Goal: Task Accomplishment & Management: Use online tool/utility

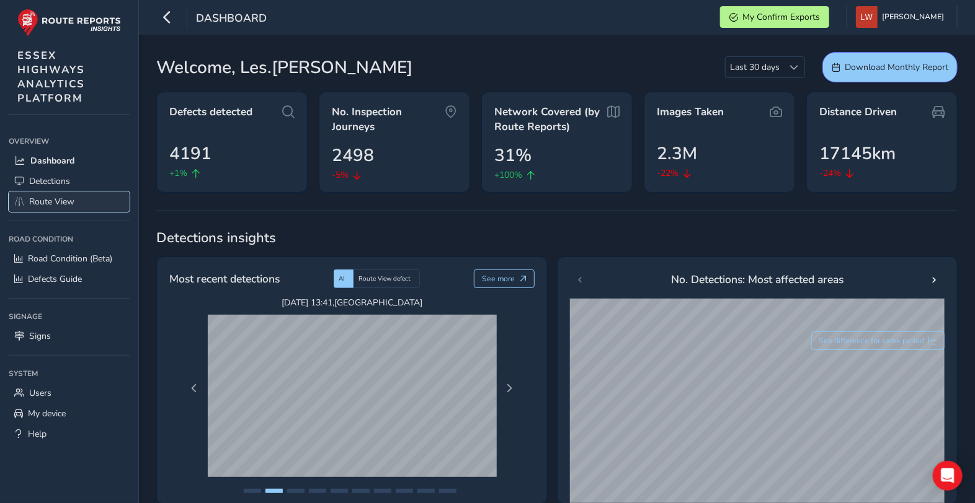
click at [58, 200] on span "Route View" at bounding box center [51, 202] width 45 height 12
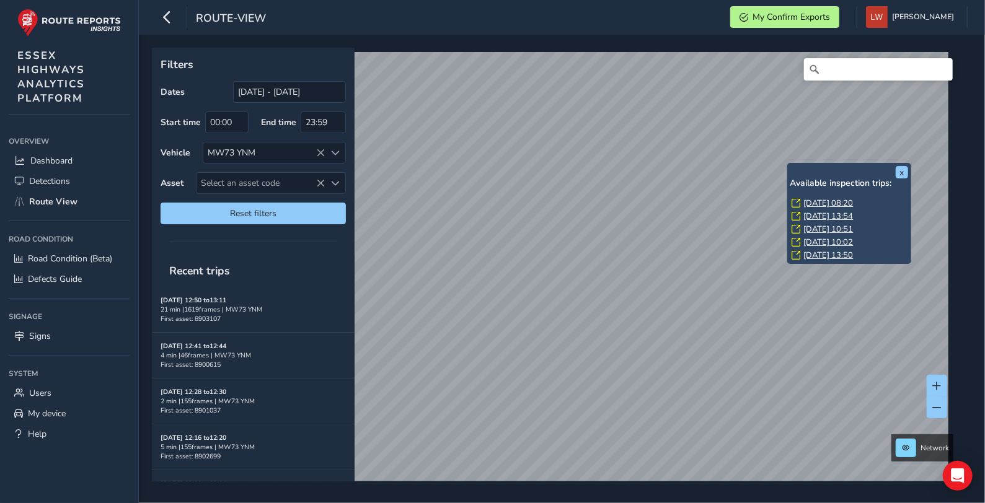
click at [807, 200] on link "[DATE] 08:20" at bounding box center [829, 203] width 50 height 11
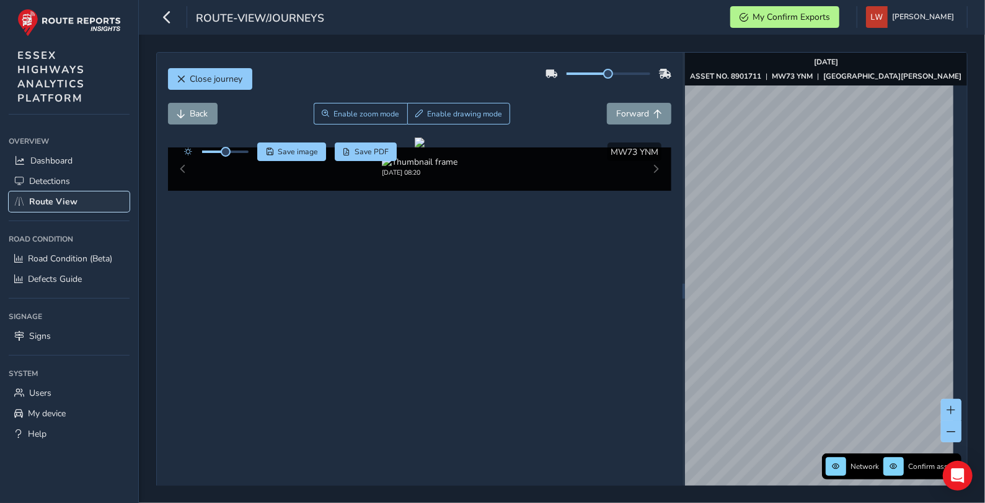
click at [65, 202] on span "Route View" at bounding box center [53, 202] width 48 height 12
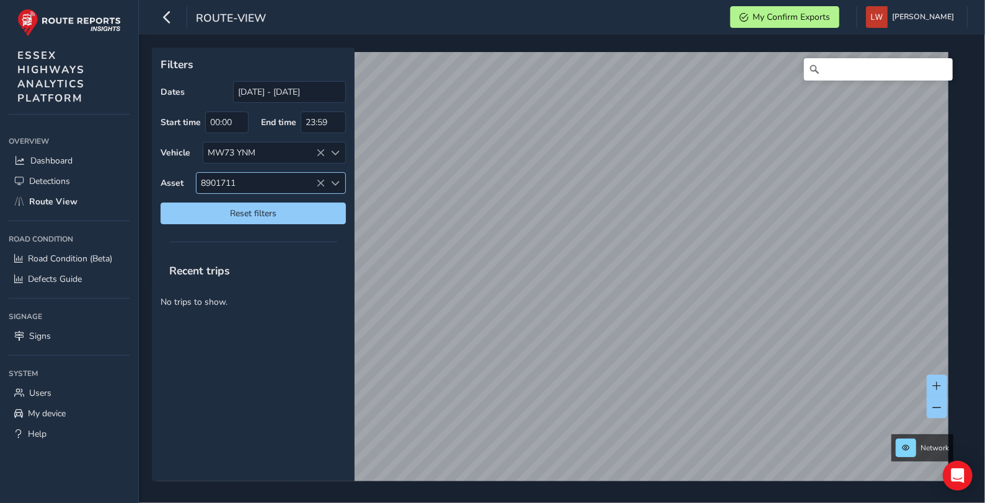
click at [319, 183] on icon at bounding box center [320, 183] width 9 height 9
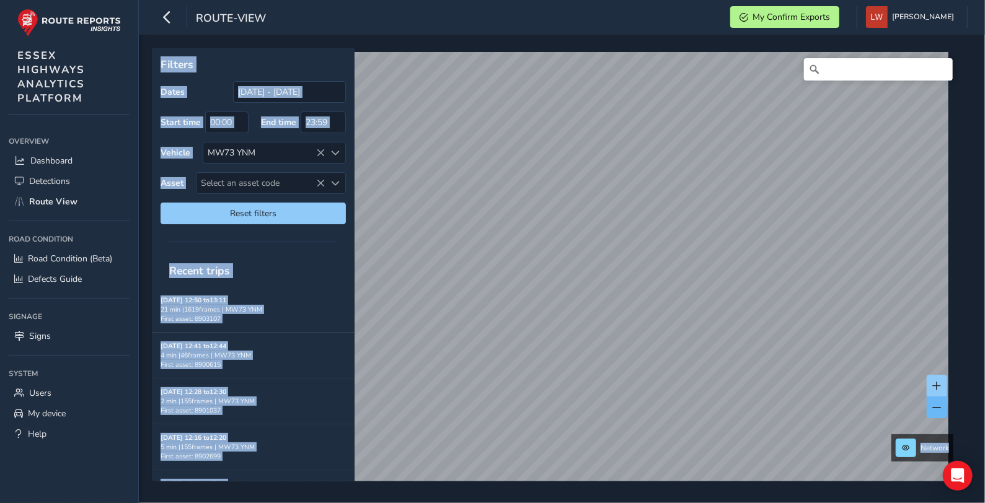
click at [938, 407] on span at bounding box center [937, 408] width 9 height 9
click at [937, 407] on span at bounding box center [937, 408] width 9 height 9
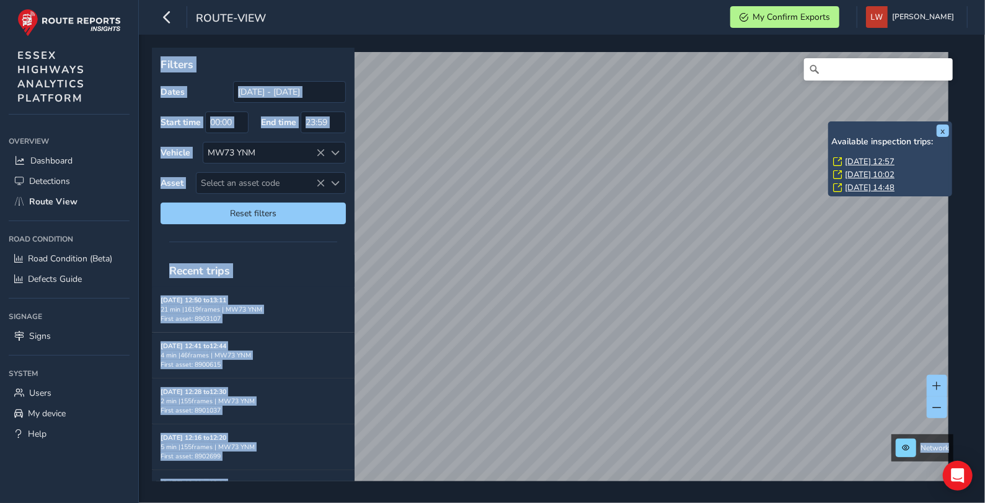
click at [870, 159] on link "[DATE] 12:57" at bounding box center [870, 161] width 50 height 11
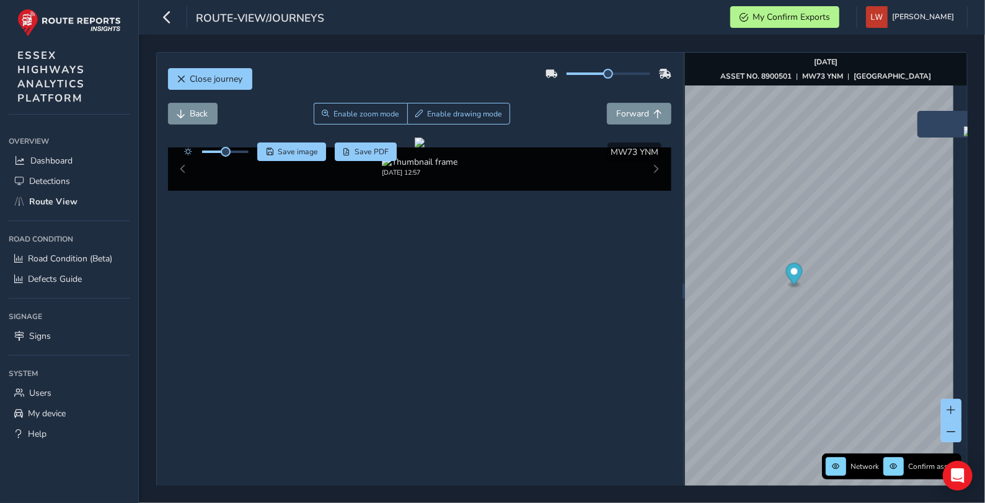
scroll to position [55, 0]
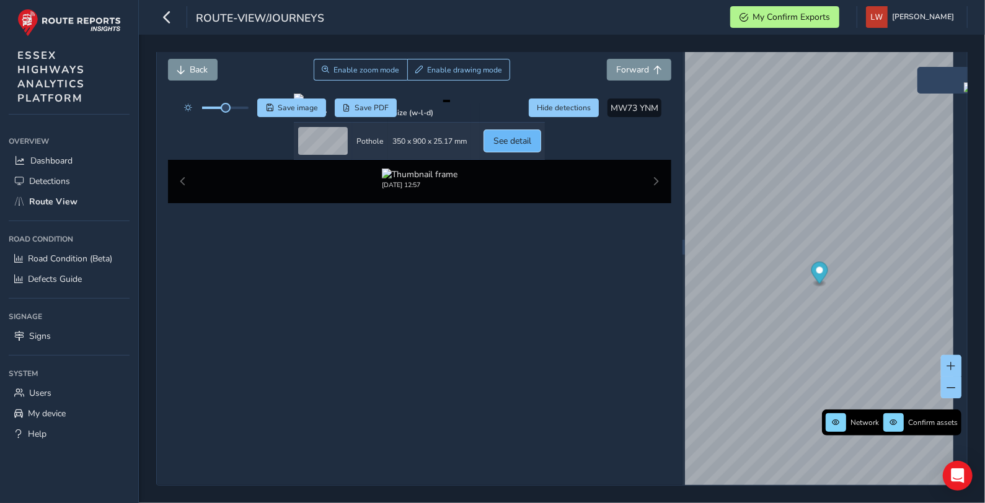
click at [531, 147] on span "See detail" at bounding box center [513, 141] width 38 height 12
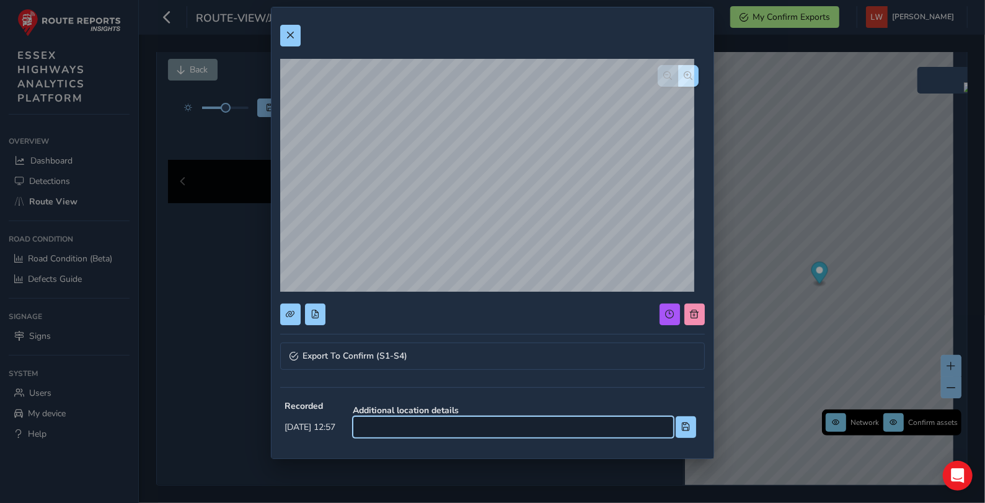
click at [472, 427] on input at bounding box center [513, 428] width 321 height 22
type input "Opposite 306"
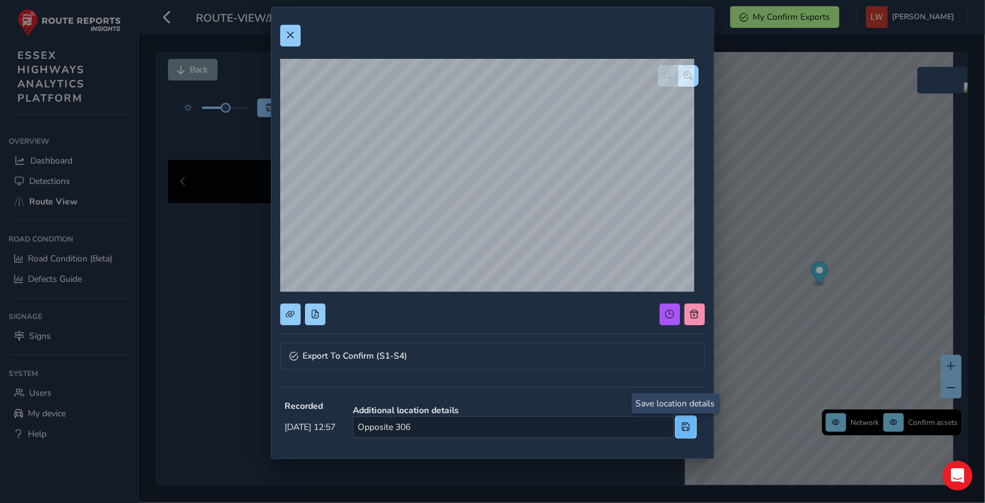
click at [676, 421] on button at bounding box center [686, 428] width 20 height 22
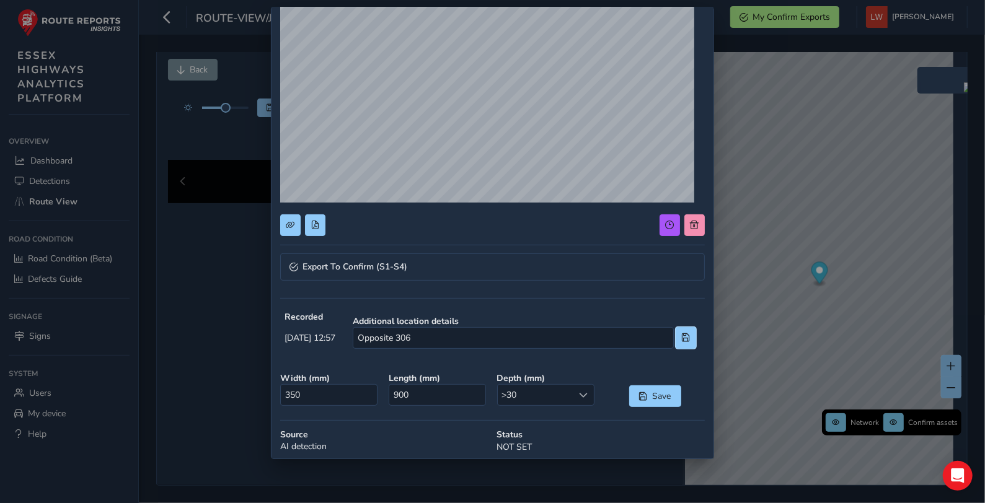
scroll to position [83, 0]
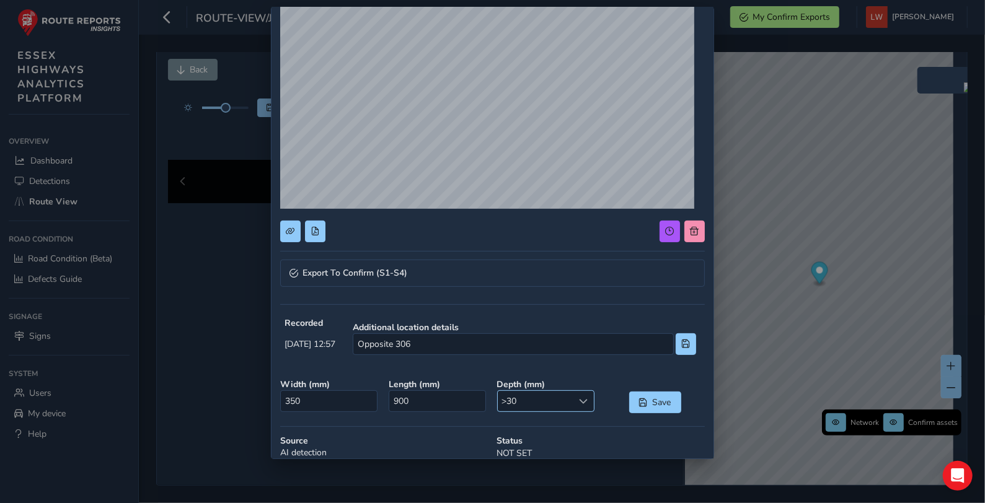
click at [534, 399] on span ">30" at bounding box center [536, 401] width 76 height 20
click at [532, 381] on li ">50" at bounding box center [539, 384] width 94 height 20
drag, startPoint x: 396, startPoint y: 405, endPoint x: 387, endPoint y: 405, distance: 8.7
click at [389, 405] on input "900" at bounding box center [437, 402] width 97 height 22
type input "1800"
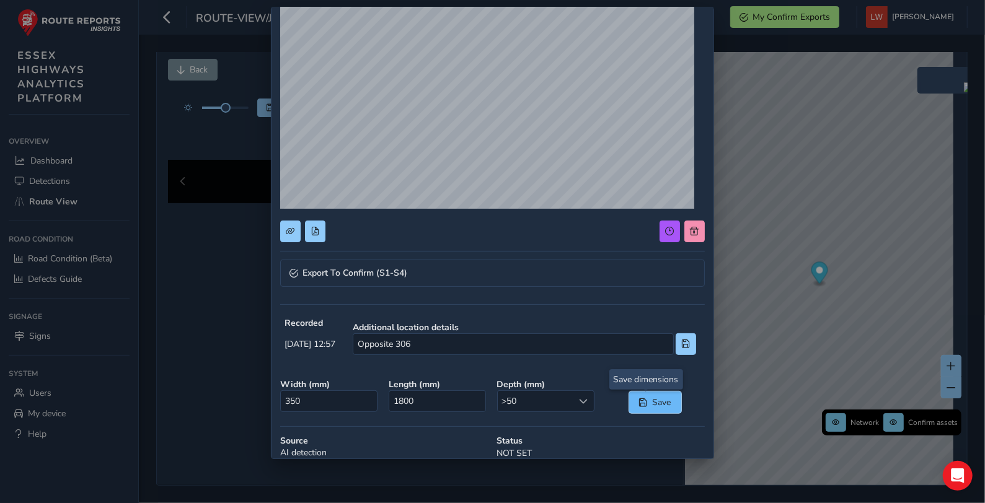
click at [652, 401] on span "Save" at bounding box center [662, 403] width 20 height 12
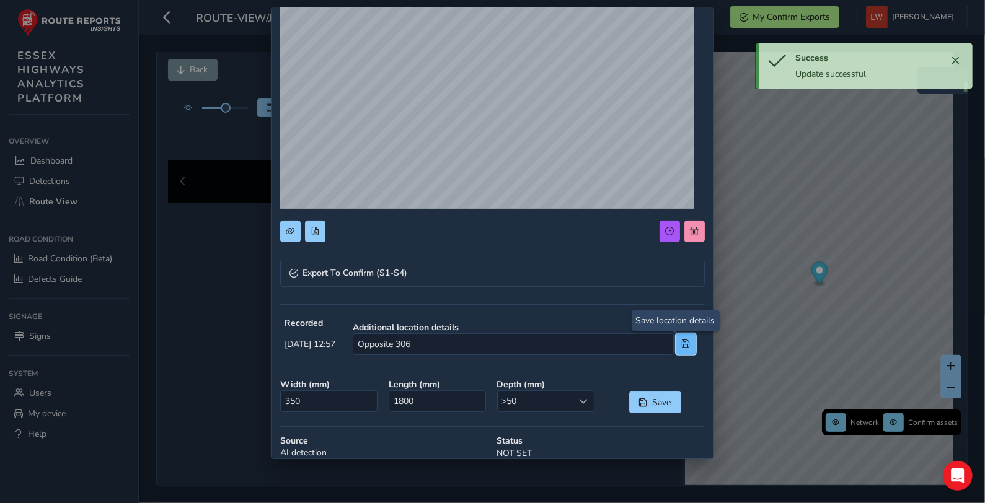
click at [680, 343] on button at bounding box center [686, 345] width 20 height 22
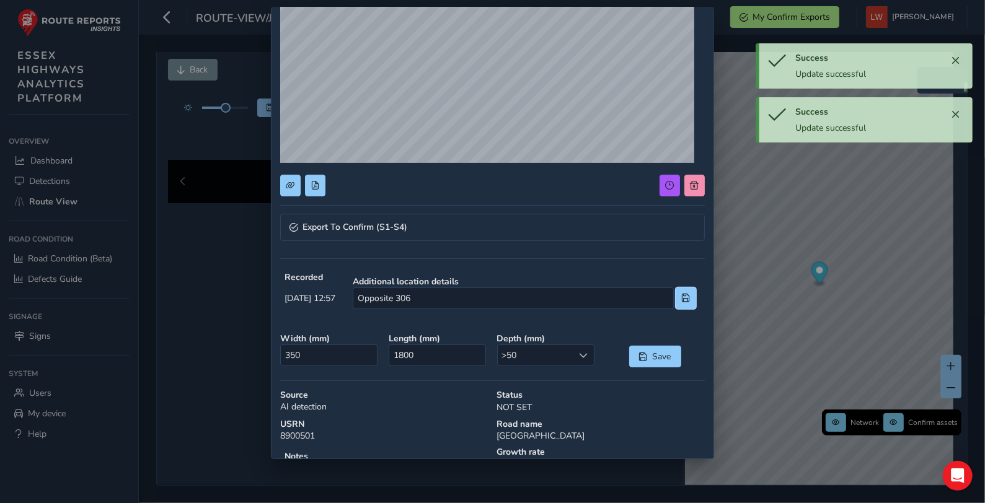
scroll to position [219, 0]
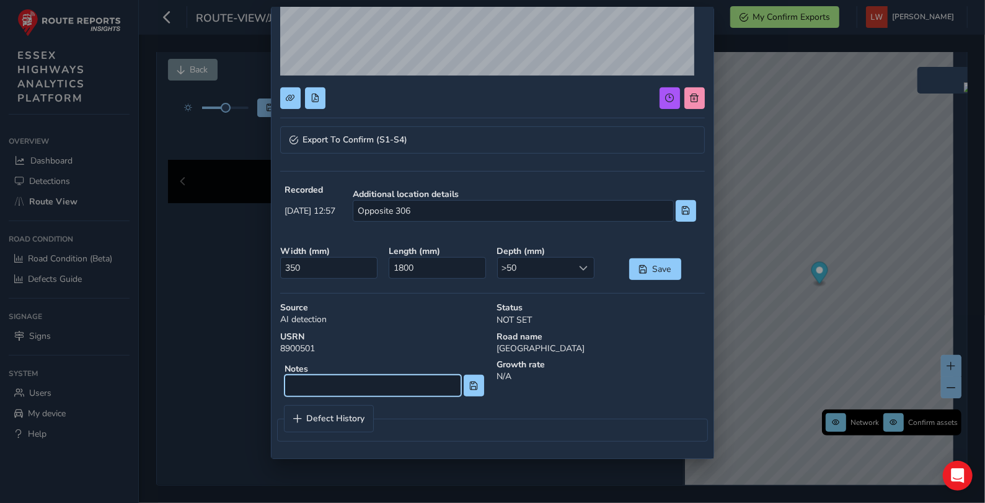
click at [314, 384] on input at bounding box center [373, 386] width 177 height 22
type input "CWPH"
click at [469, 382] on span at bounding box center [473, 386] width 9 height 9
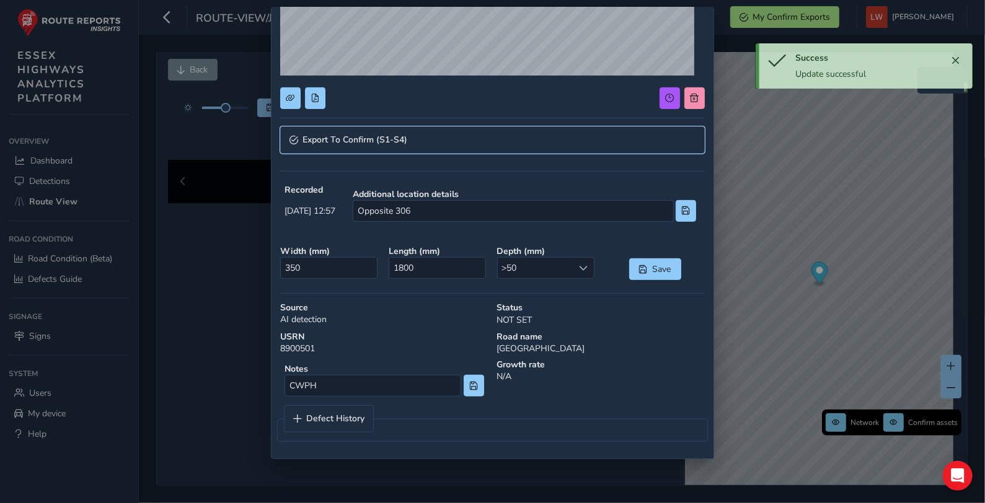
click at [347, 136] on span "Export To Confirm (S1-S4)" at bounding box center [355, 140] width 105 height 9
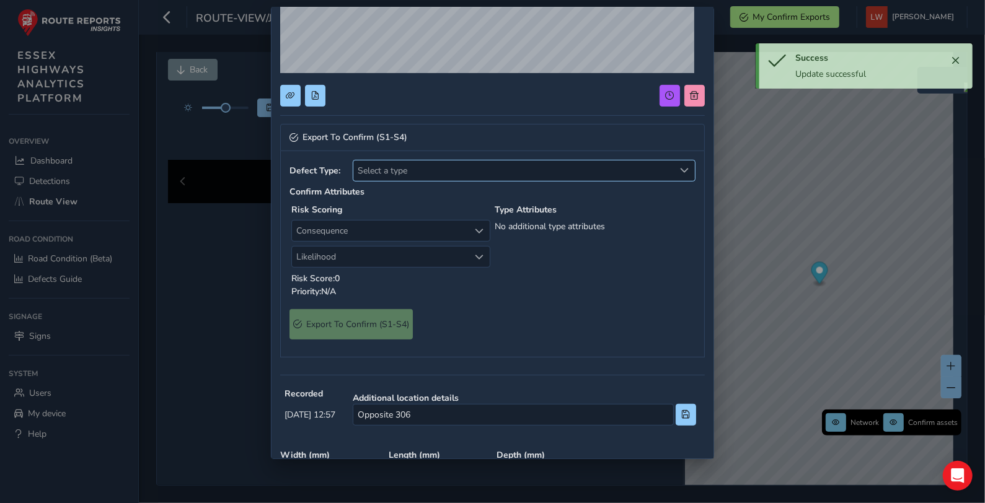
click at [420, 170] on span "Select a type" at bounding box center [513, 171] width 321 height 20
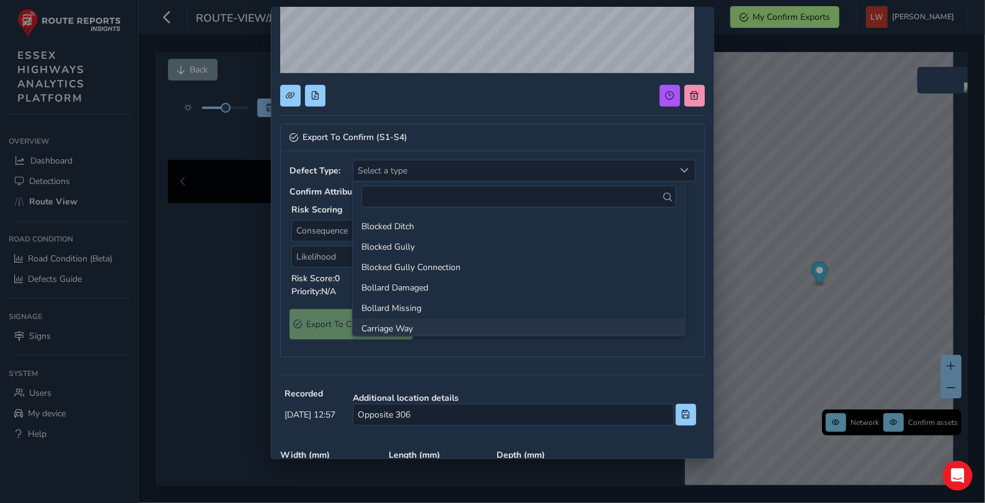
click at [431, 327] on li "Carriage Way" at bounding box center [519, 329] width 332 height 20
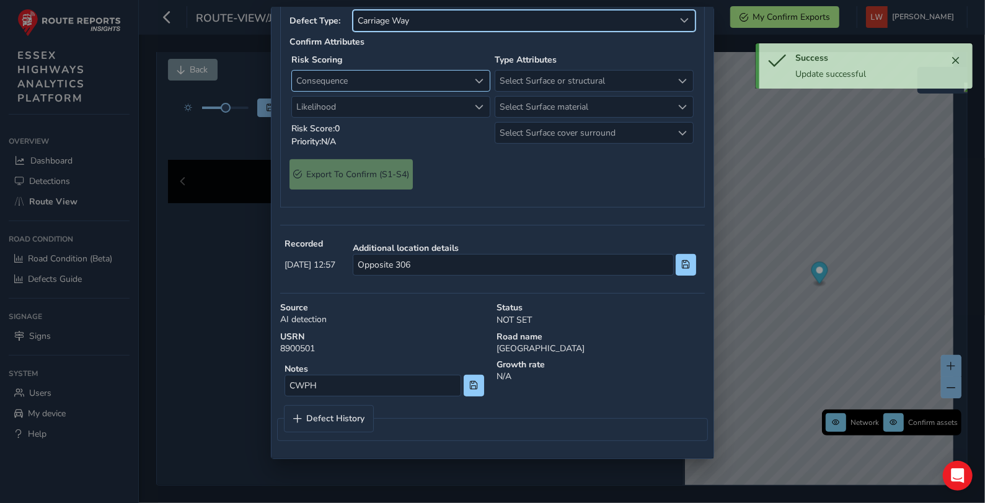
click at [353, 91] on span "Consequence" at bounding box center [380, 81] width 177 height 20
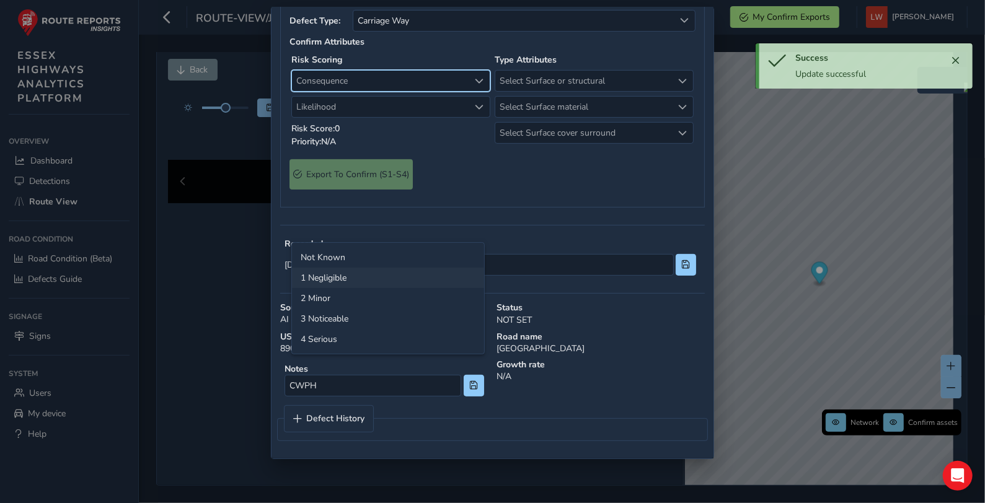
click at [349, 275] on li "1 Negligible" at bounding box center [388, 278] width 192 height 20
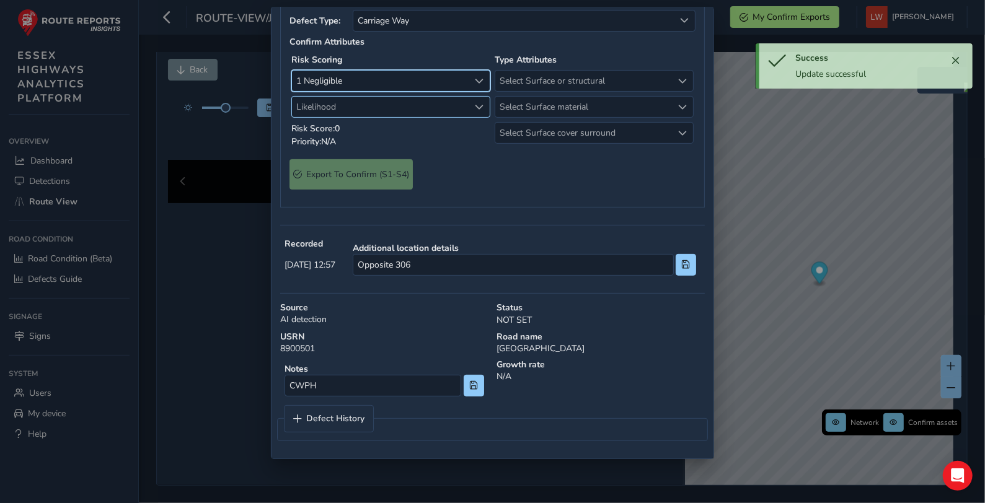
click at [355, 117] on span "Likelihood" at bounding box center [380, 107] width 177 height 20
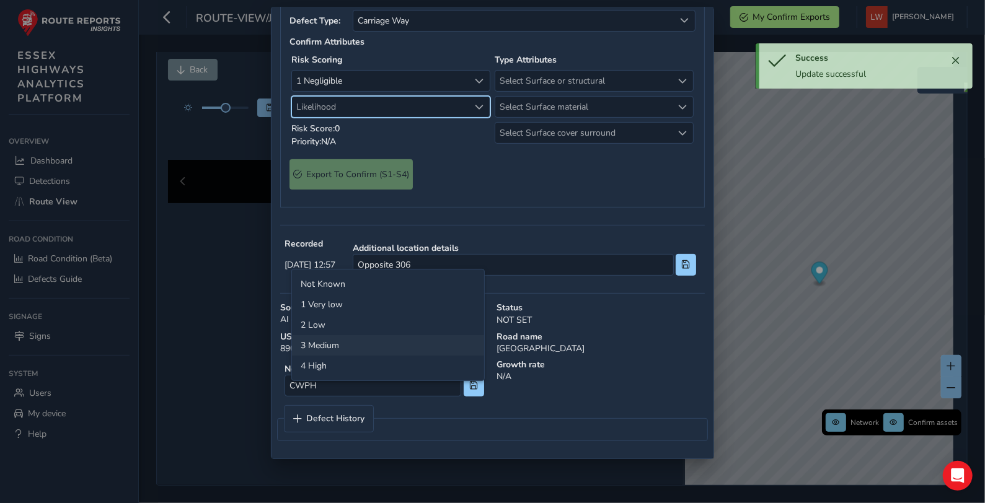
click at [330, 347] on li "3 Medium" at bounding box center [388, 345] width 192 height 20
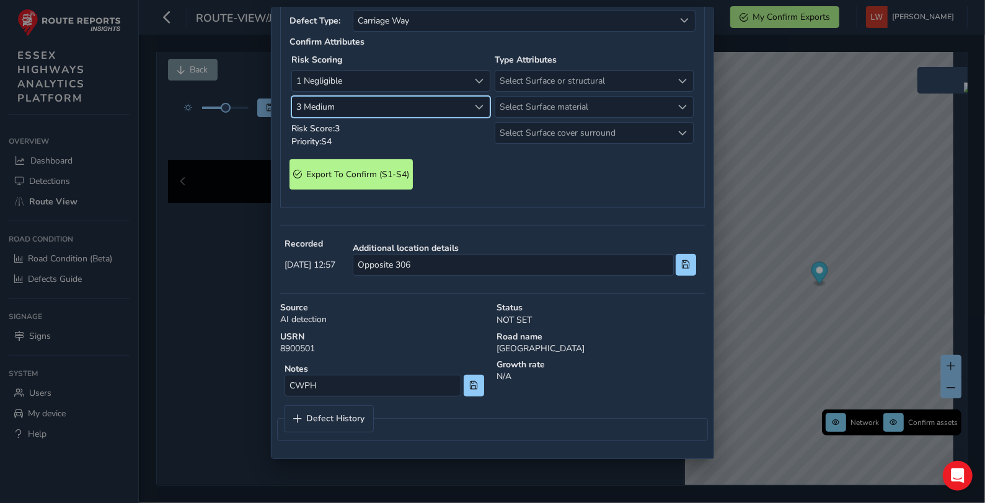
scroll to position [203, 0]
click at [379, 117] on span "3 Medium" at bounding box center [380, 107] width 177 height 20
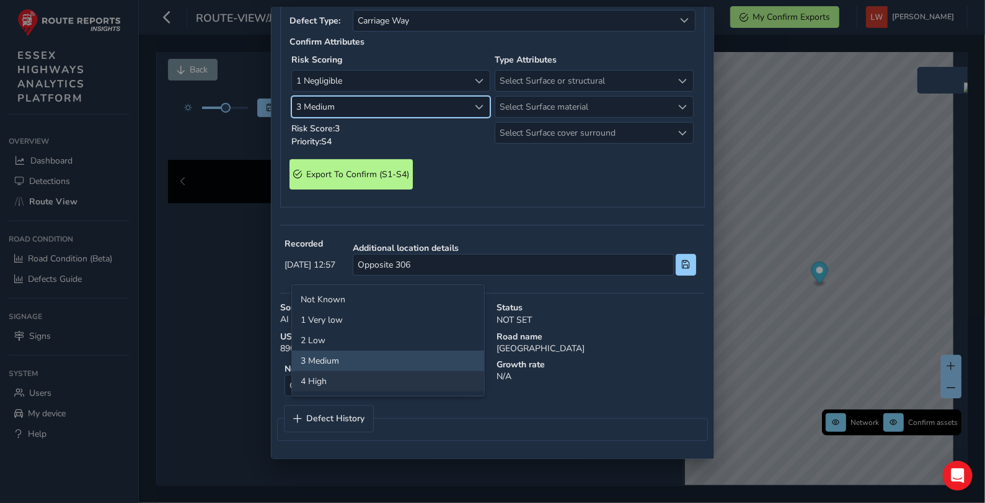
click at [327, 381] on li "4 High" at bounding box center [388, 381] width 192 height 20
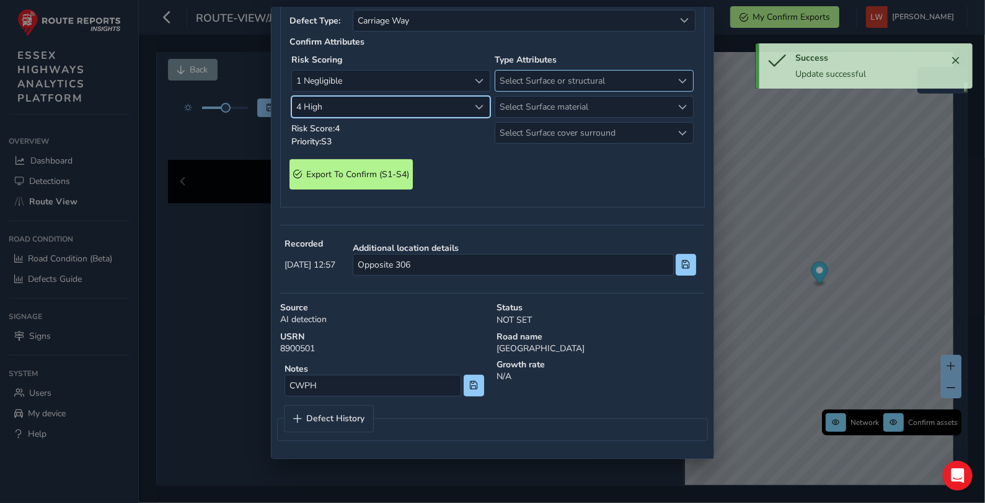
click at [568, 91] on span "Select Surface or structural" at bounding box center [583, 81] width 177 height 20
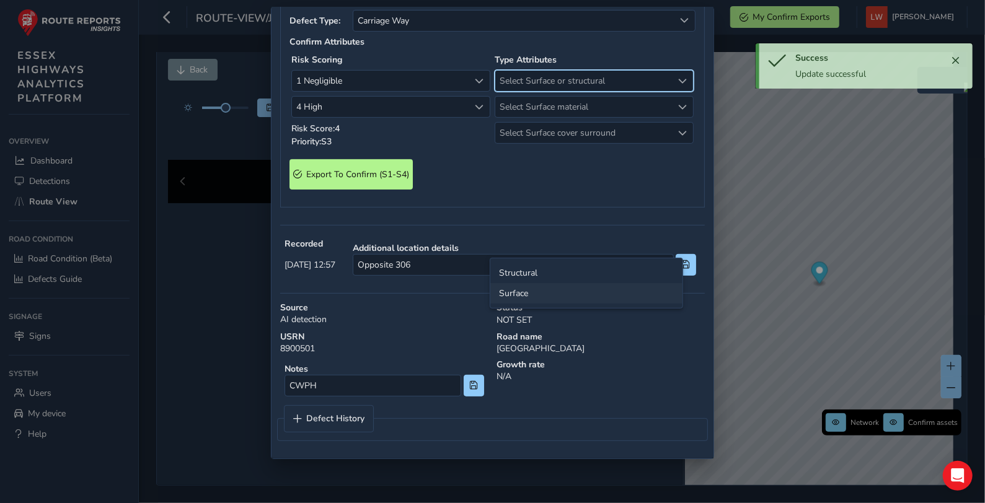
click at [528, 293] on li "Surface" at bounding box center [586, 293] width 192 height 20
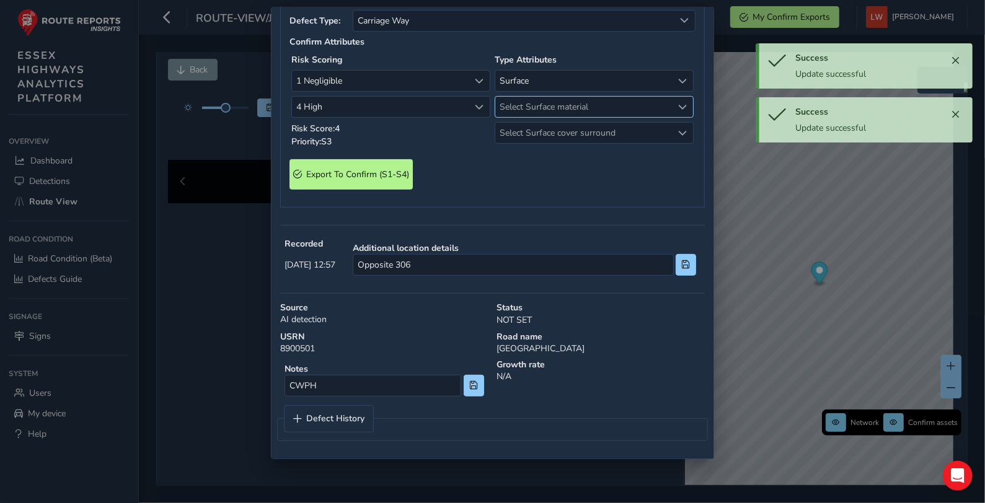
click at [532, 117] on span "Select Surface material" at bounding box center [583, 107] width 177 height 20
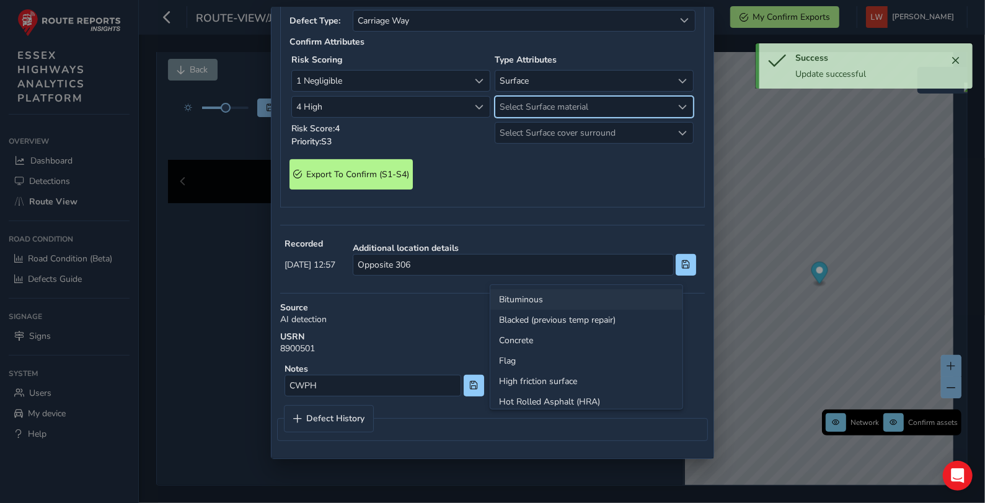
click at [527, 297] on li "Bituminous" at bounding box center [586, 300] width 192 height 20
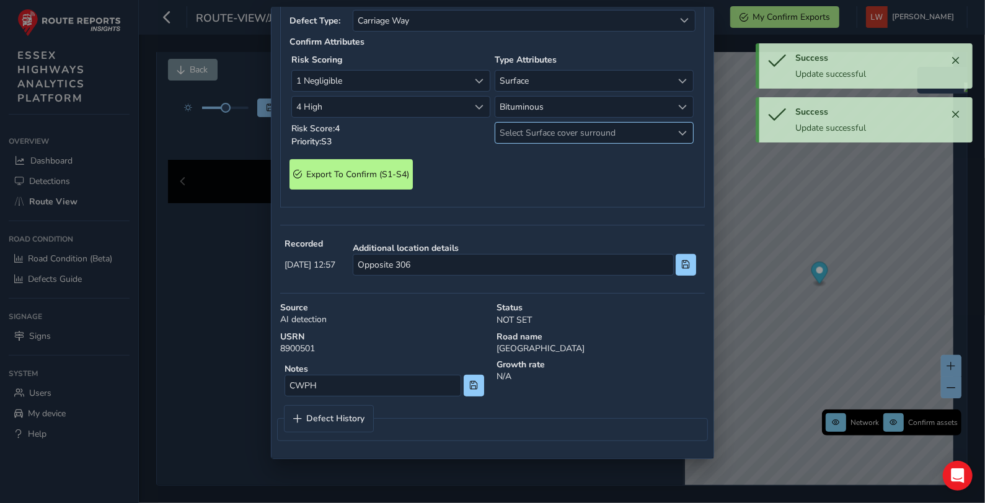
click at [527, 143] on span "Select Surface cover surround" at bounding box center [583, 133] width 177 height 20
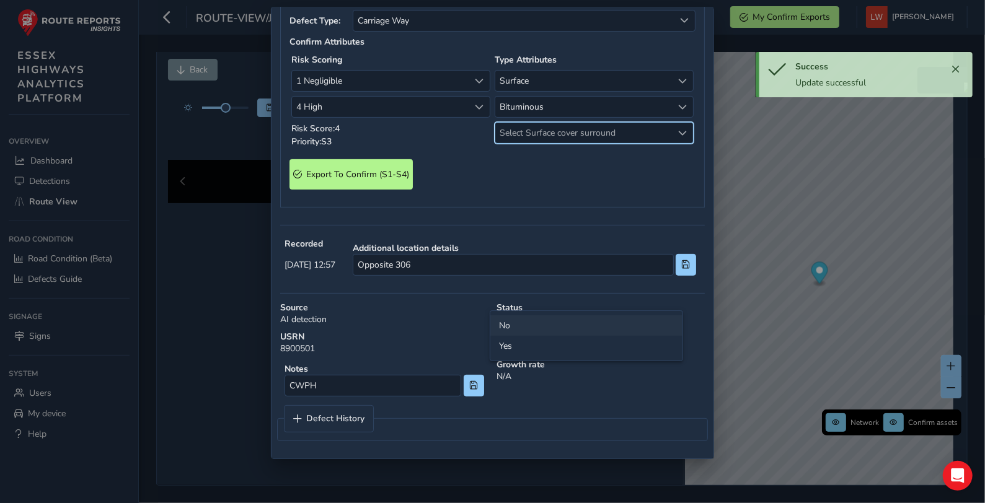
click at [506, 322] on li "No" at bounding box center [586, 326] width 192 height 20
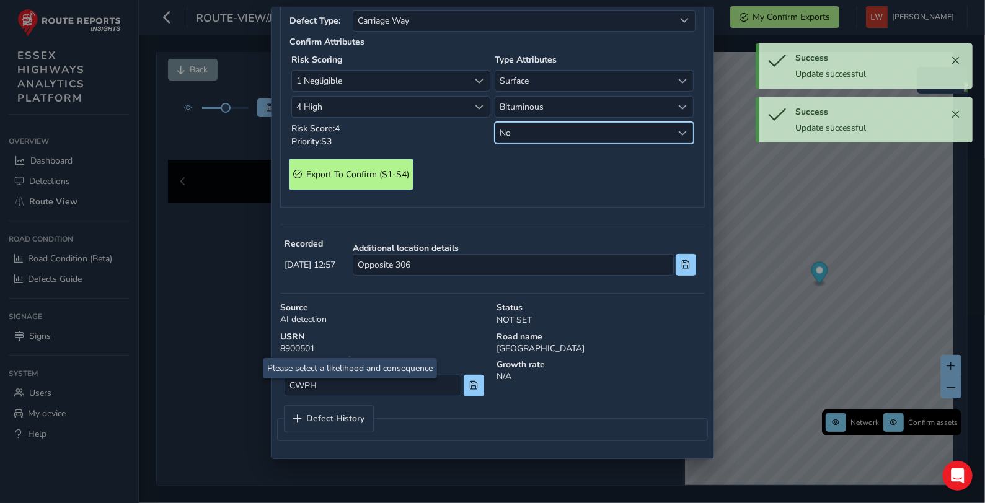
click at [373, 180] on span "Export To Confirm (S1-S4)" at bounding box center [357, 175] width 103 height 12
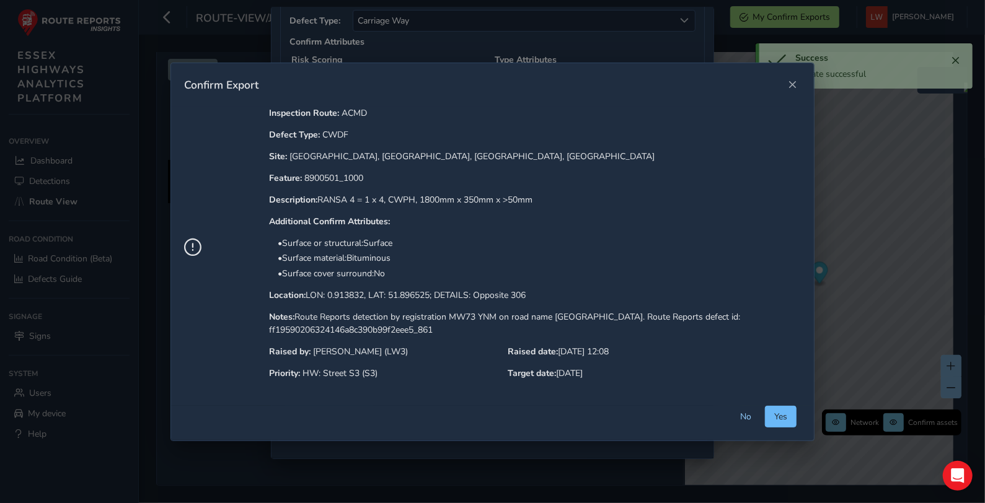
click at [777, 415] on span "Yes" at bounding box center [780, 417] width 13 height 12
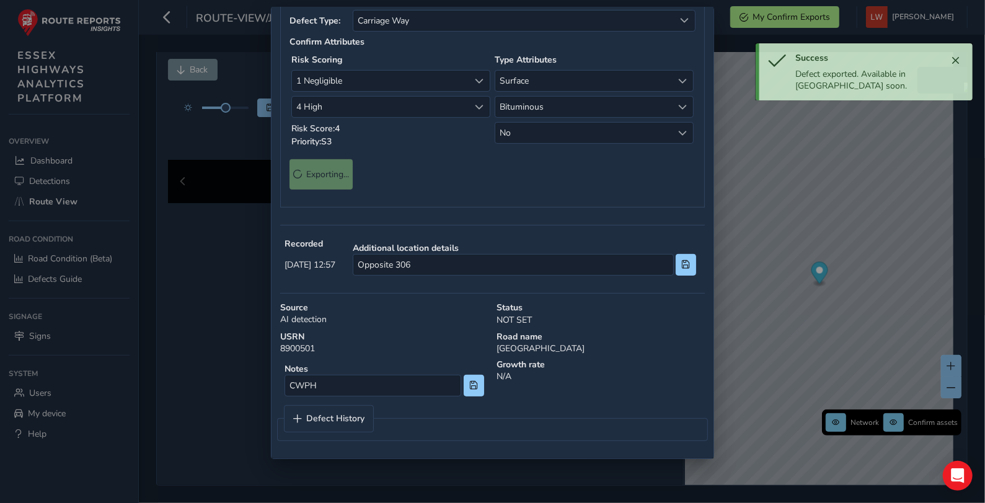
scroll to position [0, 0]
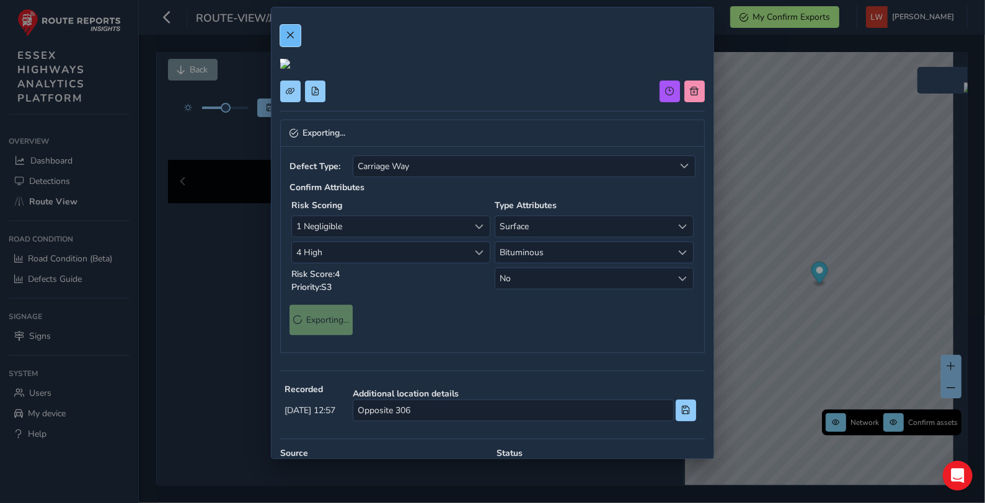
click at [289, 32] on span at bounding box center [290, 35] width 9 height 9
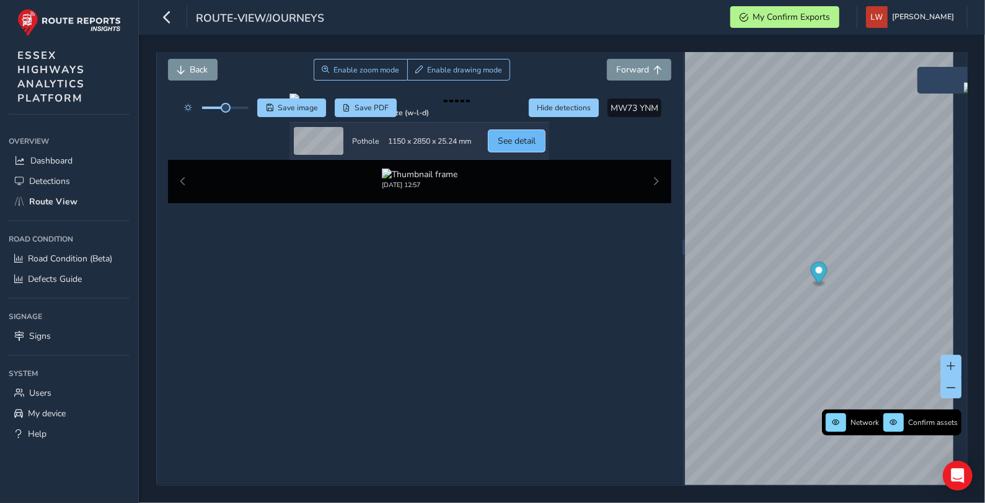
click at [536, 147] on span "See detail" at bounding box center [517, 141] width 38 height 12
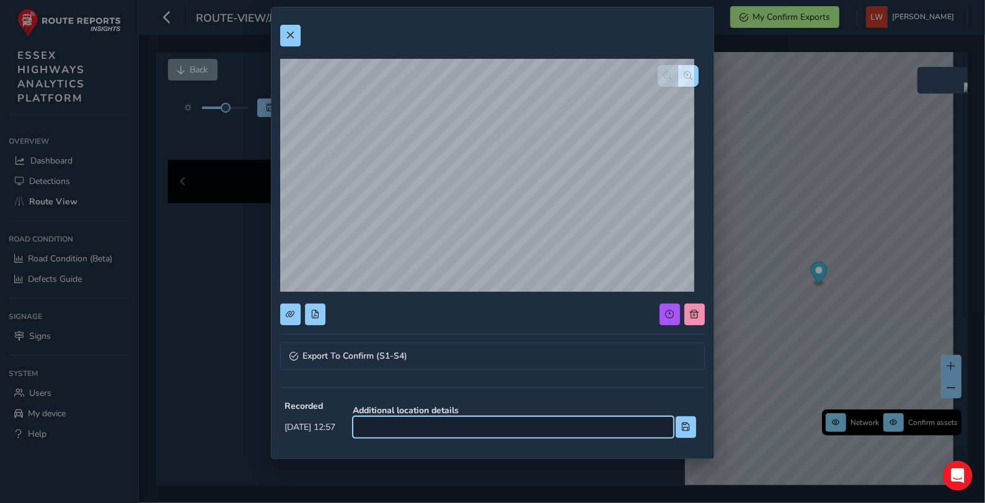
click at [546, 433] on input at bounding box center [513, 428] width 321 height 22
type input "Opposite 272"
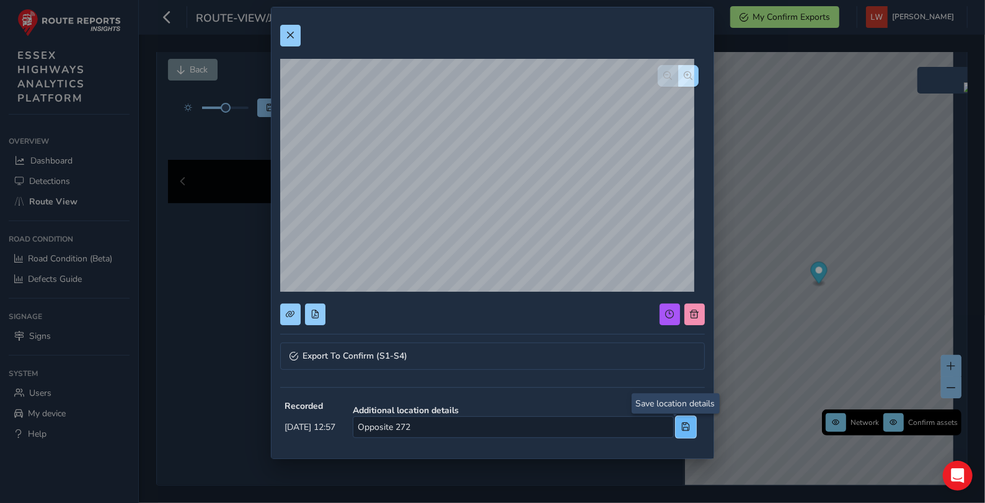
click at [682, 423] on span at bounding box center [686, 427] width 9 height 9
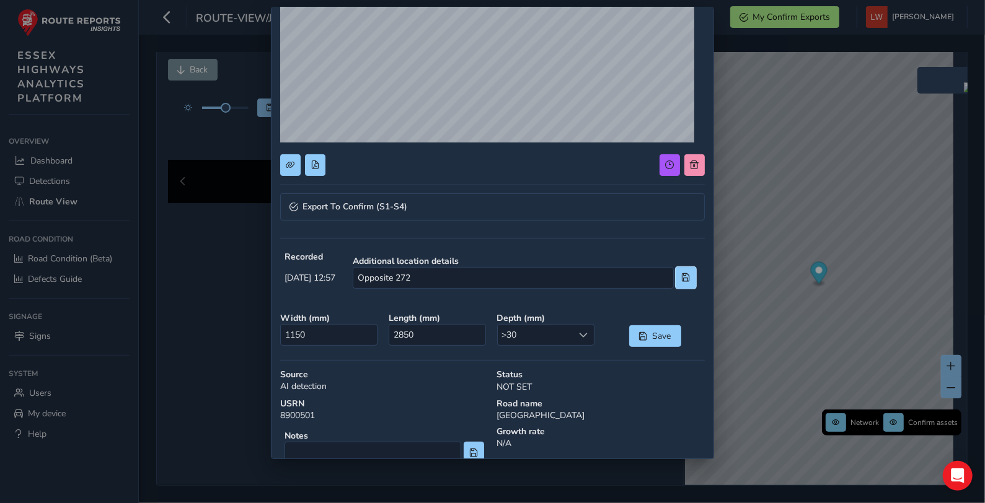
scroll to position [148, 0]
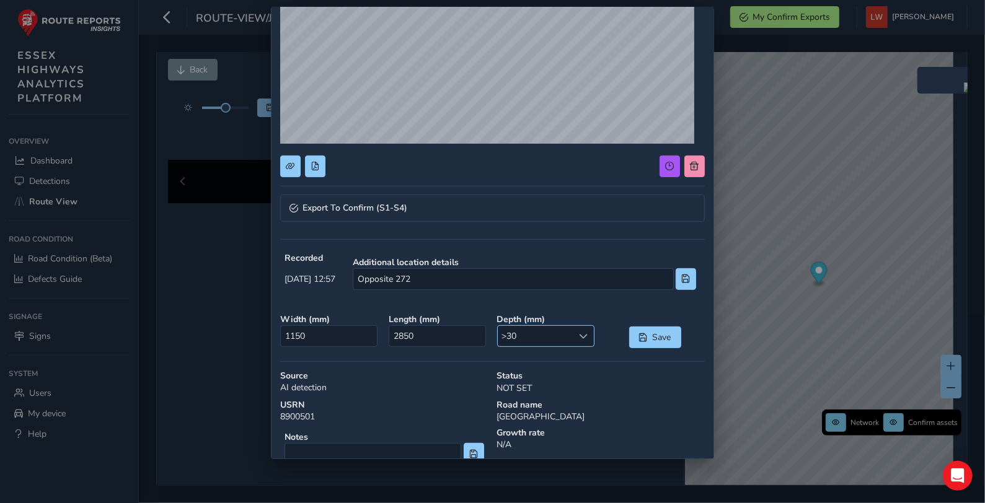
click at [534, 334] on span ">30" at bounding box center [536, 336] width 76 height 20
click at [539, 465] on li ">50" at bounding box center [539, 466] width 94 height 20
click at [653, 335] on span "Save" at bounding box center [662, 338] width 20 height 12
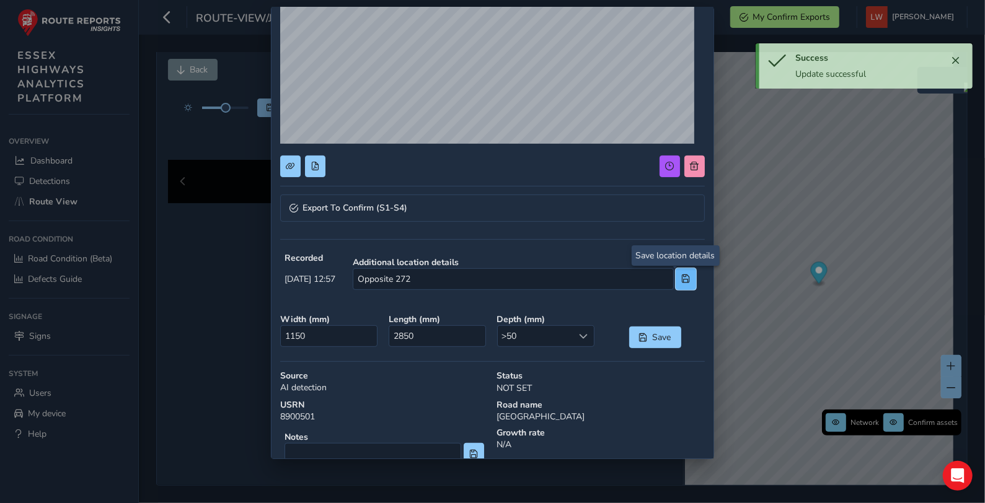
click at [682, 278] on span at bounding box center [686, 279] width 9 height 9
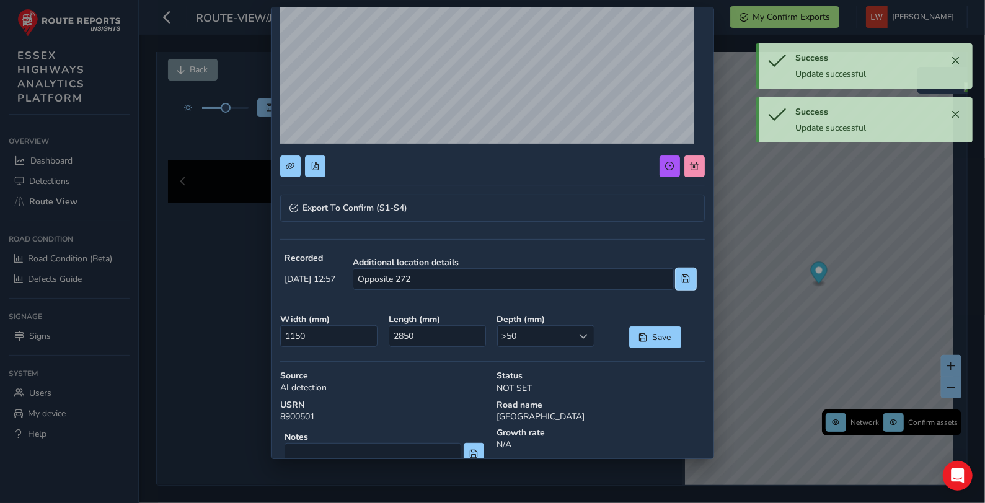
scroll to position [219, 0]
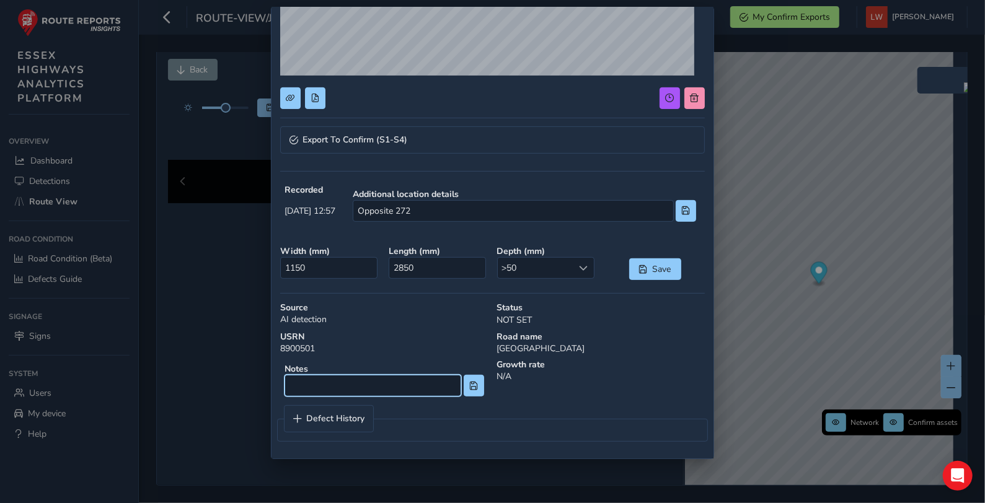
click at [313, 384] on input at bounding box center [373, 386] width 177 height 22
type input "CWPH"
click at [470, 388] on span at bounding box center [473, 386] width 9 height 9
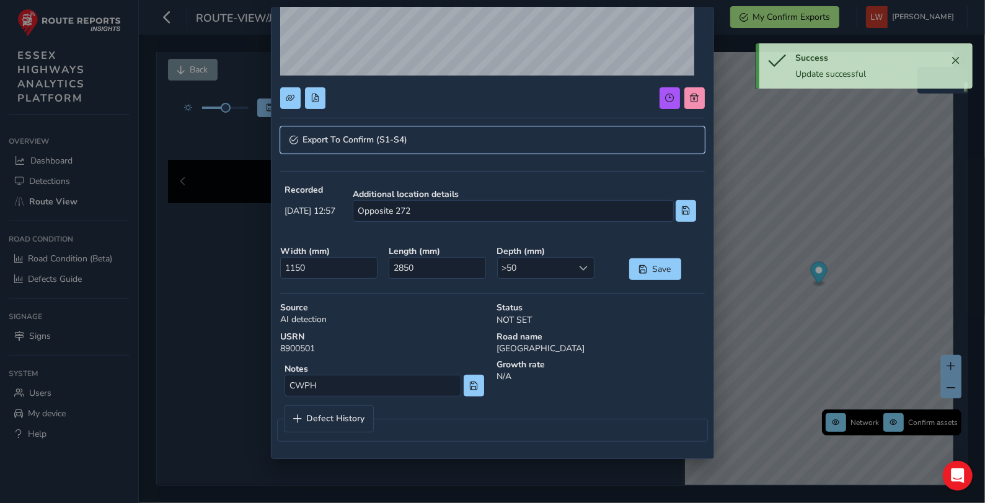
click at [358, 136] on span "Export To Confirm (S1-S4)" at bounding box center [355, 140] width 105 height 9
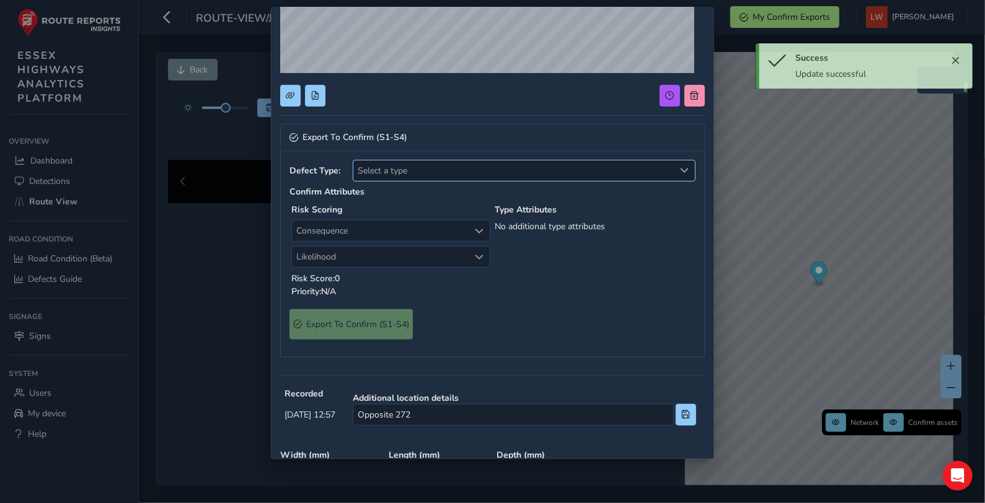
click at [398, 166] on span "Select a type" at bounding box center [513, 171] width 321 height 20
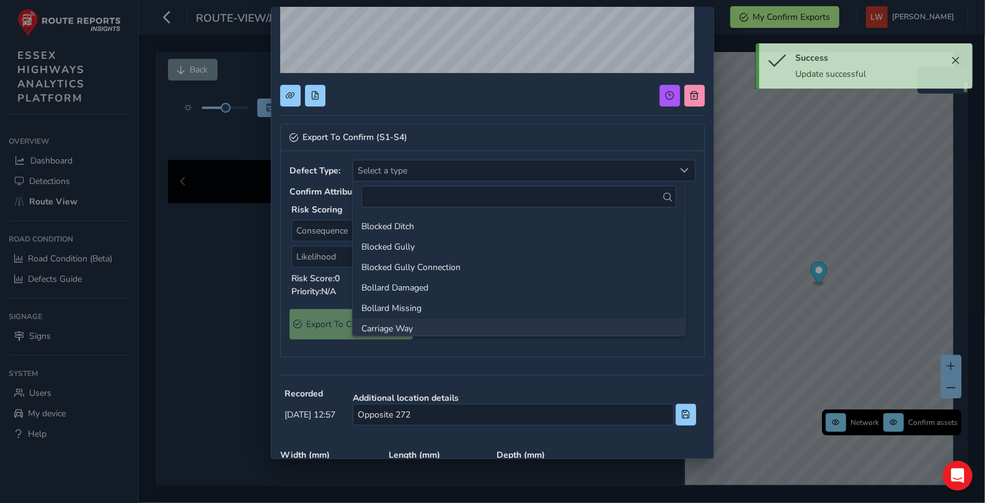
click at [420, 329] on li "Carriage Way" at bounding box center [519, 329] width 332 height 20
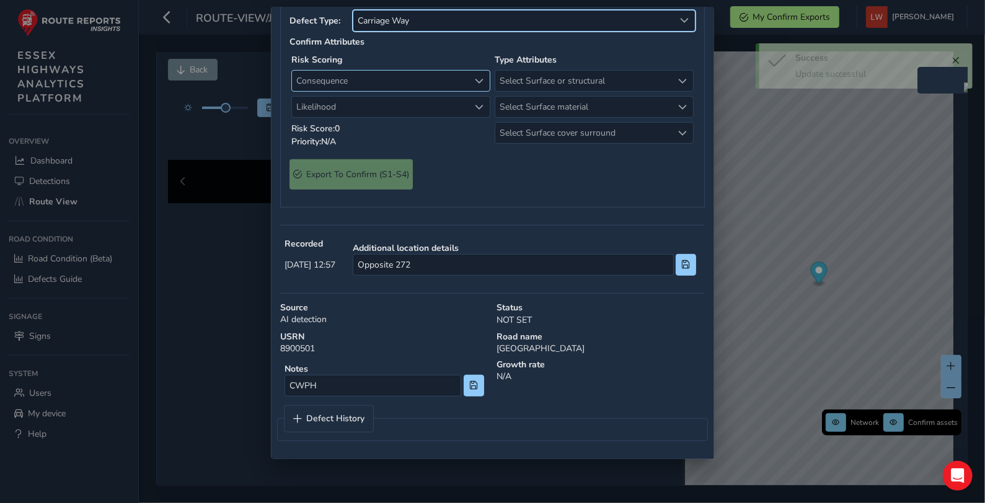
click at [341, 91] on span "Consequence" at bounding box center [380, 81] width 177 height 20
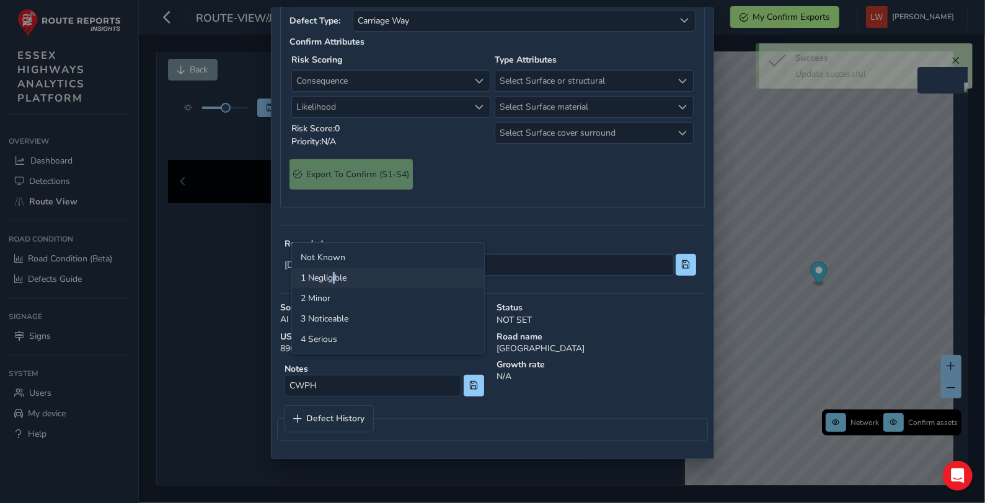
click at [335, 274] on li "1 Negligible" at bounding box center [388, 278] width 192 height 20
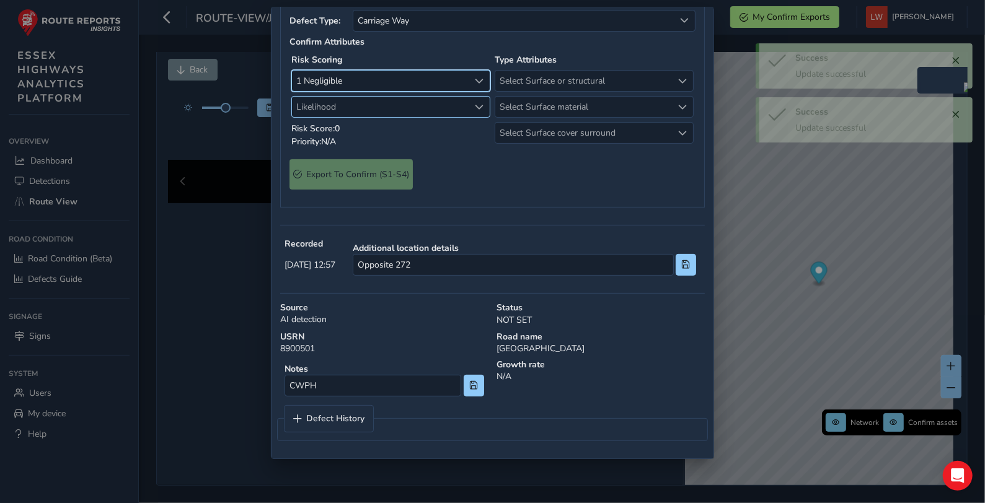
click at [329, 117] on span "Likelihood" at bounding box center [380, 107] width 177 height 20
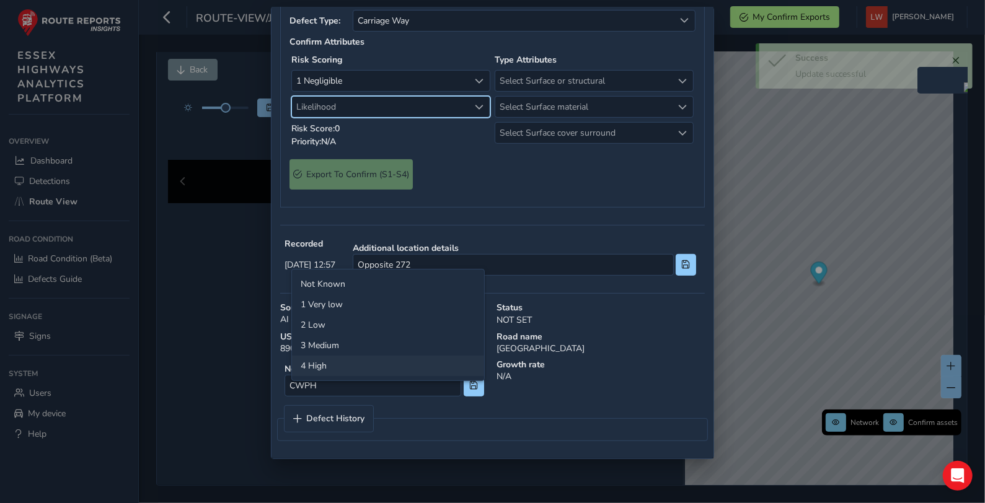
click at [349, 367] on li "4 High" at bounding box center [388, 366] width 192 height 20
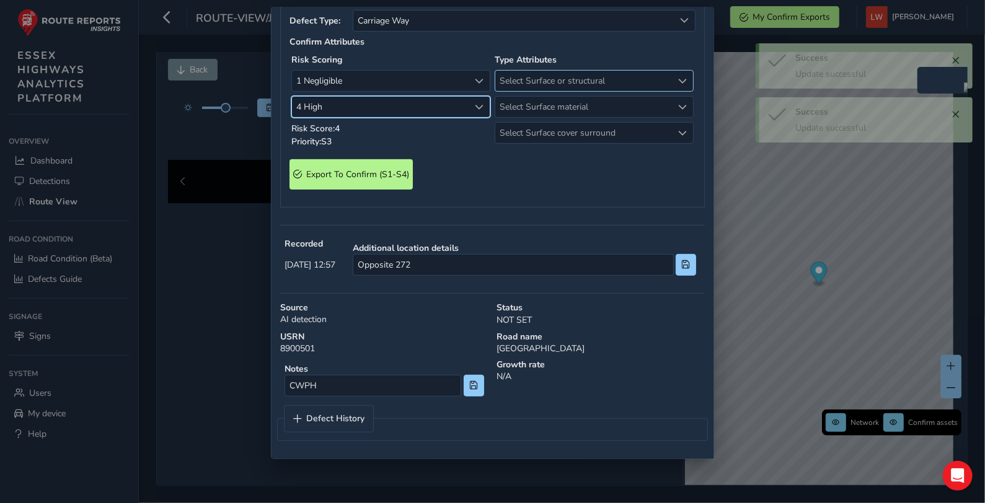
click at [582, 91] on span "Select Surface or structural" at bounding box center [583, 81] width 177 height 20
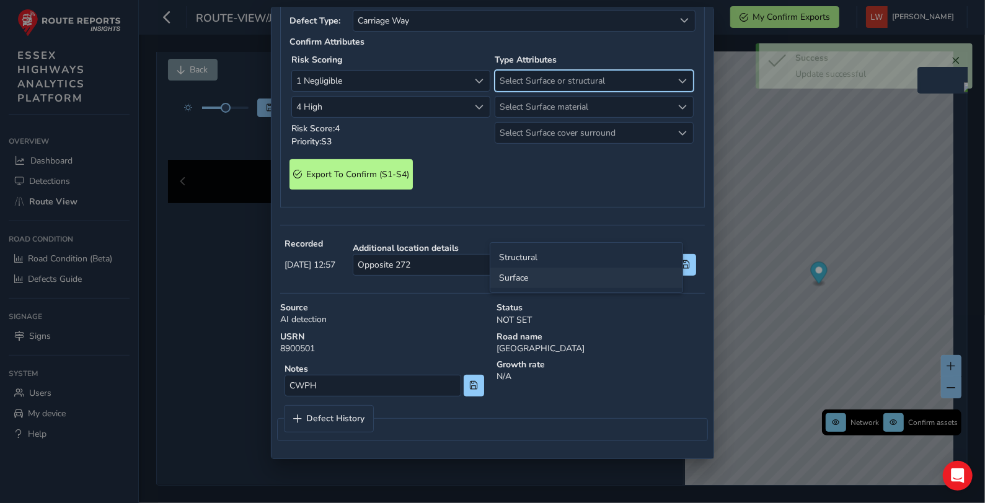
click at [521, 279] on li "Surface" at bounding box center [586, 278] width 192 height 20
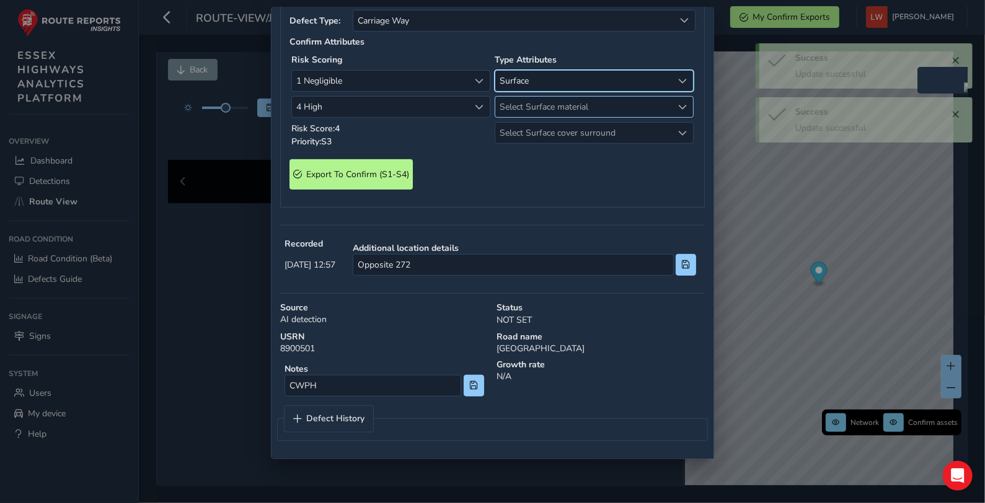
click at [528, 117] on span "Select Surface material" at bounding box center [583, 107] width 177 height 20
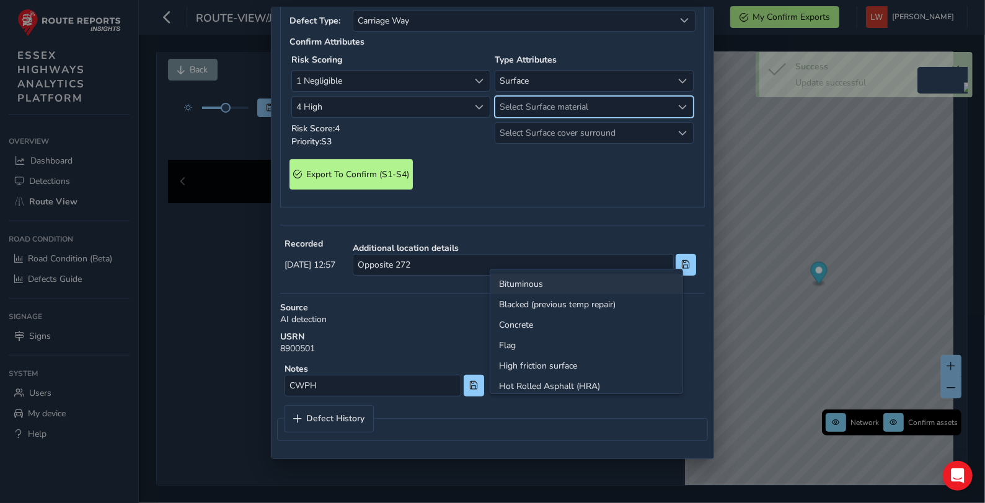
click at [529, 281] on li "Bituminous" at bounding box center [586, 284] width 192 height 20
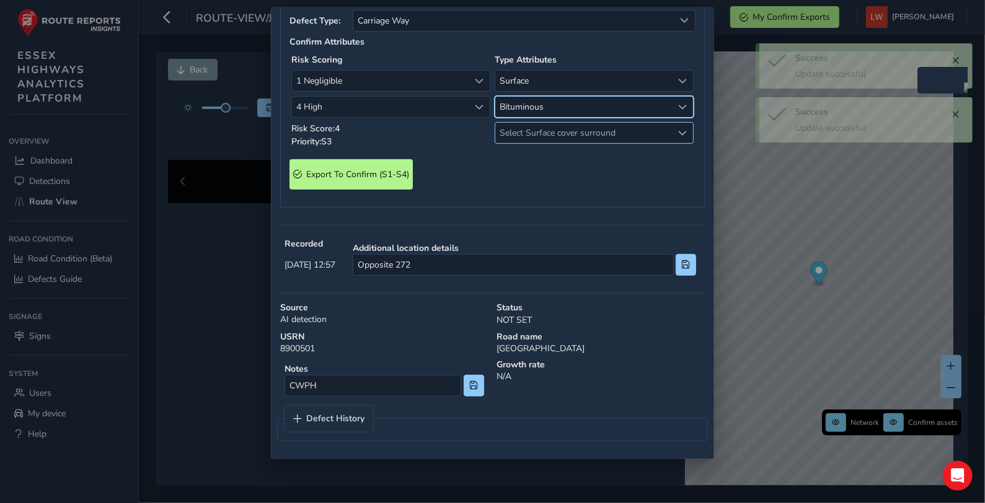
click at [526, 143] on span "Select Surface cover surround" at bounding box center [583, 133] width 177 height 20
click at [507, 306] on li "No" at bounding box center [586, 310] width 192 height 20
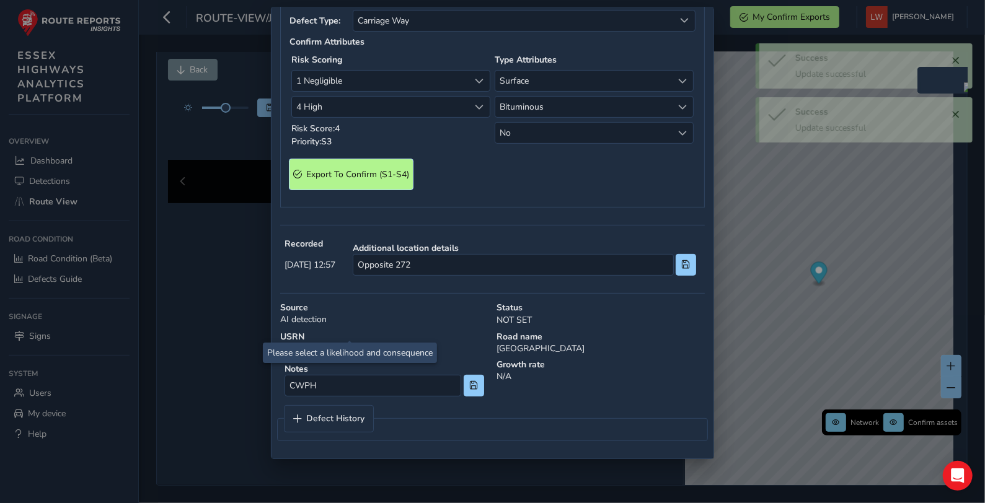
click at [370, 190] on S4\) "Export To Confirm (S1-S4)" at bounding box center [351, 174] width 123 height 30
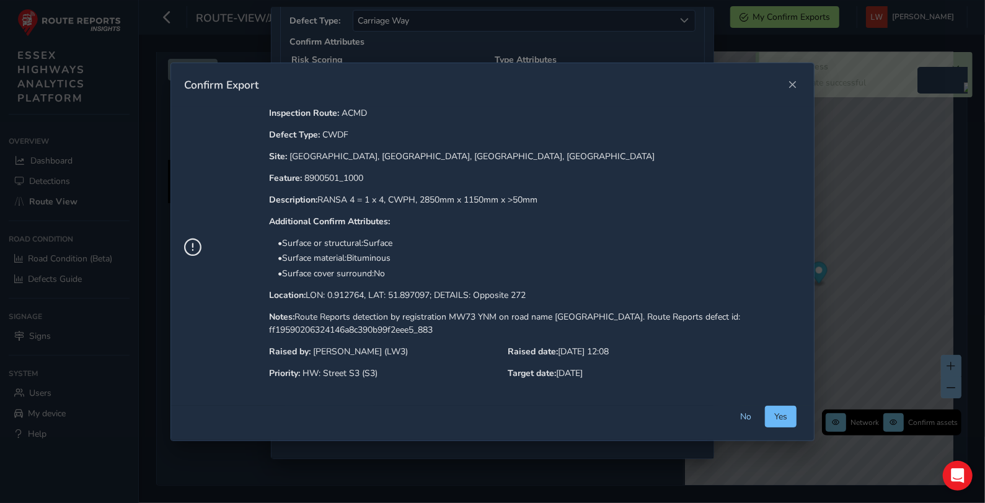
click at [779, 411] on span "Yes" at bounding box center [780, 417] width 13 height 12
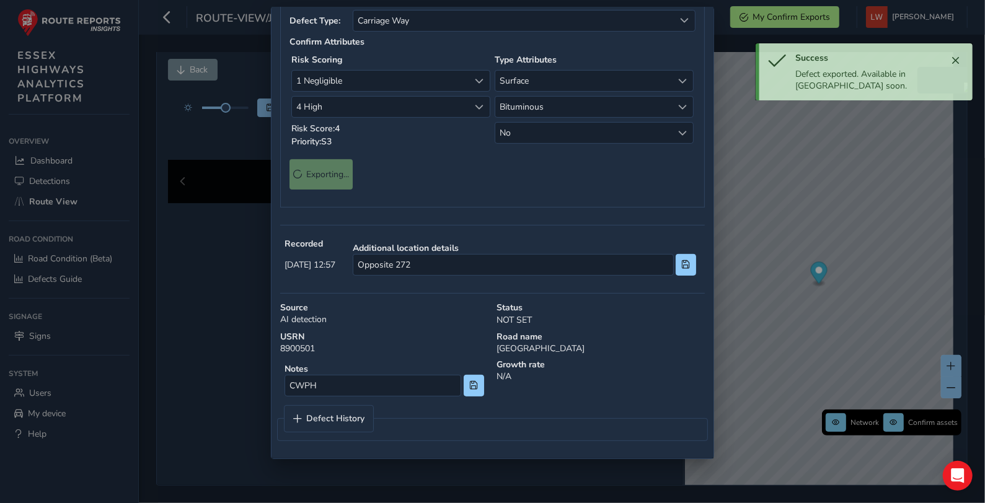
scroll to position [0, 0]
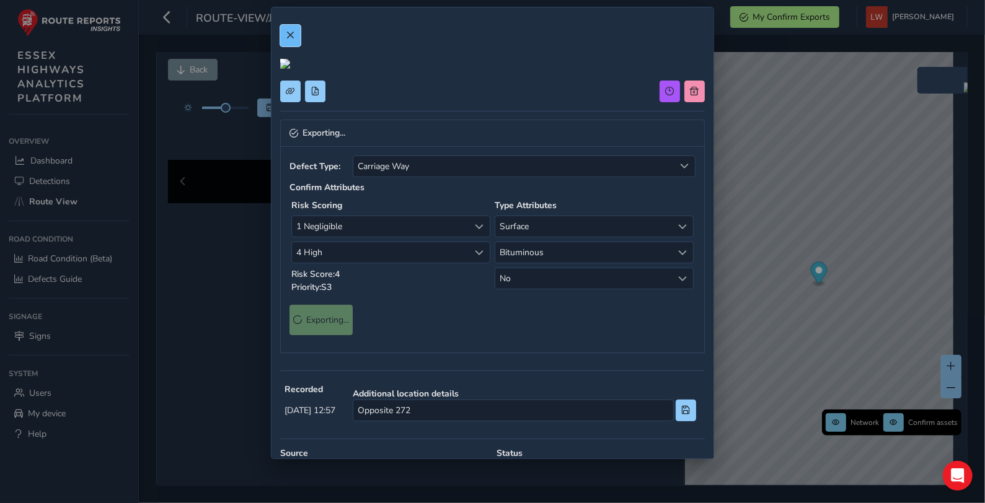
click at [286, 31] on span at bounding box center [290, 35] width 9 height 9
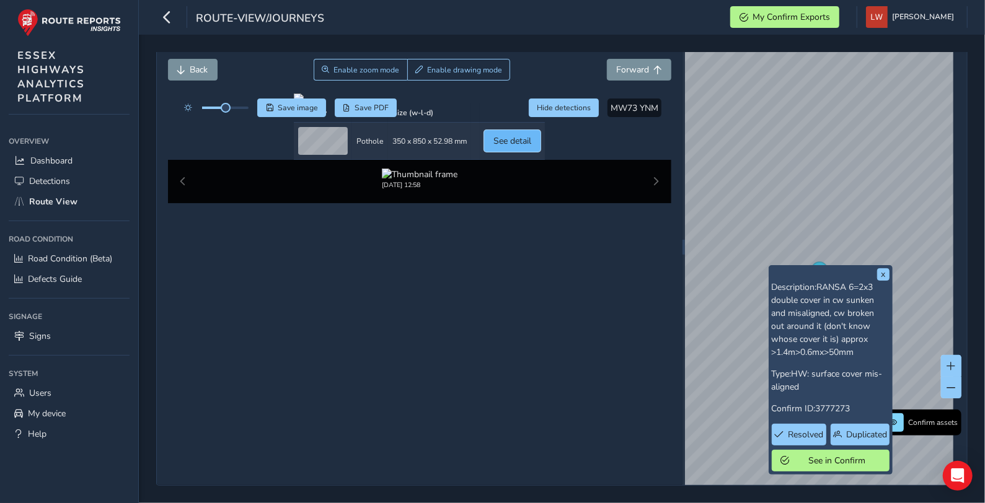
click at [531, 147] on span "See detail" at bounding box center [513, 141] width 38 height 12
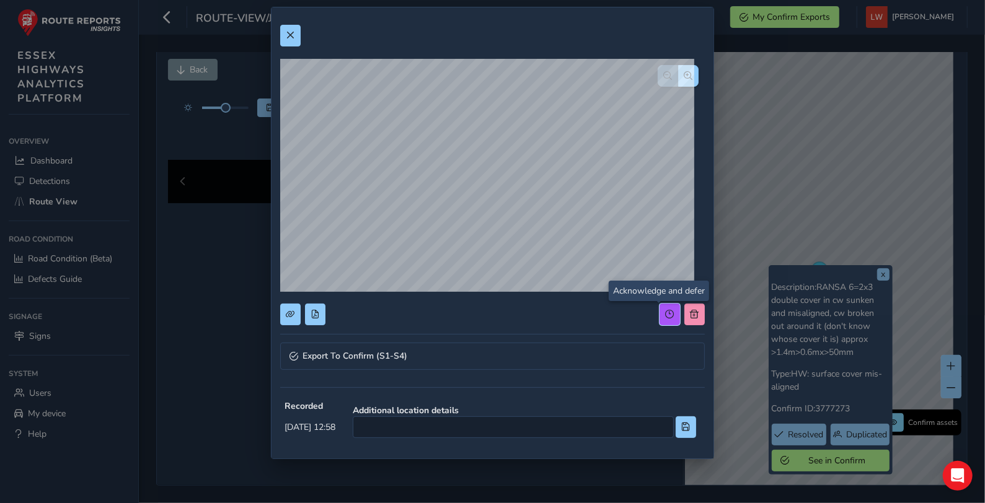
click at [666, 311] on span at bounding box center [670, 314] width 9 height 9
click at [290, 31] on span at bounding box center [290, 35] width 9 height 9
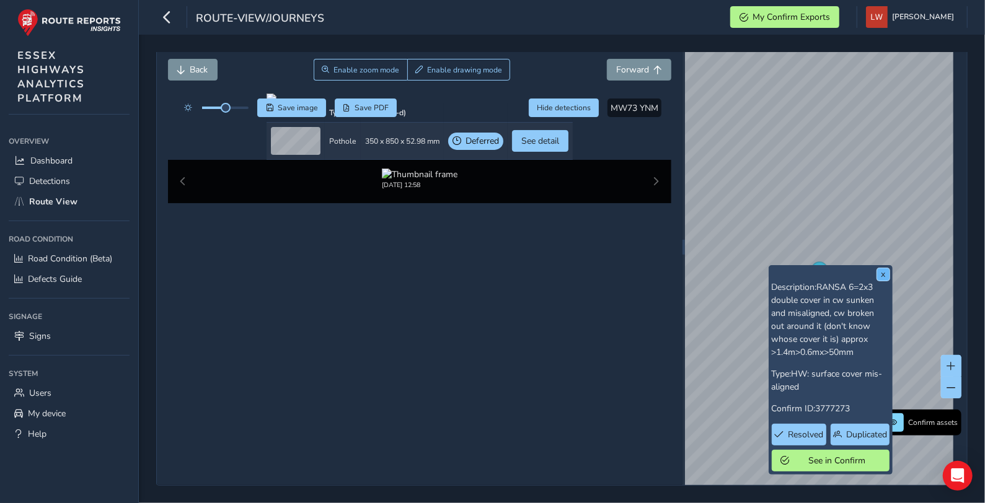
click at [882, 268] on button "x" at bounding box center [883, 274] width 12 height 12
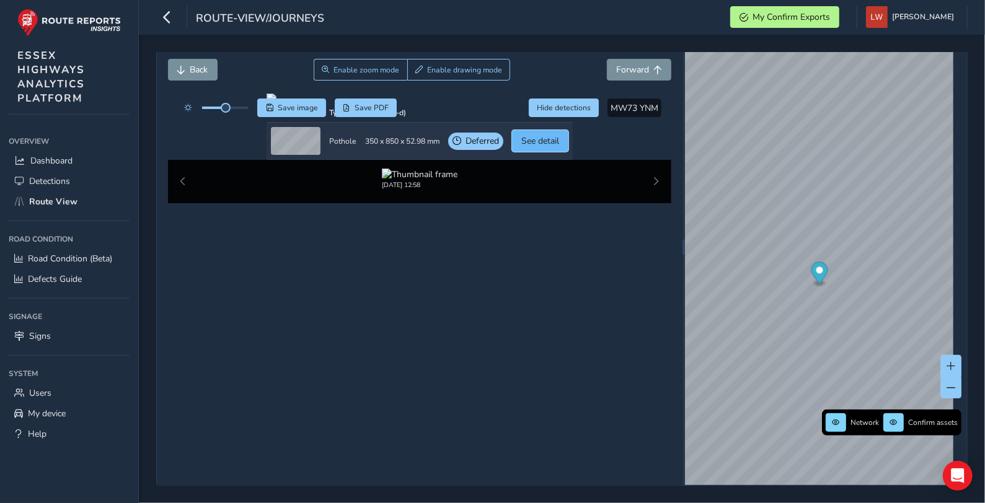
click at [559, 147] on span "See detail" at bounding box center [540, 141] width 38 height 12
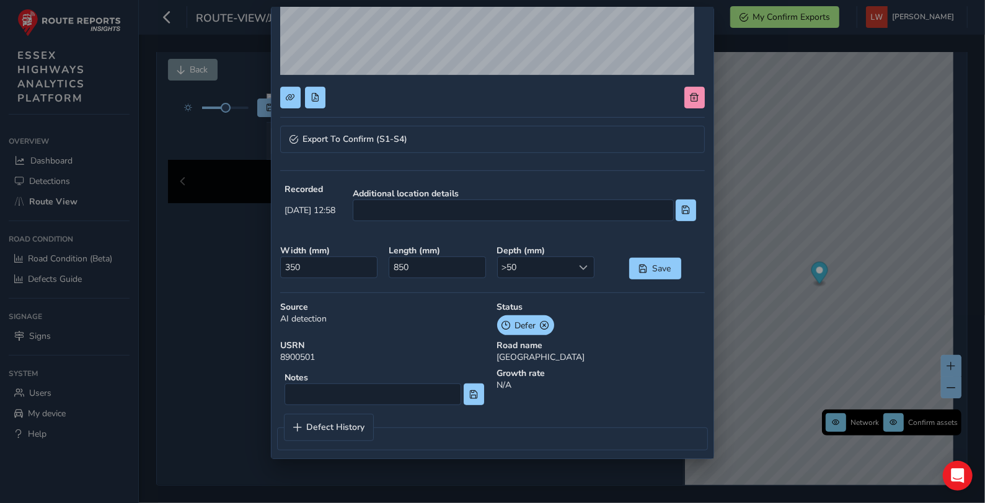
scroll to position [228, 0]
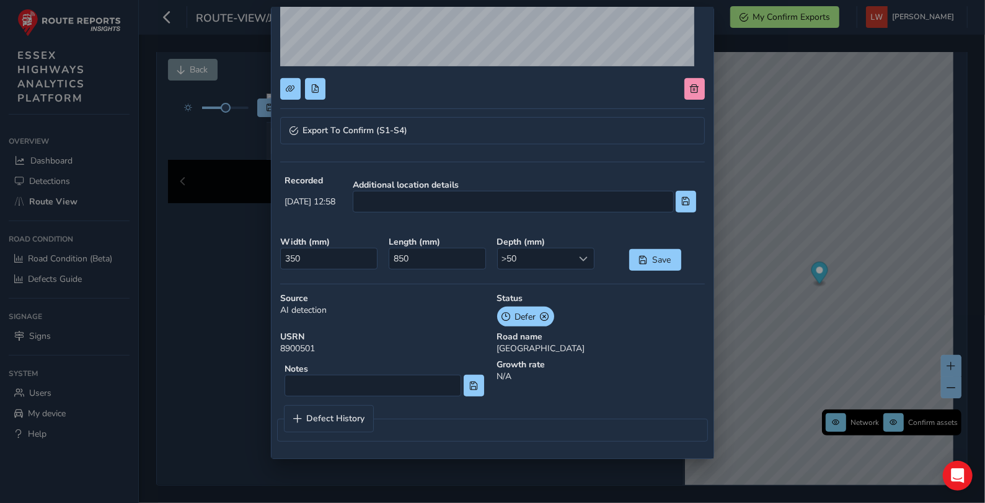
click at [515, 313] on span "Defer" at bounding box center [525, 317] width 21 height 13
click at [541, 312] on span at bounding box center [545, 317] width 9 height 13
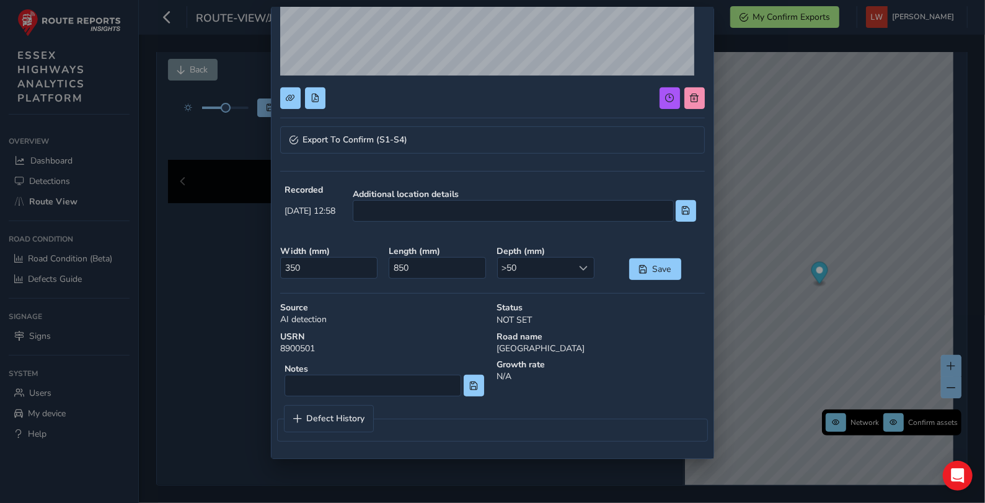
scroll to position [200, 0]
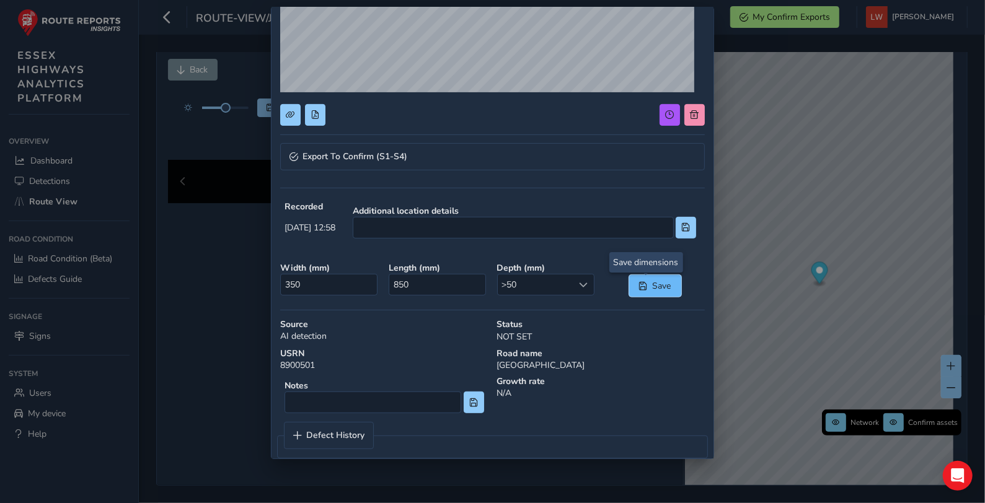
click at [640, 286] on button "Save" at bounding box center [655, 286] width 52 height 22
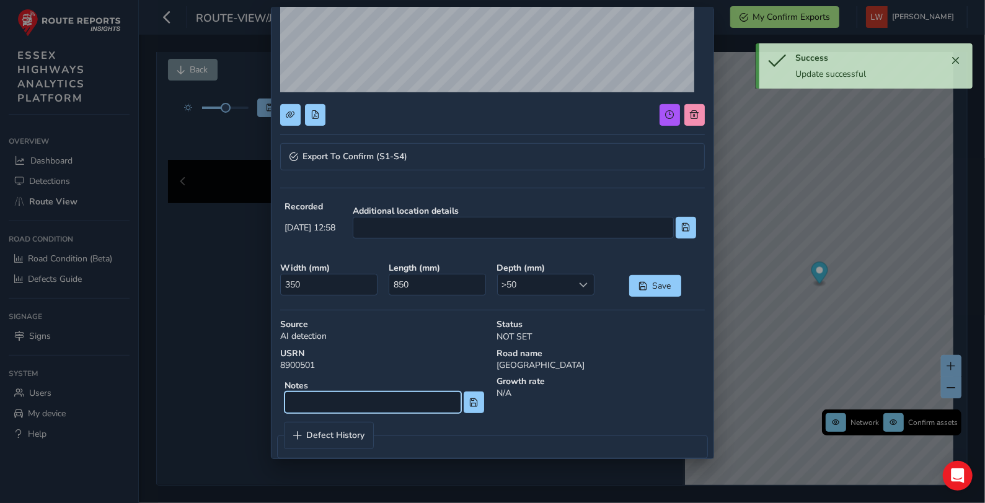
click at [343, 407] on input at bounding box center [373, 403] width 177 height 22
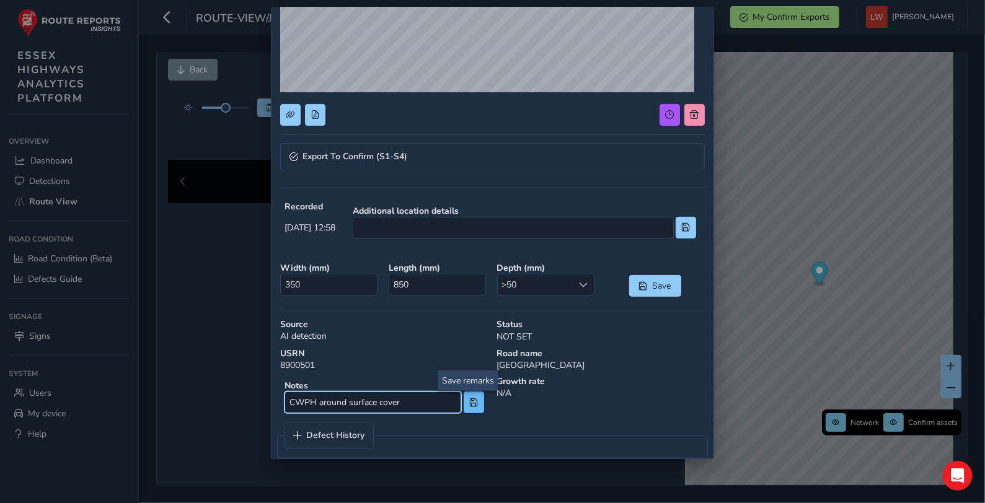
type input "CWPH around surface cover"
click at [469, 404] on span at bounding box center [473, 403] width 9 height 9
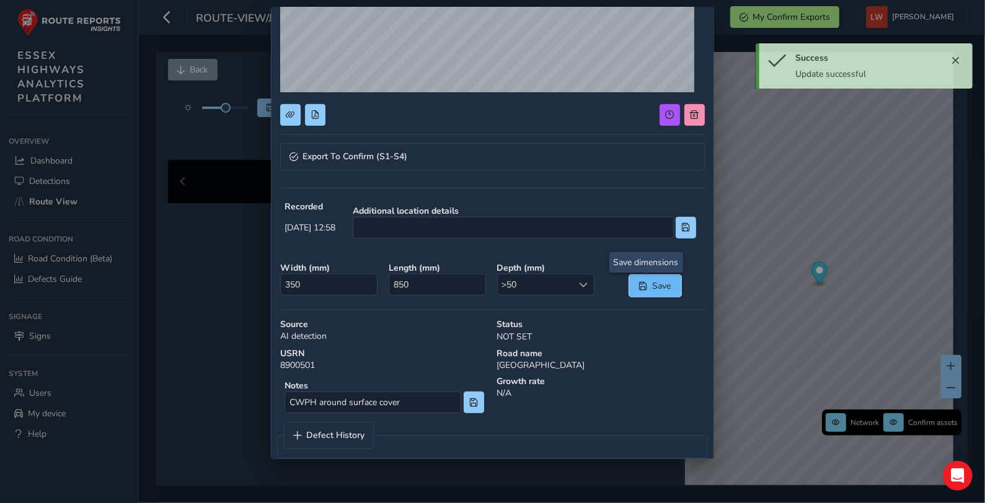
click at [659, 284] on span "Save" at bounding box center [662, 286] width 20 height 12
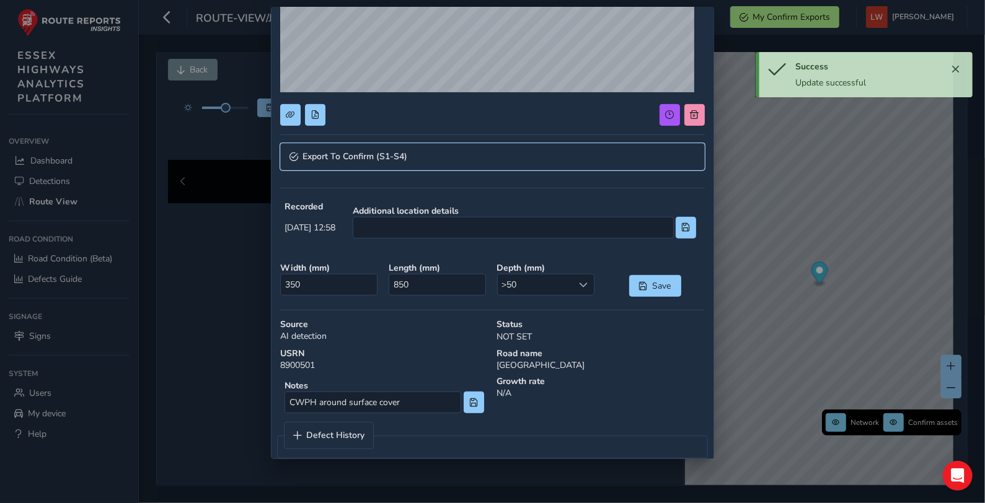
click at [373, 153] on span "Export To Confirm (S1-S4)" at bounding box center [355, 157] width 105 height 9
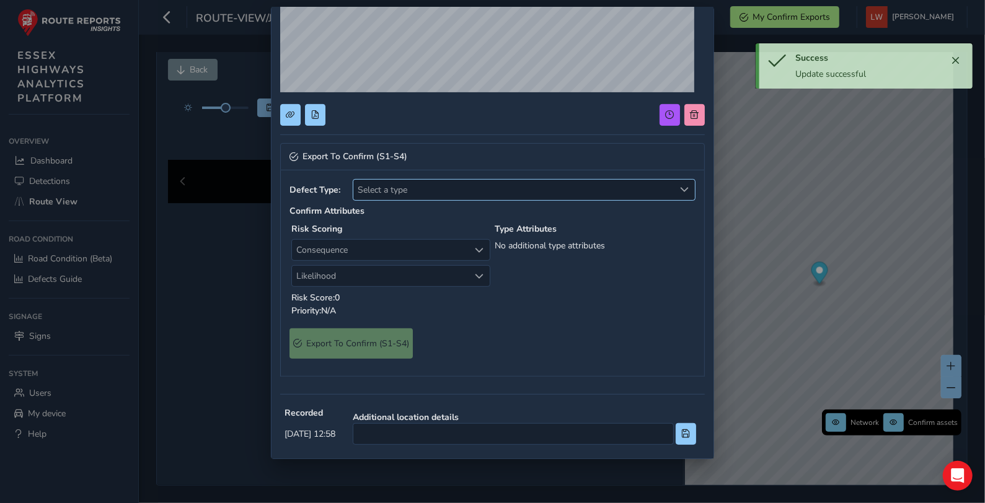
click at [396, 185] on span "Select a type" at bounding box center [513, 190] width 321 height 20
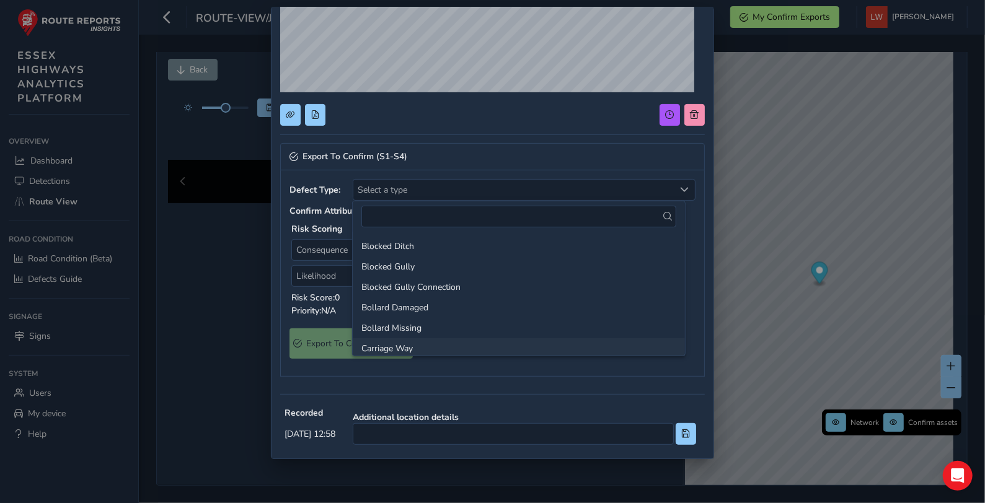
click at [430, 347] on li "Carriage Way" at bounding box center [519, 349] width 332 height 20
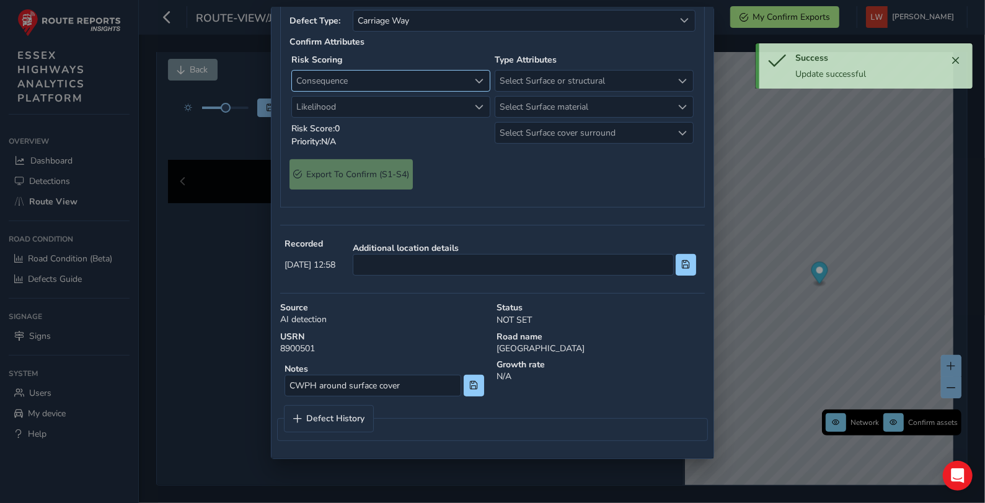
click at [357, 91] on span "Consequence" at bounding box center [380, 81] width 177 height 20
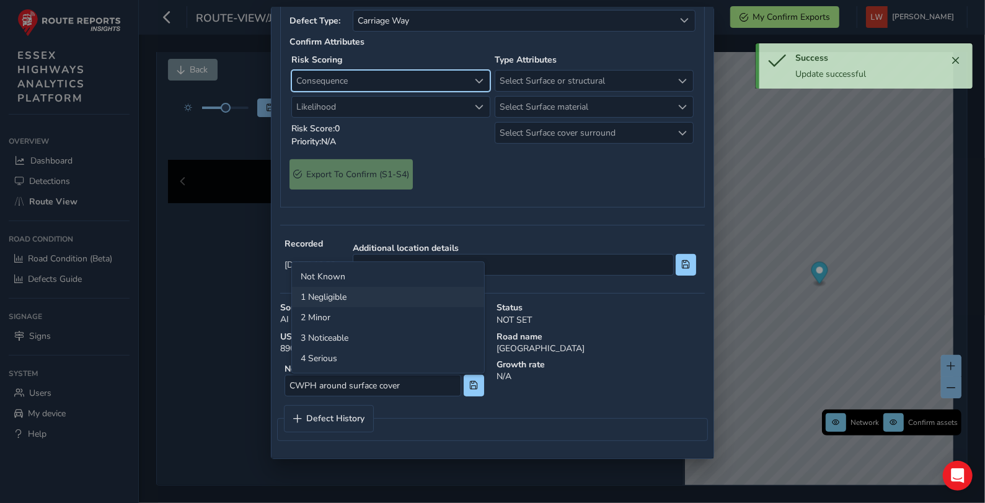
click at [335, 298] on li "1 Negligible" at bounding box center [388, 297] width 192 height 20
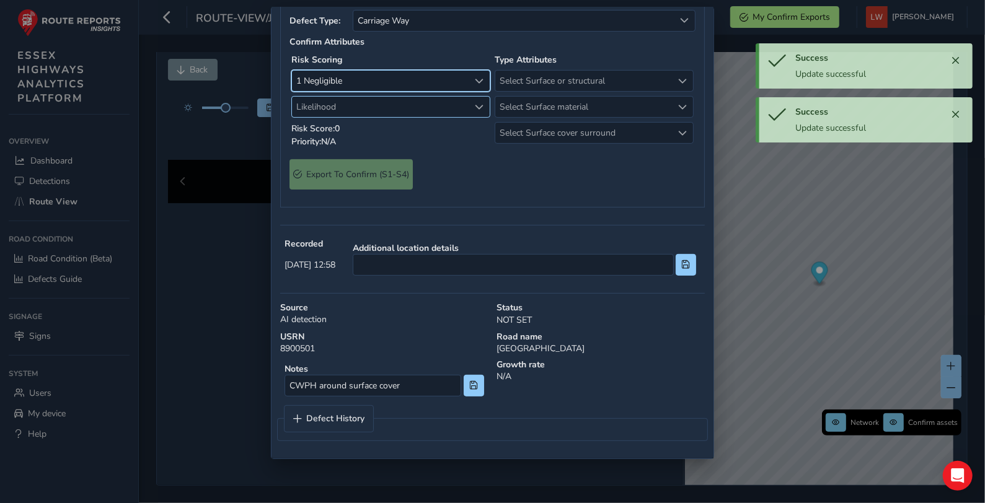
click at [332, 117] on span "Likelihood" at bounding box center [380, 107] width 177 height 20
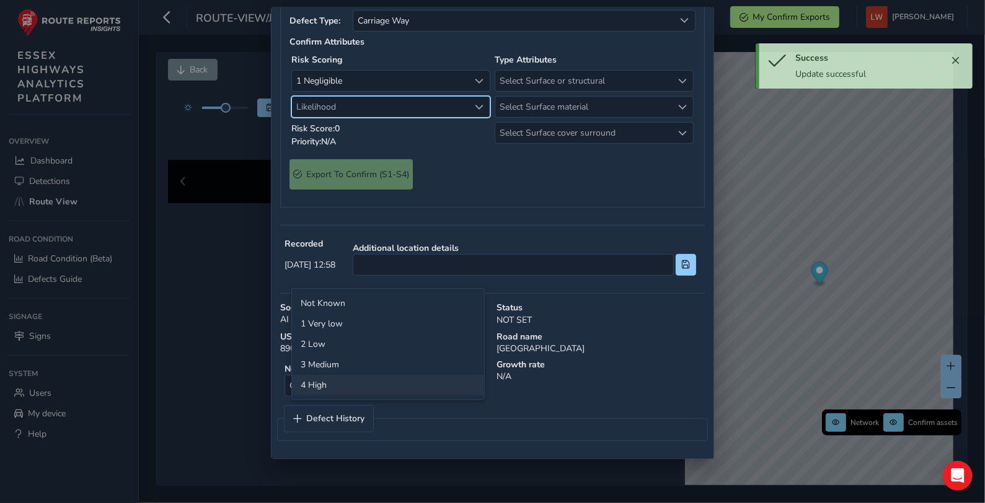
click at [344, 386] on li "4 High" at bounding box center [388, 385] width 192 height 20
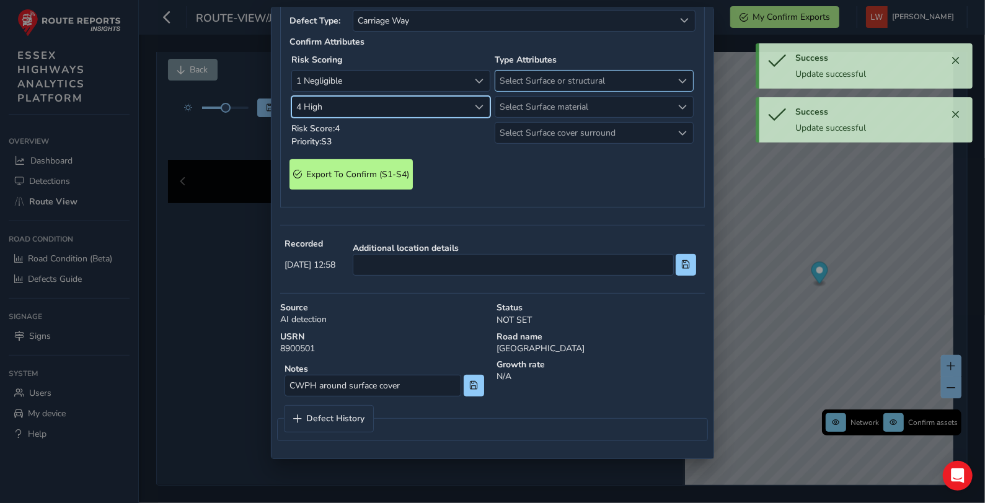
click at [566, 91] on span "Select Surface or structural" at bounding box center [583, 81] width 177 height 20
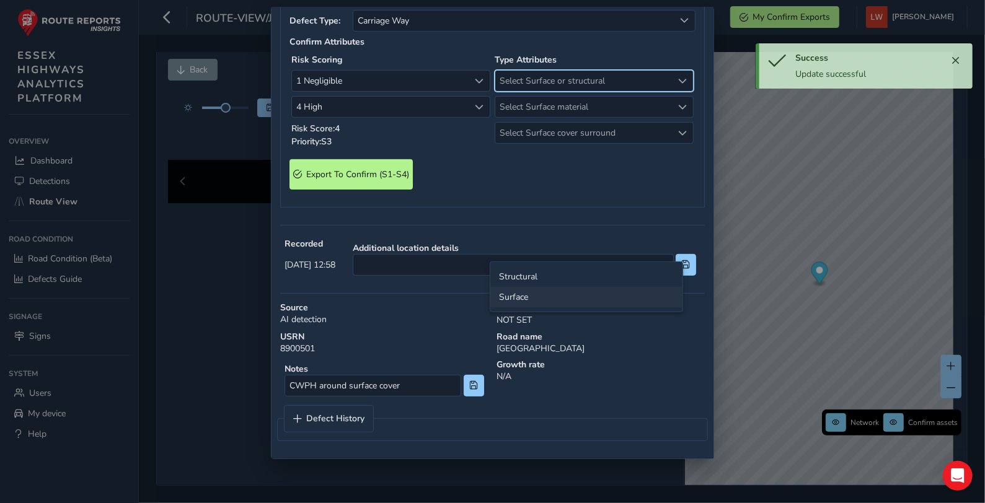
click at [529, 299] on li "Surface" at bounding box center [586, 297] width 192 height 20
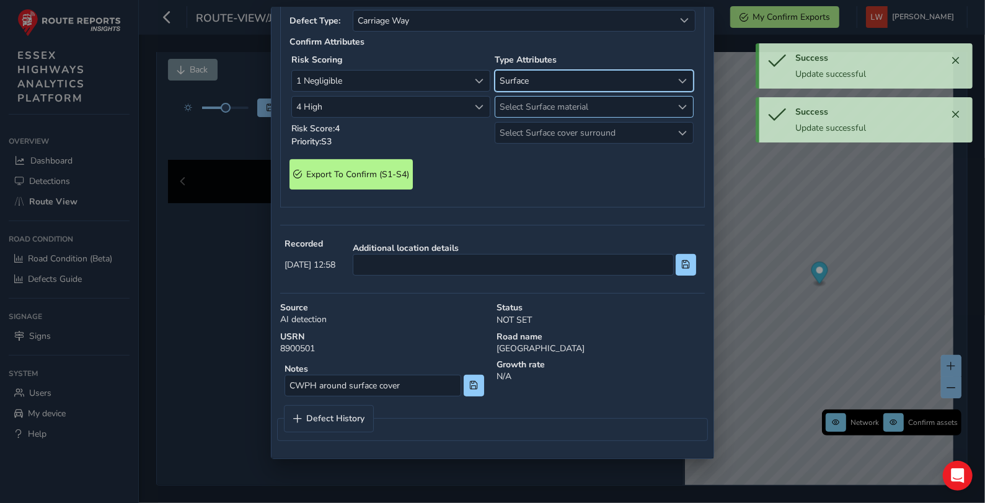
click at [526, 117] on span "Select Surface material" at bounding box center [583, 107] width 177 height 20
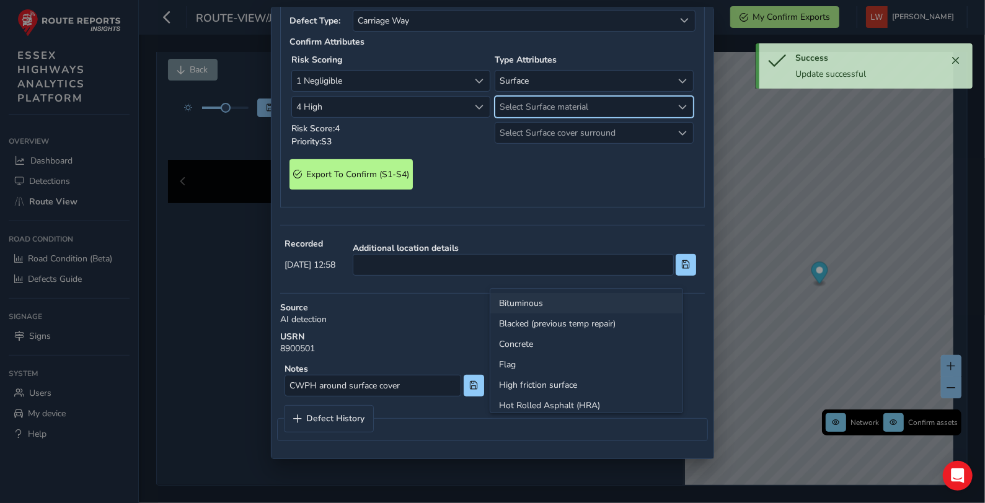
click at [526, 302] on li "Bituminous" at bounding box center [586, 303] width 192 height 20
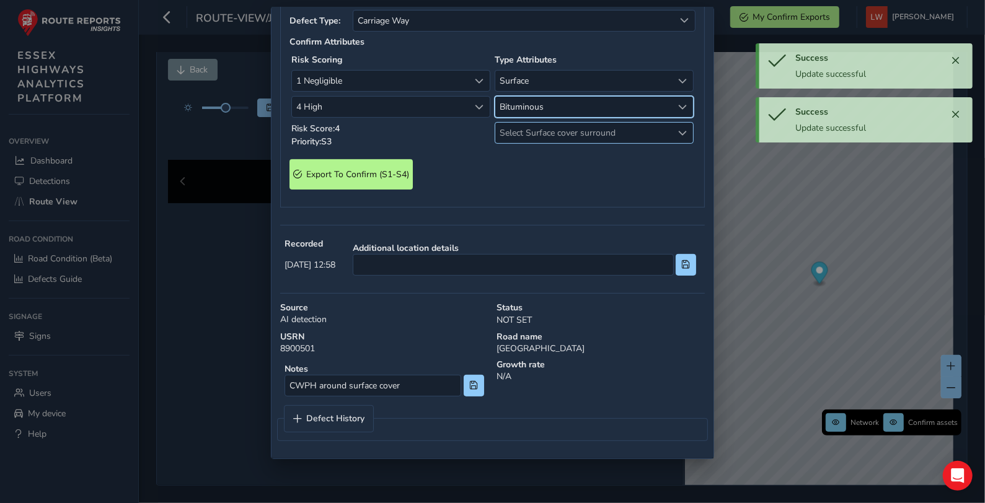
click at [529, 143] on span "Select Surface cover surround" at bounding box center [583, 133] width 177 height 20
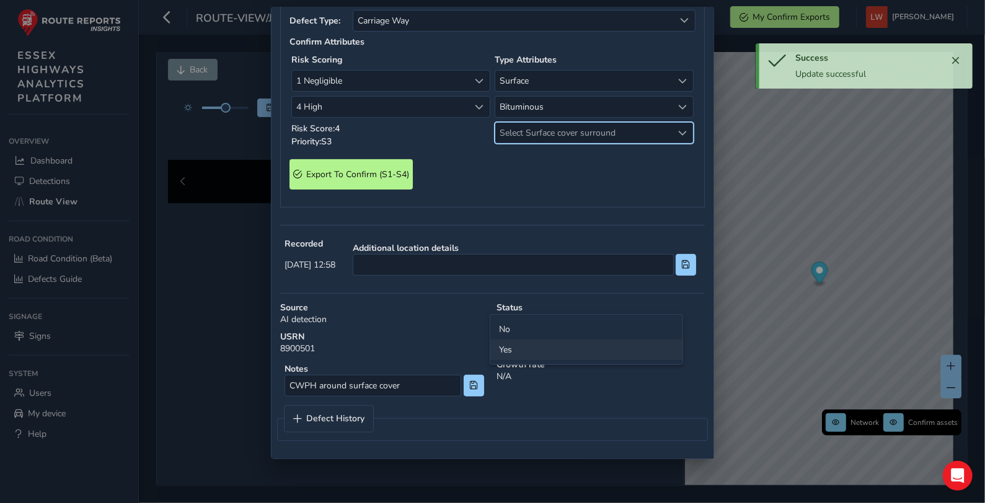
click at [511, 348] on li "Yes" at bounding box center [586, 350] width 192 height 20
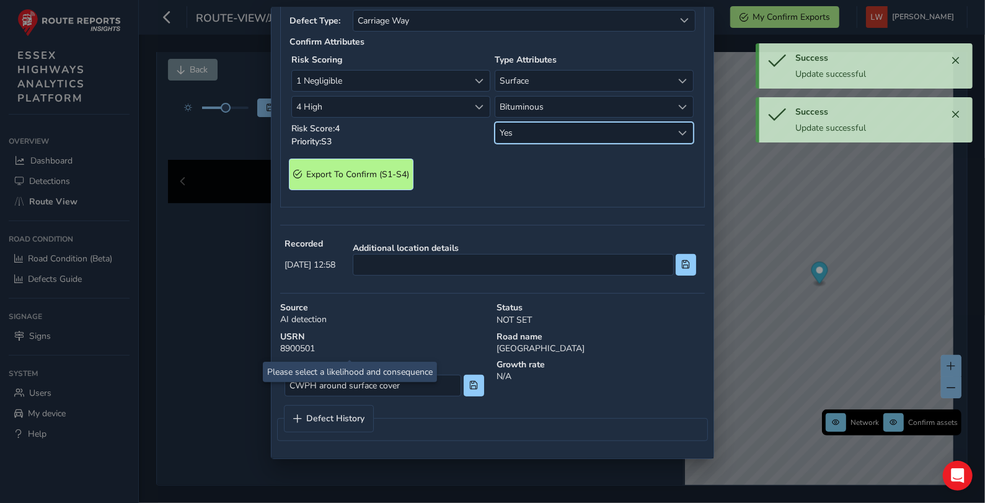
click at [362, 180] on span "Export To Confirm (S1-S4)" at bounding box center [357, 175] width 103 height 12
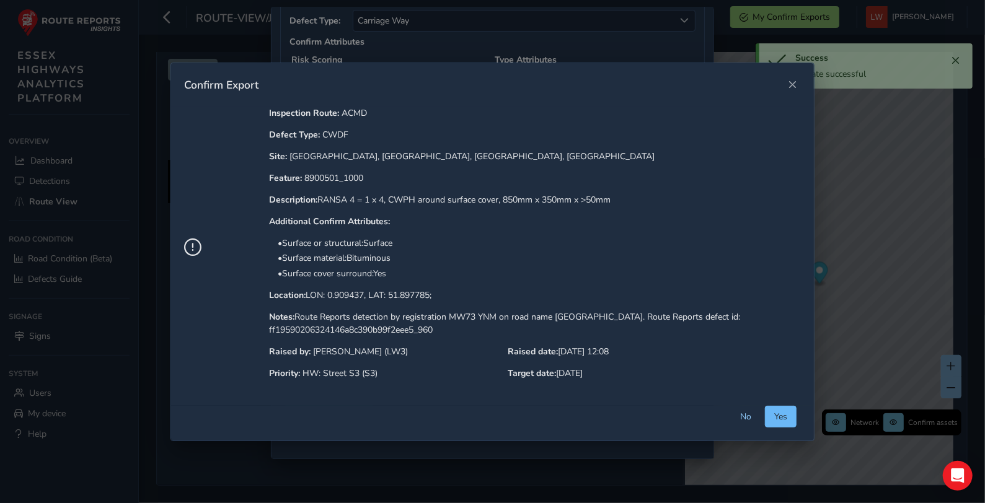
click at [774, 413] on span "Yes" at bounding box center [780, 417] width 13 height 12
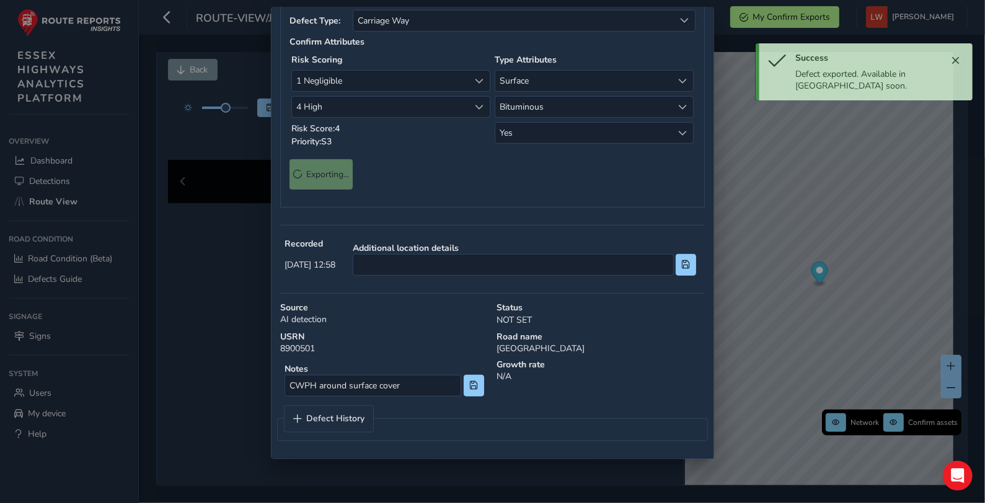
scroll to position [0, 0]
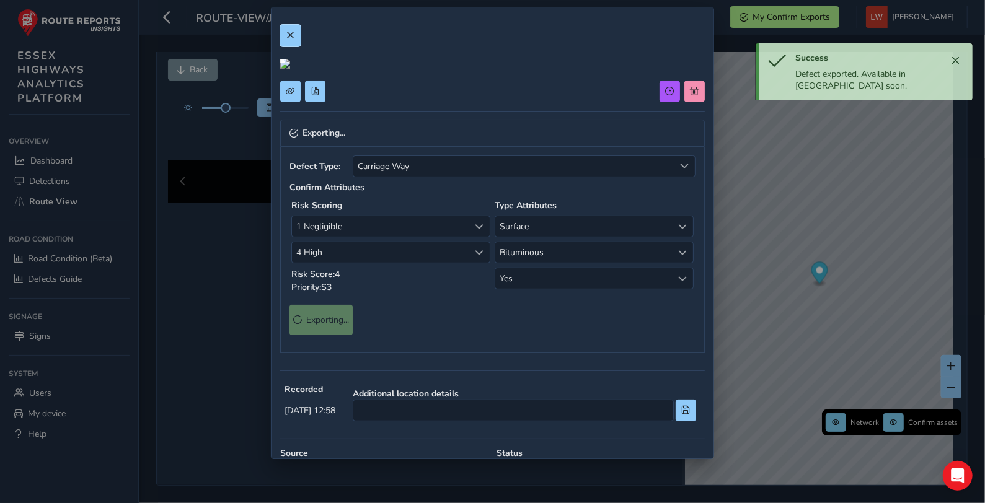
click at [290, 36] on span at bounding box center [290, 35] width 9 height 9
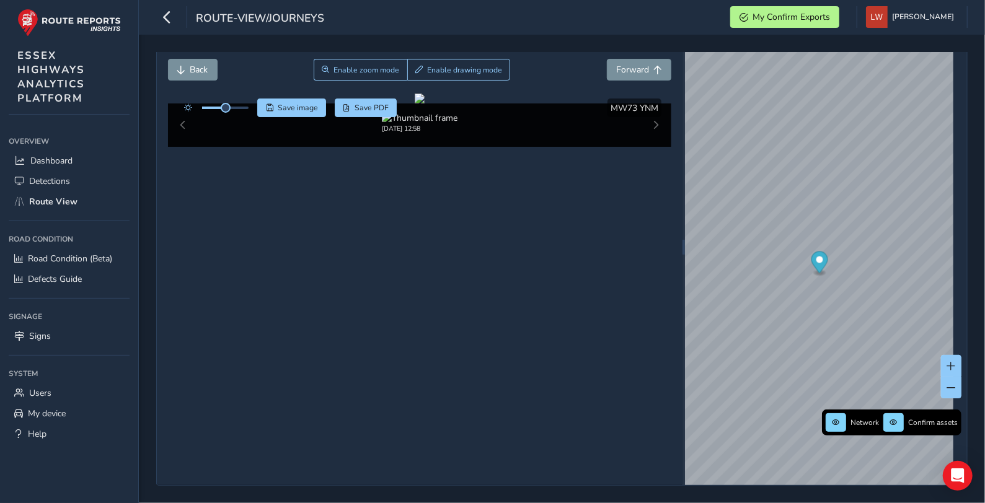
scroll to position [45, 0]
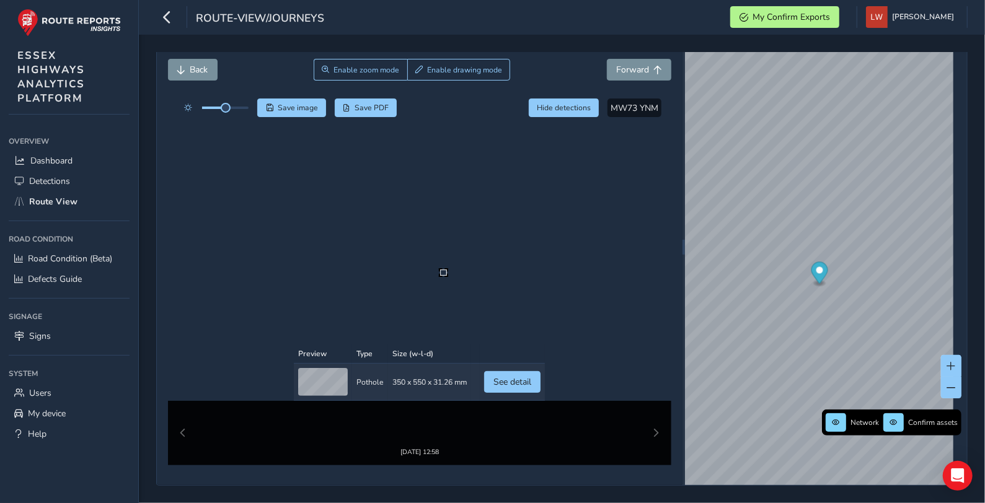
scroll to position [55, 0]
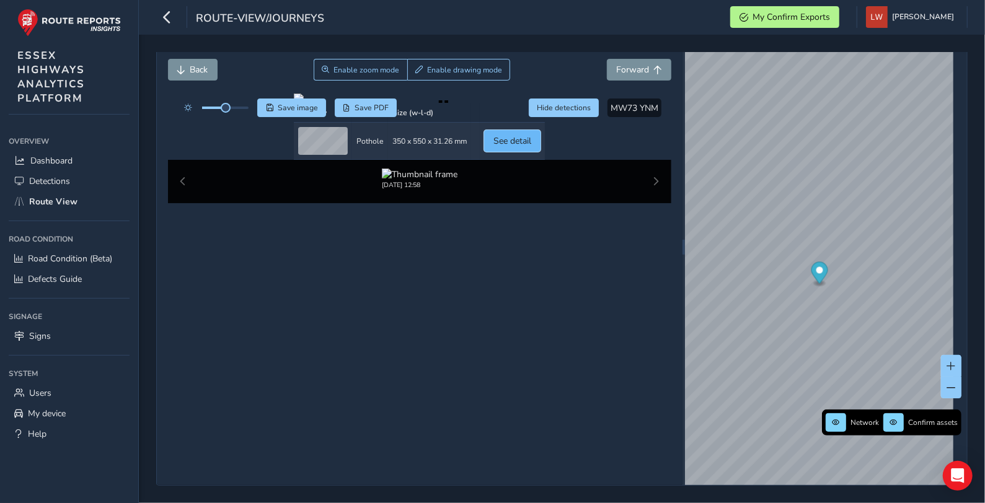
click at [531, 147] on span "See detail" at bounding box center [513, 141] width 38 height 12
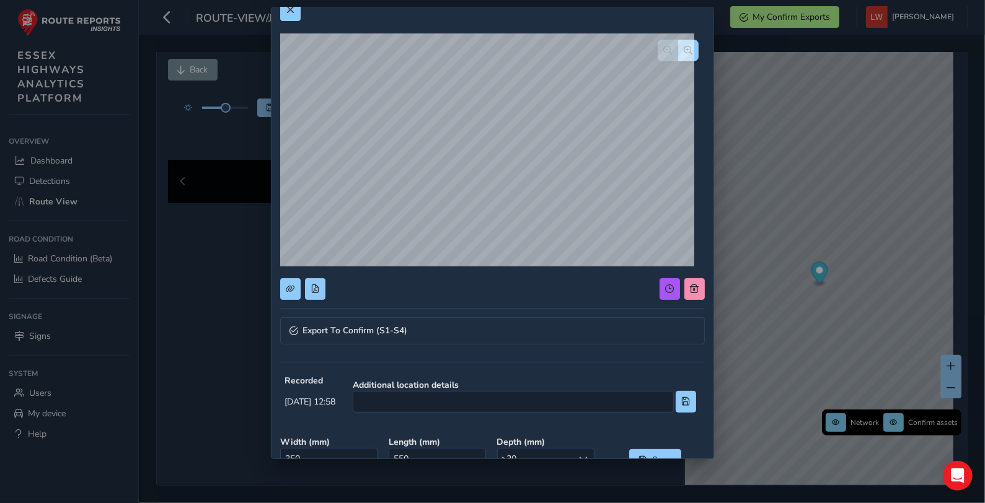
scroll to position [32, 0]
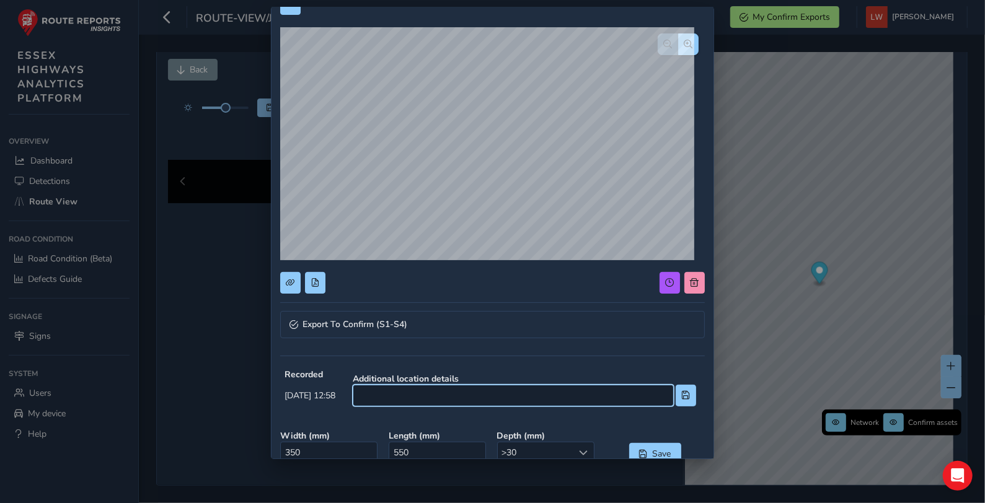
click at [459, 391] on input at bounding box center [513, 396] width 321 height 22
type input "Junction with [PERSON_NAME][GEOGRAPHIC_DATA] adjacent to pedestrian crossing"
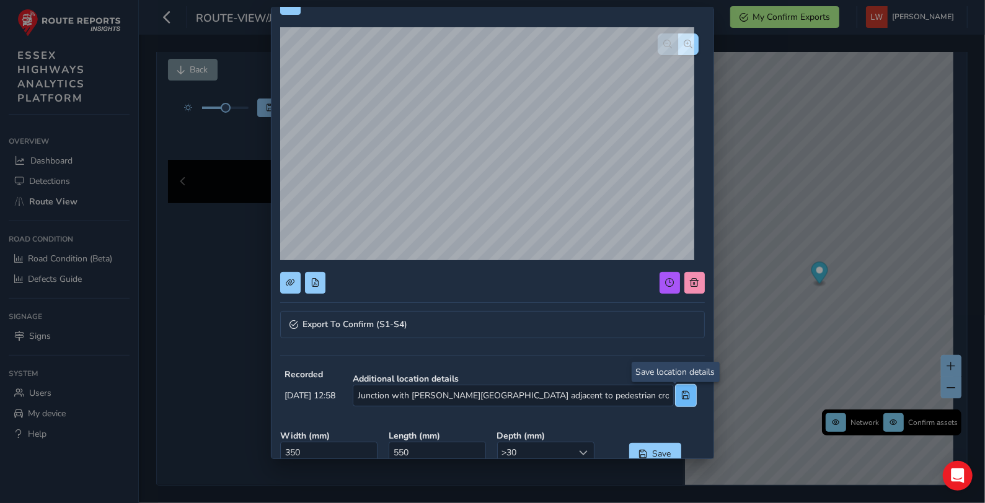
click at [682, 395] on span at bounding box center [686, 395] width 9 height 9
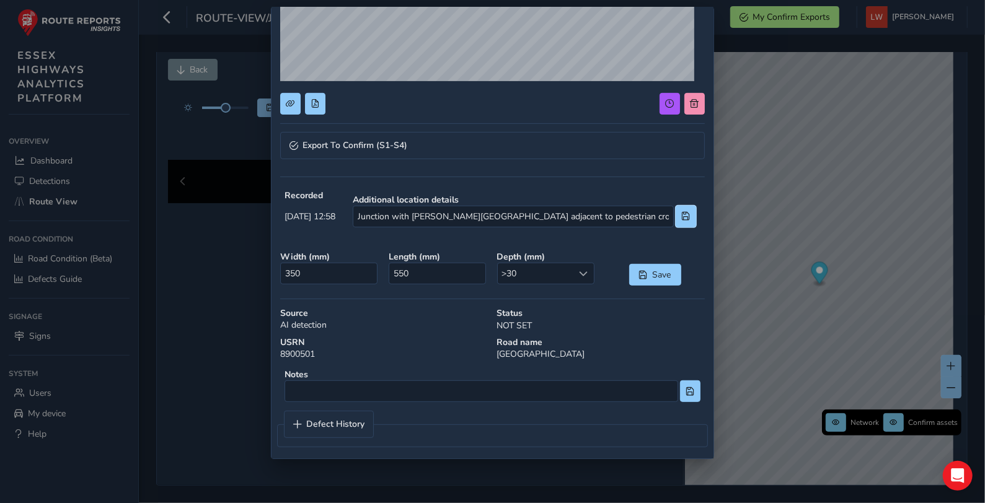
scroll to position [167, 0]
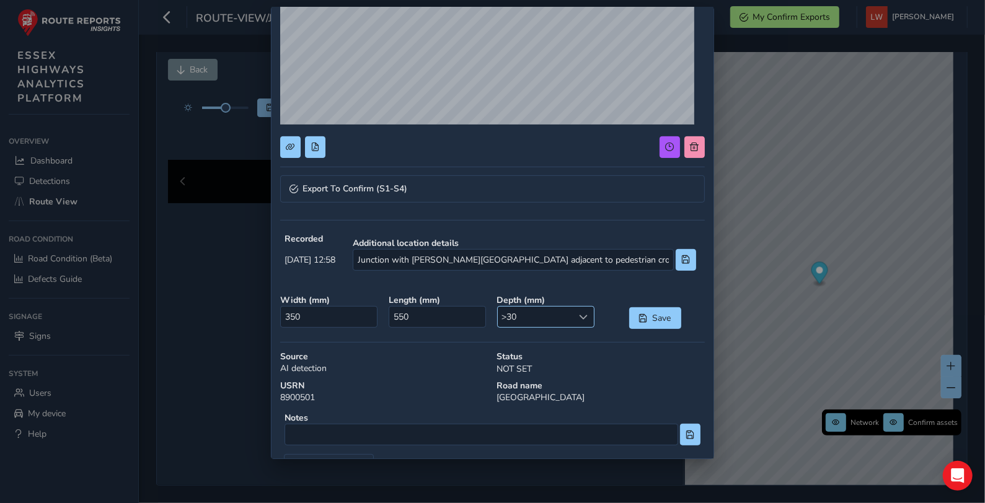
click at [535, 321] on span ">30" at bounding box center [536, 317] width 76 height 20
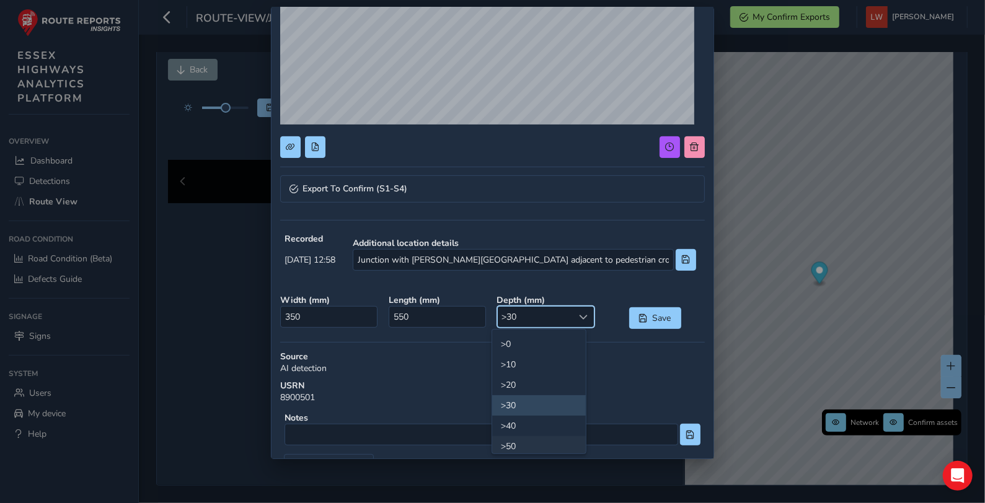
click at [545, 448] on li ">50" at bounding box center [539, 447] width 94 height 20
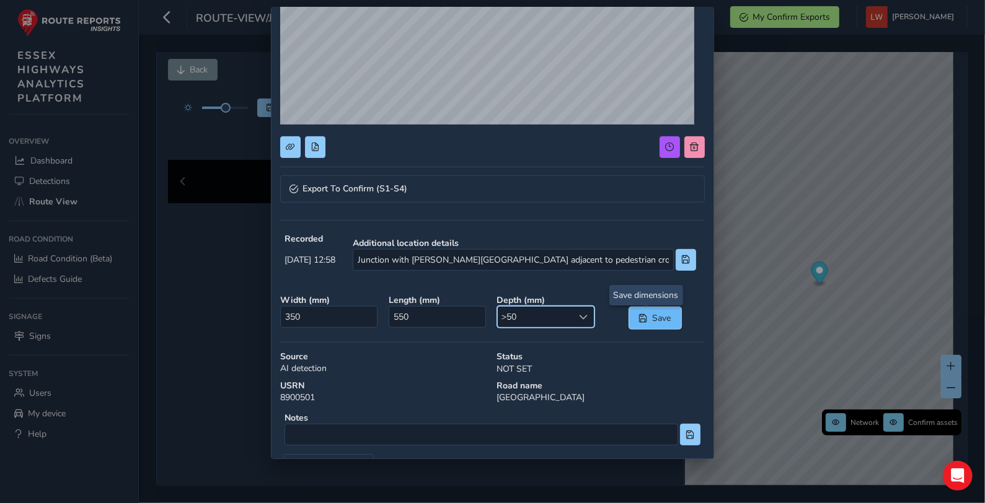
click at [652, 321] on span "Save" at bounding box center [662, 318] width 20 height 12
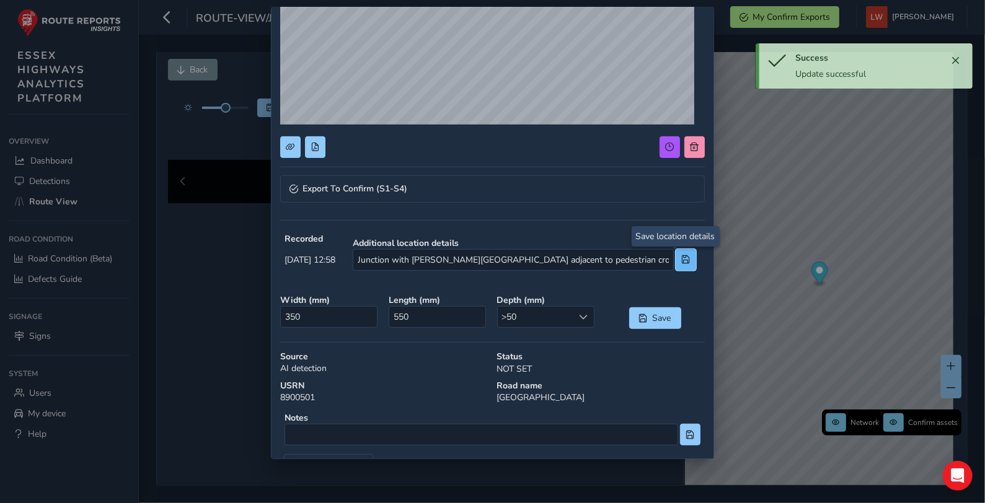
click at [682, 259] on span at bounding box center [686, 259] width 9 height 9
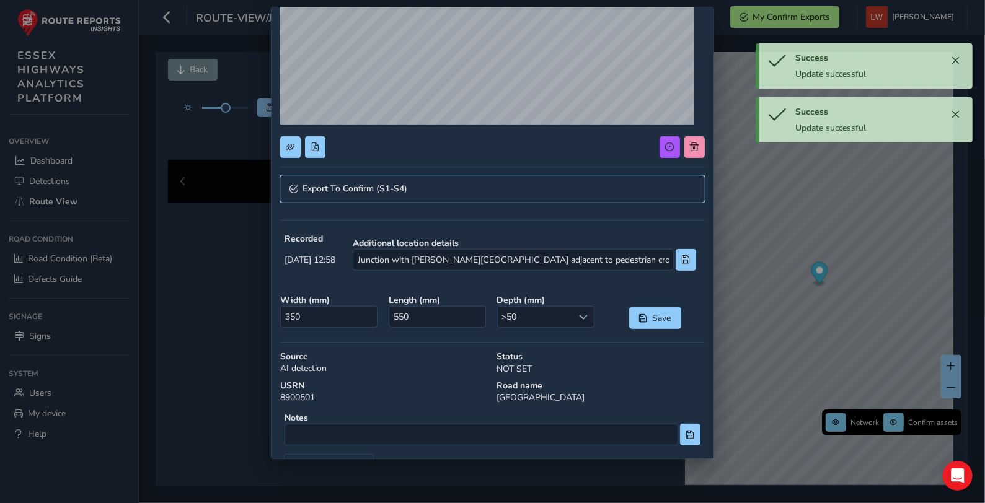
click at [355, 185] on span "Export To Confirm (S1-S4)" at bounding box center [355, 189] width 105 height 9
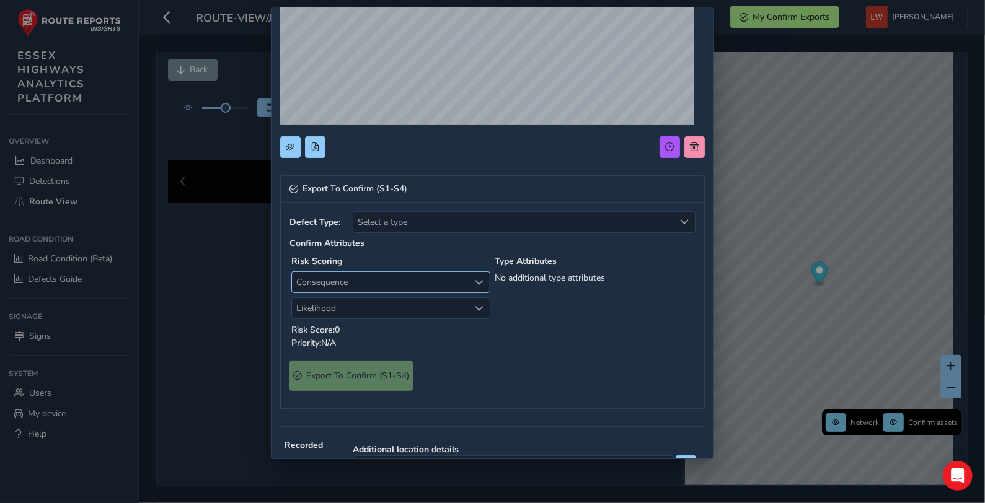
click at [383, 287] on span "Consequence" at bounding box center [380, 282] width 177 height 20
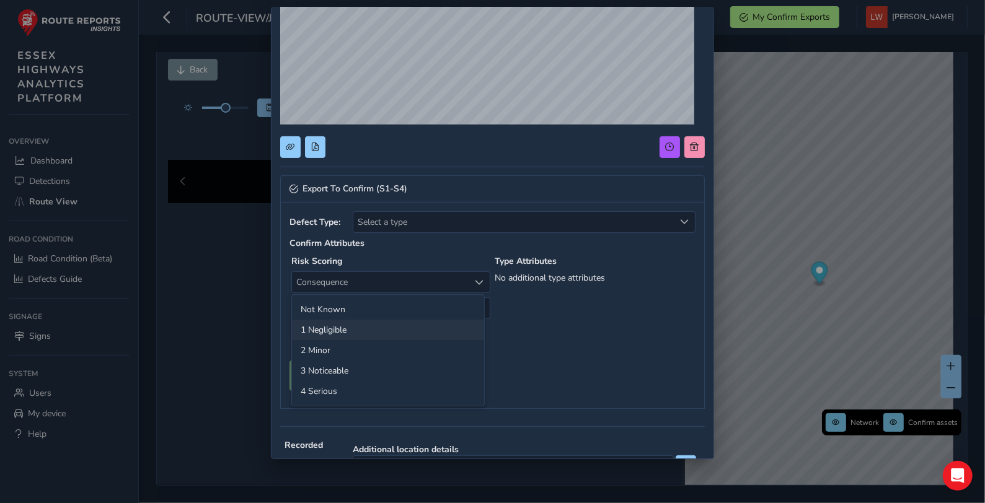
click at [318, 327] on li "1 Negligible" at bounding box center [388, 330] width 192 height 20
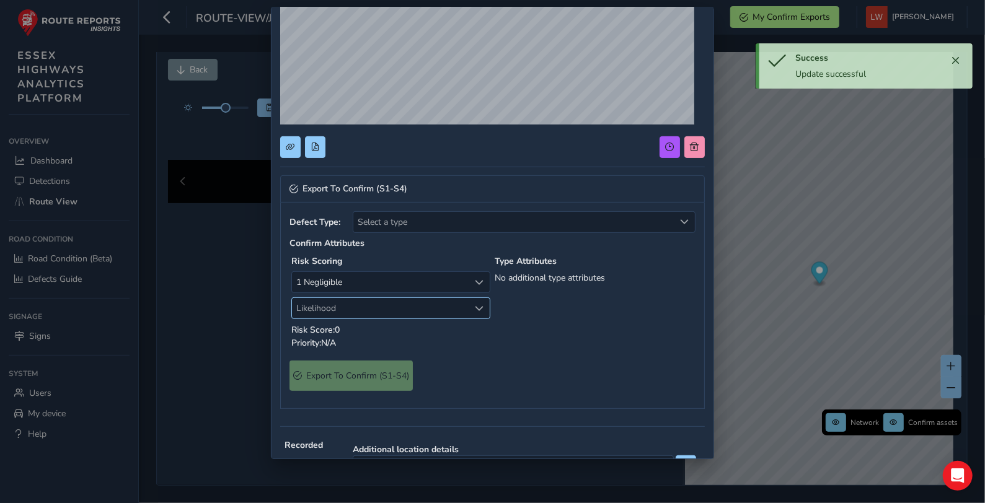
click at [322, 314] on span "Likelihood" at bounding box center [380, 308] width 177 height 20
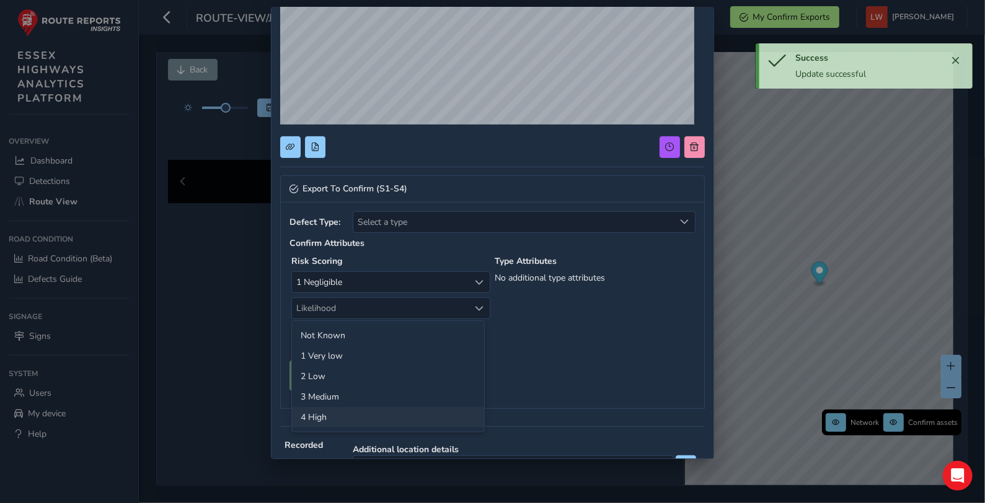
click at [341, 419] on li "4 High" at bounding box center [388, 417] width 192 height 20
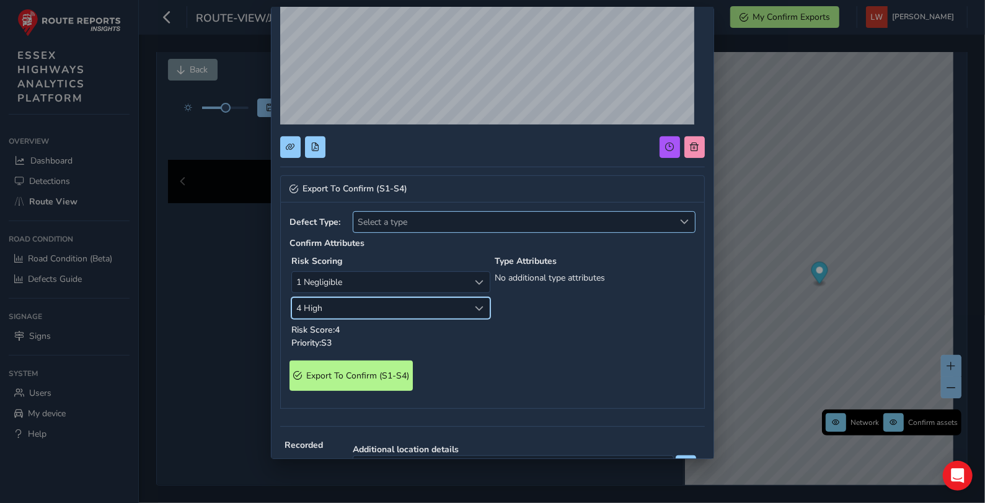
click at [454, 223] on span "Select a type" at bounding box center [513, 222] width 321 height 20
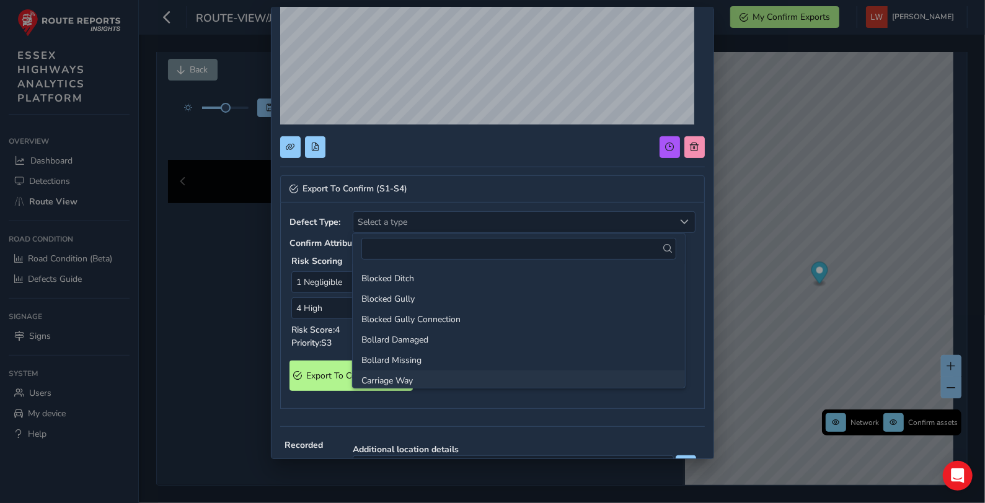
click at [432, 381] on li "Carriage Way" at bounding box center [519, 381] width 332 height 20
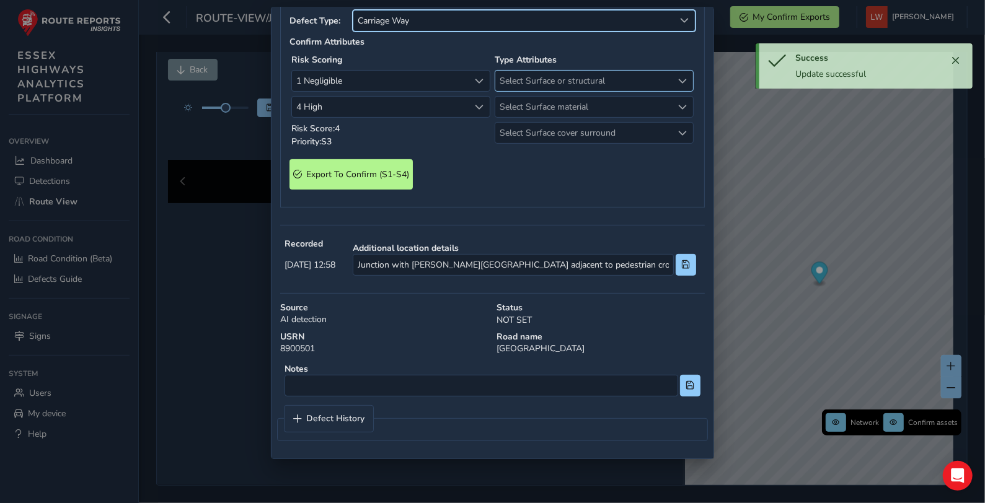
click at [592, 91] on span "Select Surface or structural" at bounding box center [583, 81] width 177 height 20
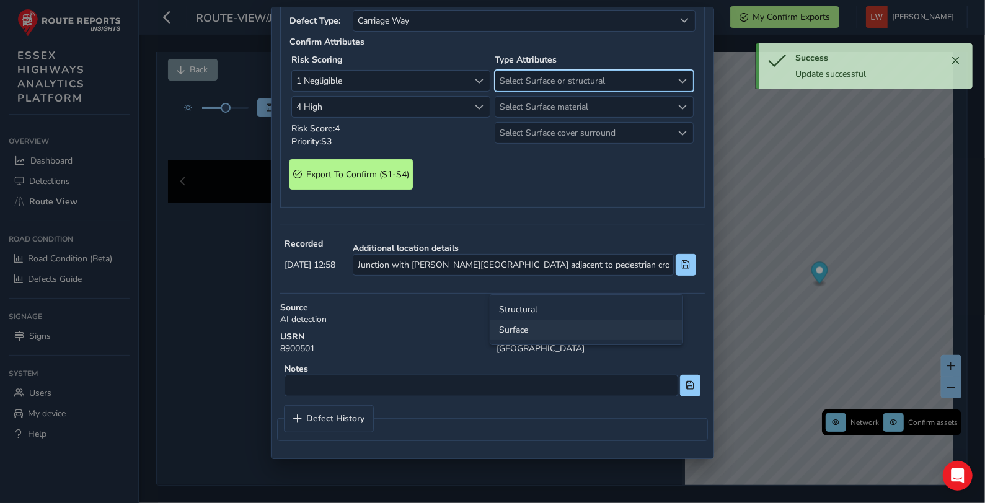
click at [531, 329] on li "Surface" at bounding box center [586, 330] width 192 height 20
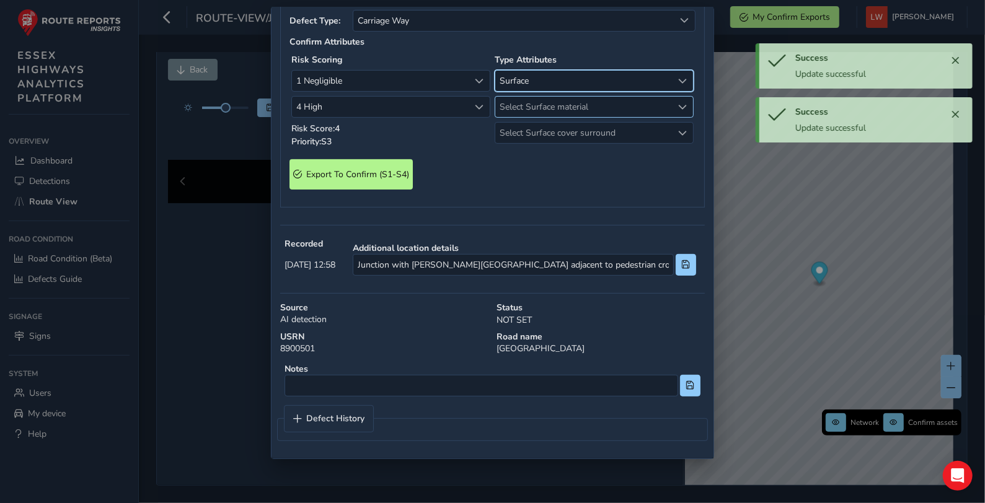
click at [536, 117] on span "Select Surface material" at bounding box center [583, 107] width 177 height 20
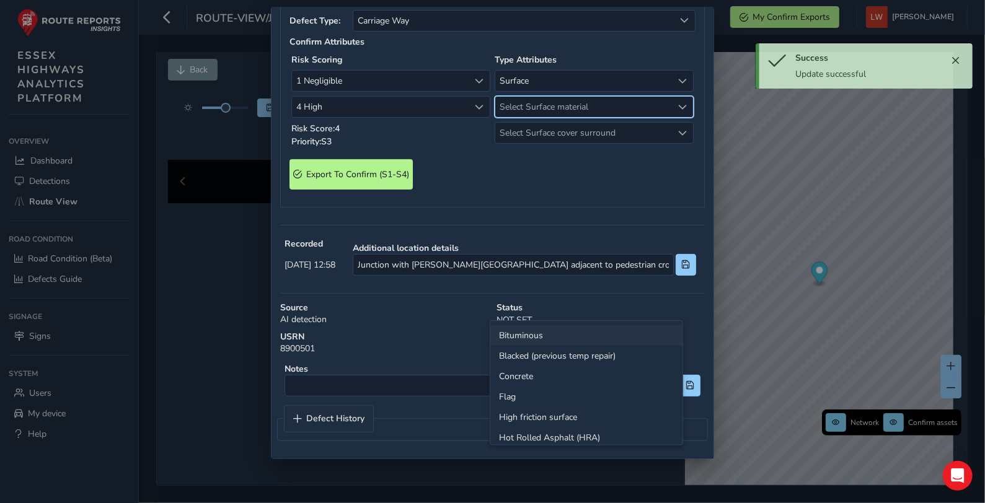
click at [533, 334] on li "Bituminous" at bounding box center [586, 336] width 192 height 20
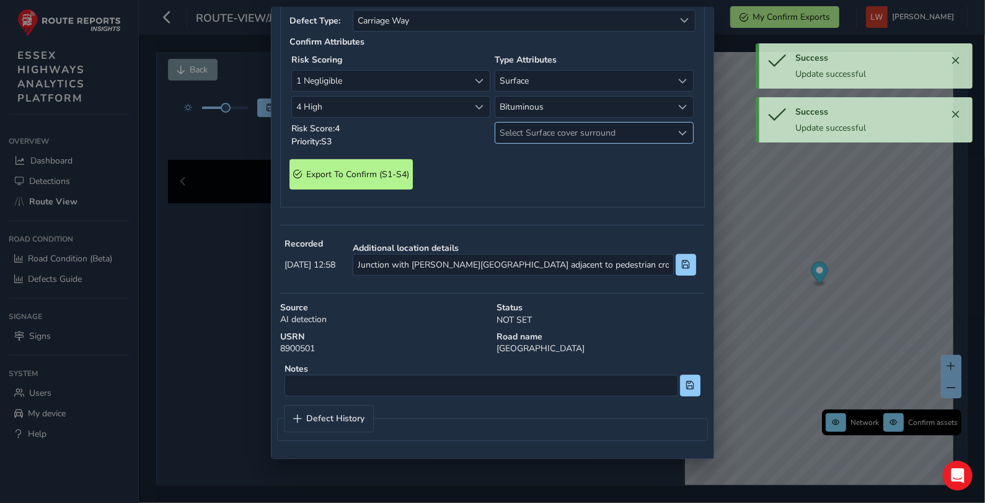
click at [534, 143] on span "Select Surface cover surround" at bounding box center [583, 133] width 177 height 20
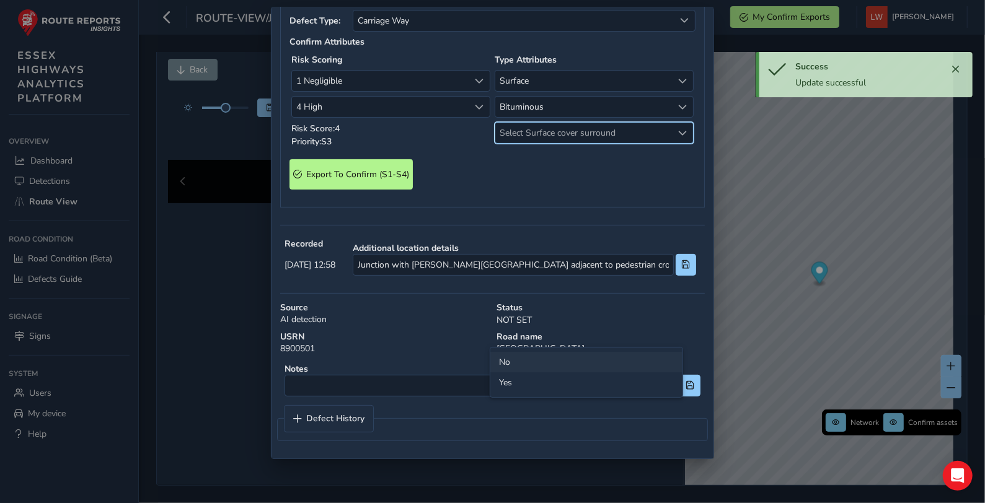
click at [504, 359] on li "No" at bounding box center [586, 362] width 192 height 20
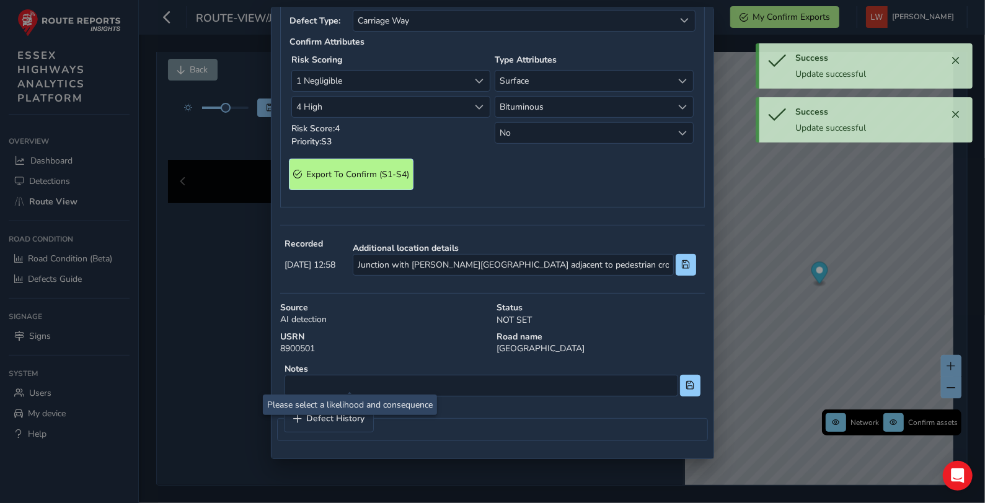
click at [358, 180] on span "Export To Confirm (S1-S4)" at bounding box center [357, 175] width 103 height 12
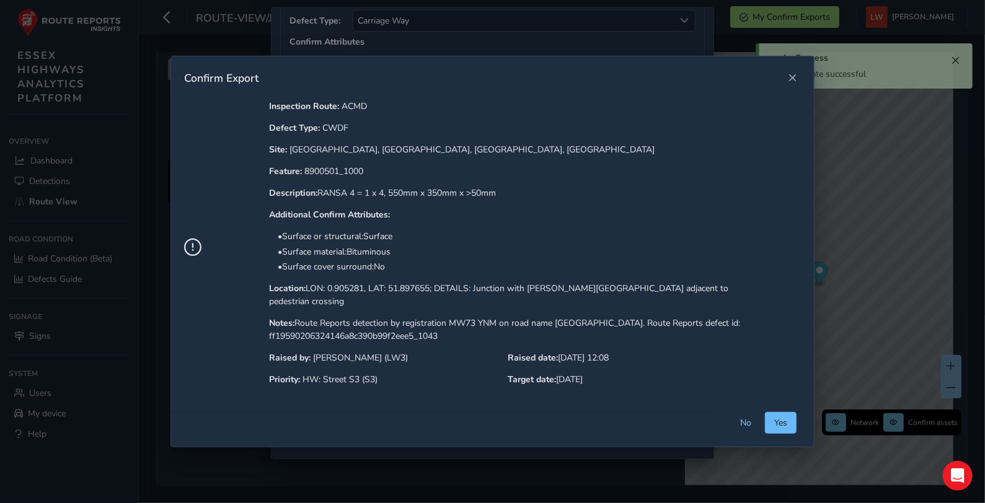
click at [782, 417] on span "Yes" at bounding box center [780, 423] width 13 height 12
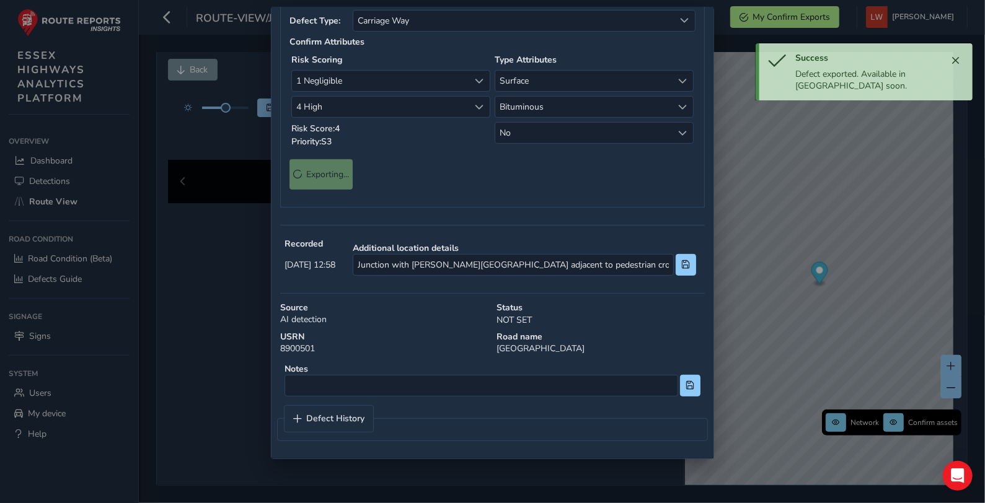
scroll to position [0, 0]
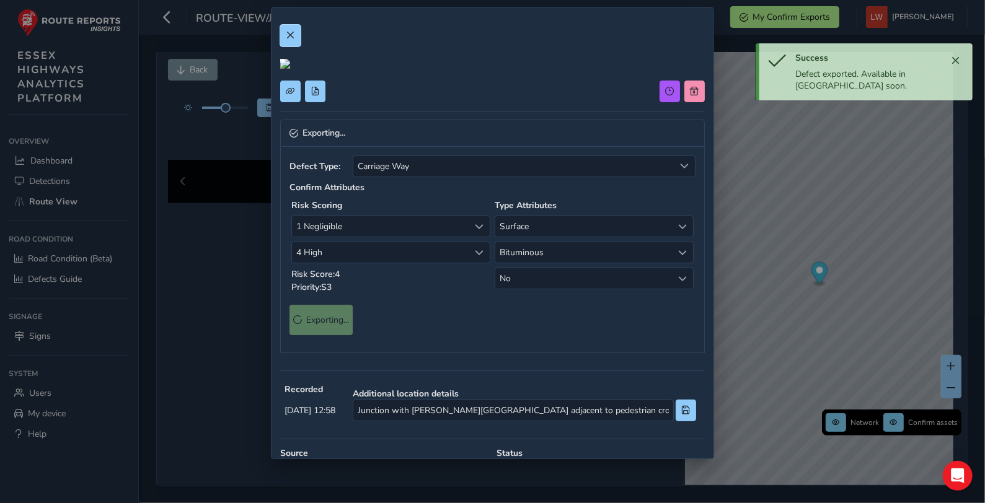
click at [288, 33] on span at bounding box center [290, 35] width 9 height 9
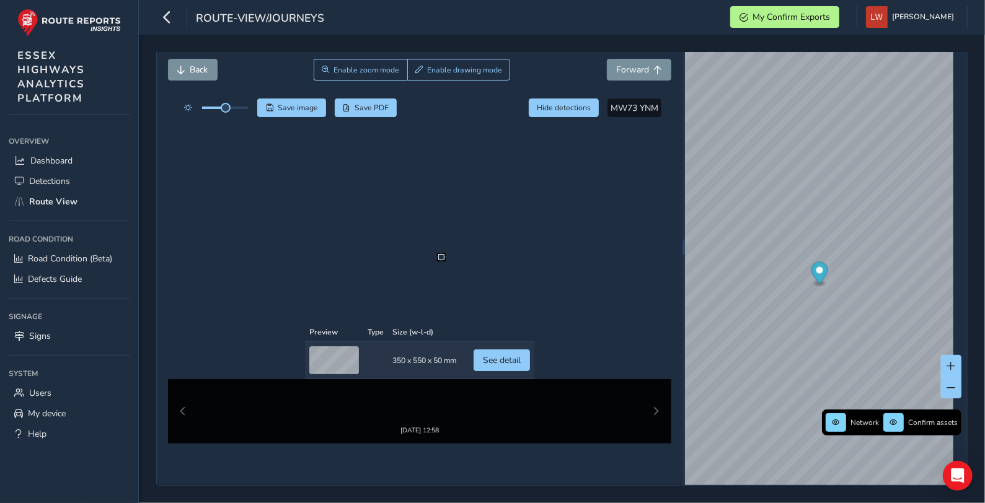
scroll to position [45, 0]
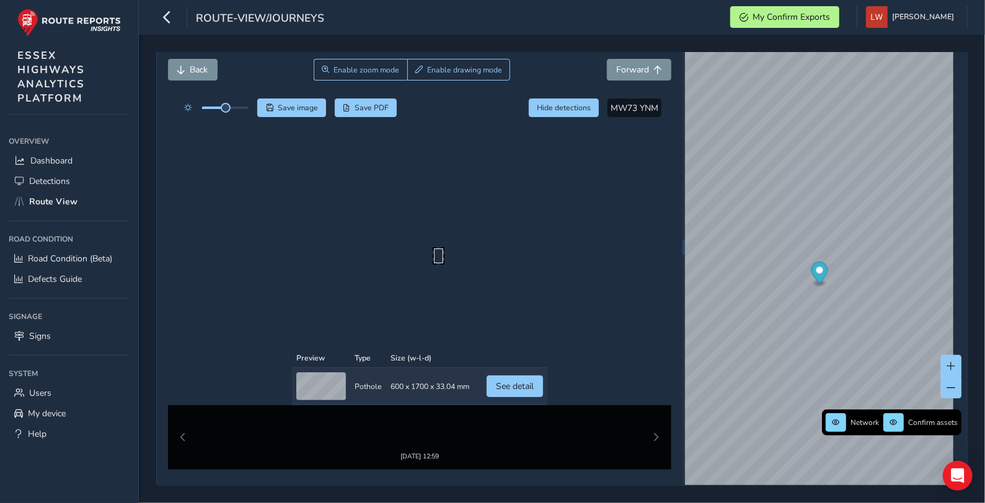
scroll to position [55, 0]
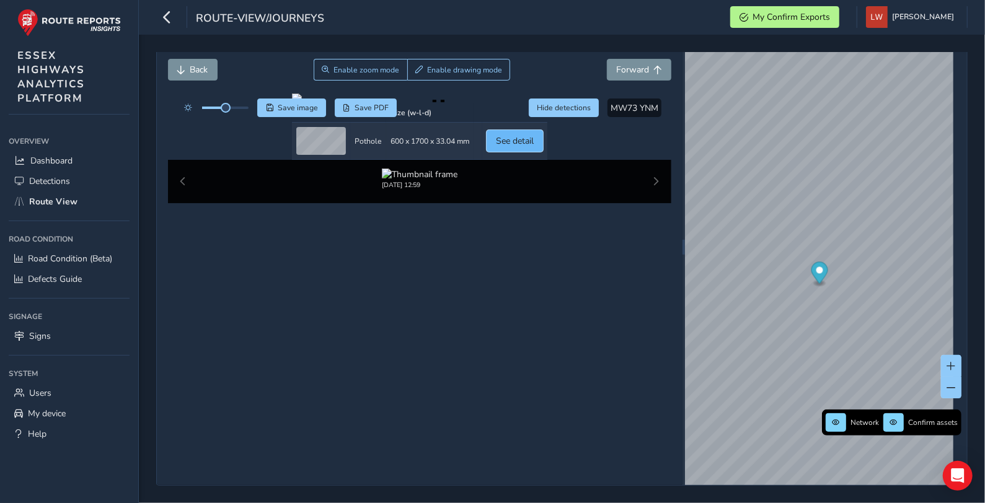
click at [534, 147] on span "See detail" at bounding box center [515, 141] width 38 height 12
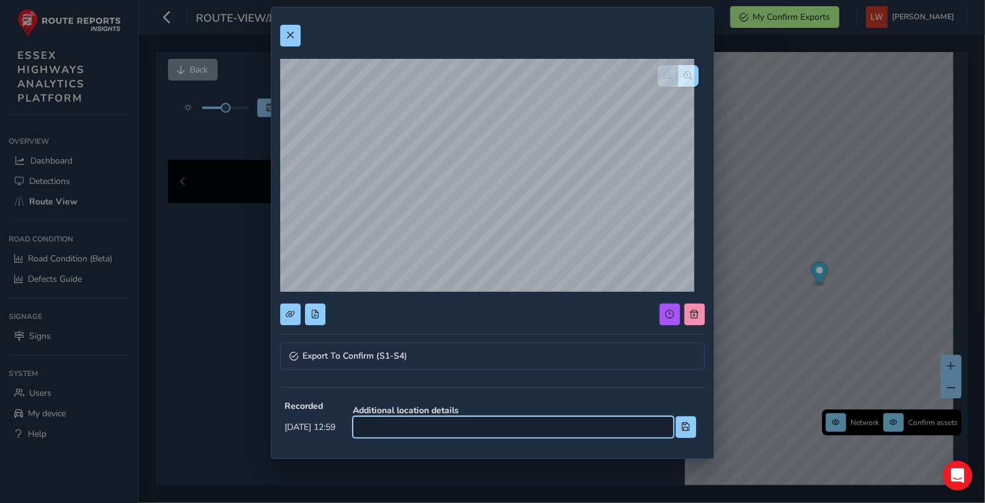
click at [528, 429] on input at bounding box center [513, 428] width 321 height 22
type input "Opposite 2"
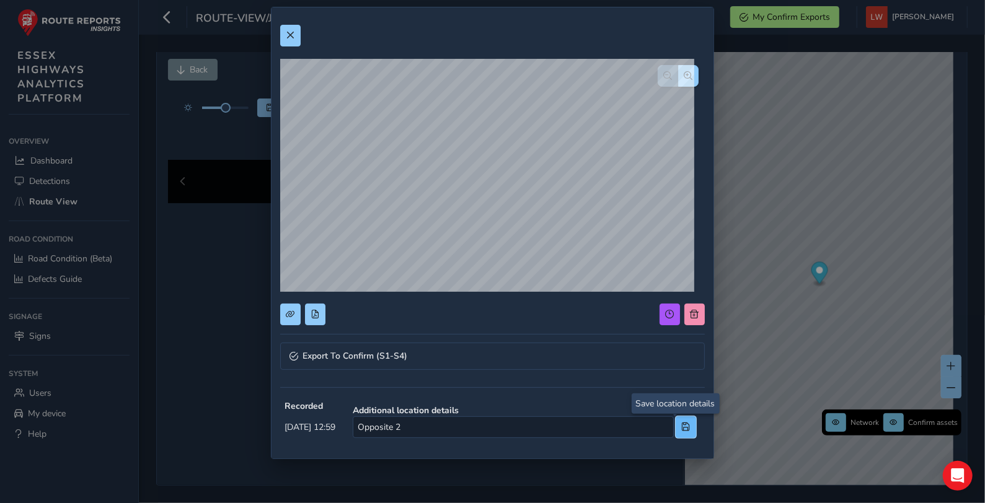
click at [682, 425] on span at bounding box center [686, 427] width 9 height 9
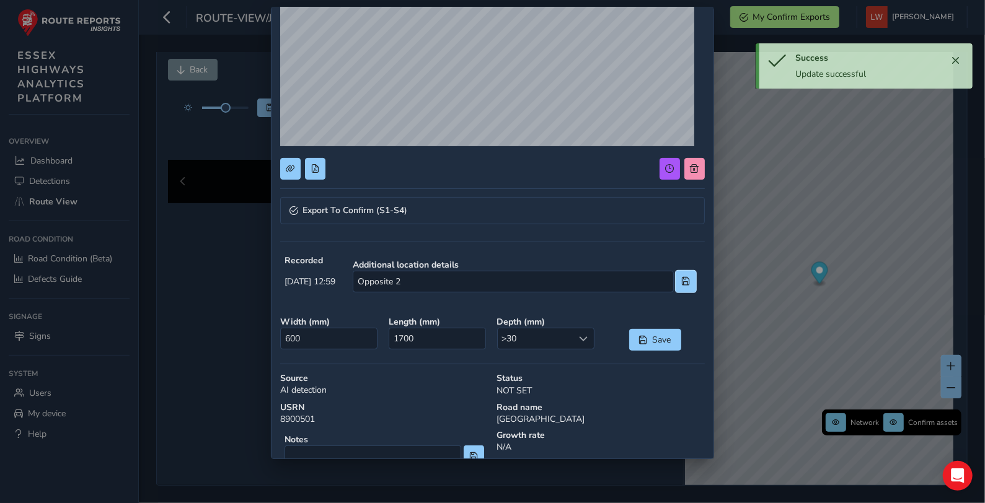
scroll to position [219, 0]
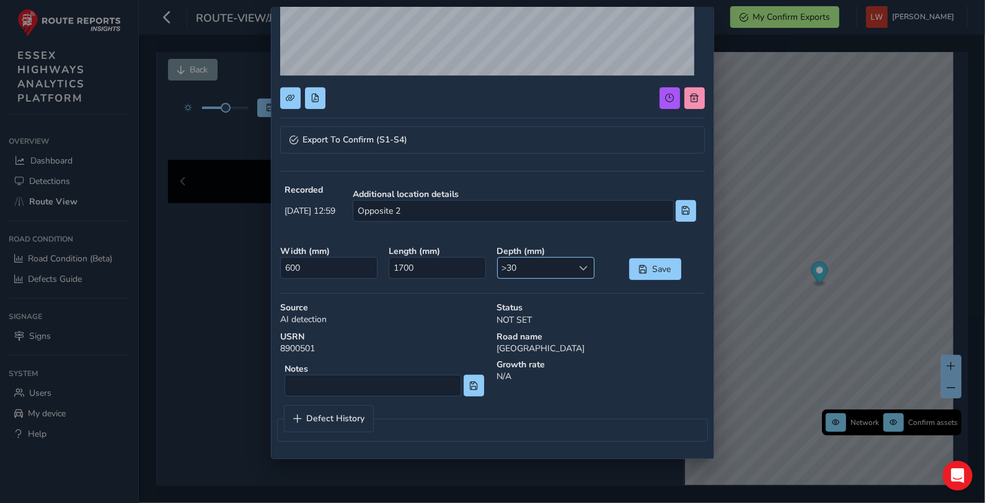
click at [543, 265] on span ">30" at bounding box center [536, 268] width 76 height 20
click at [548, 394] on li ">50" at bounding box center [539, 394] width 94 height 20
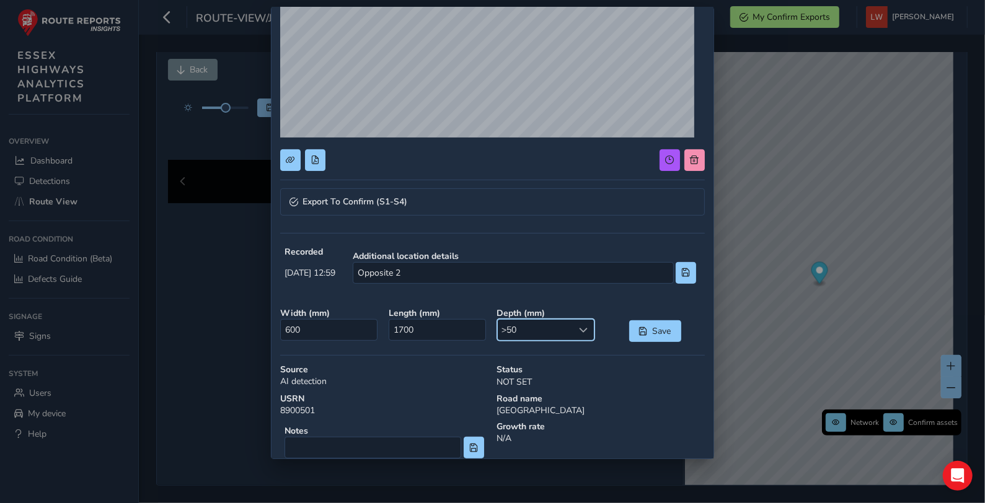
scroll to position [153, 0]
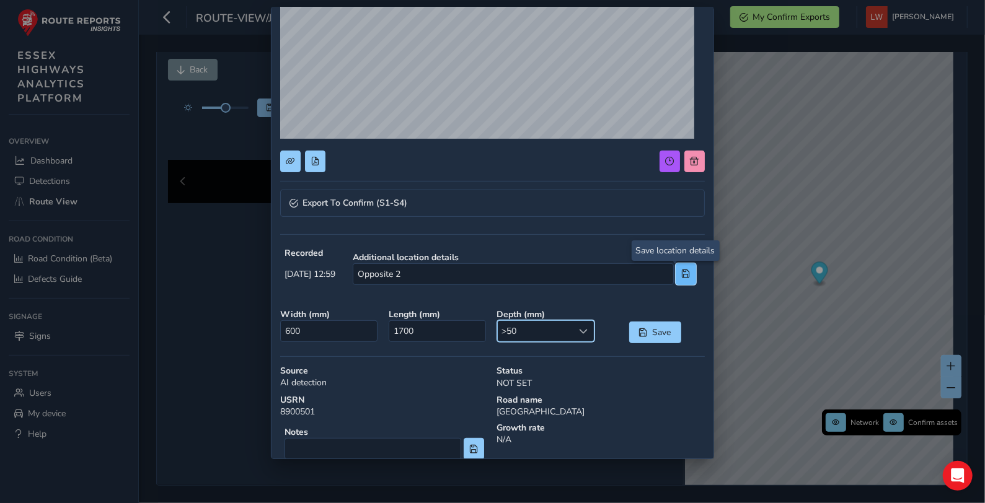
click at [682, 273] on span at bounding box center [686, 274] width 9 height 9
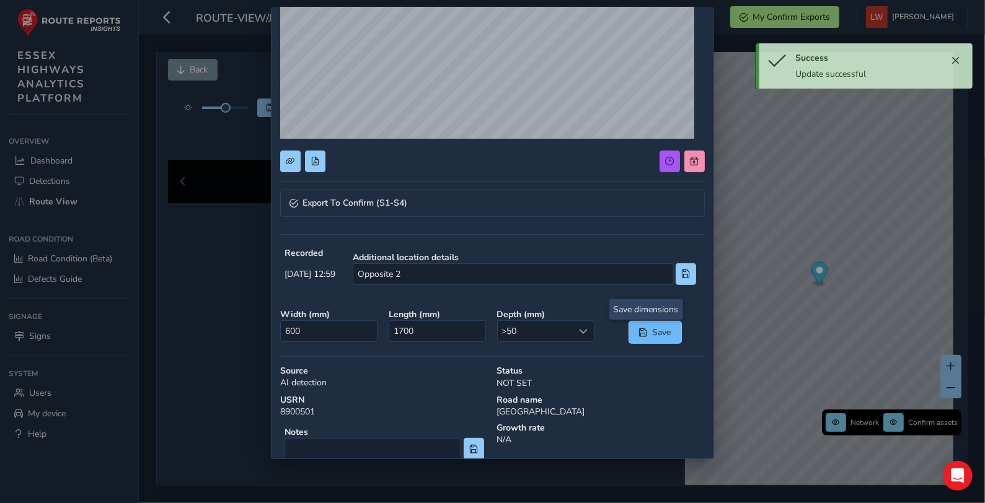
click at [652, 333] on span "Save" at bounding box center [662, 333] width 20 height 12
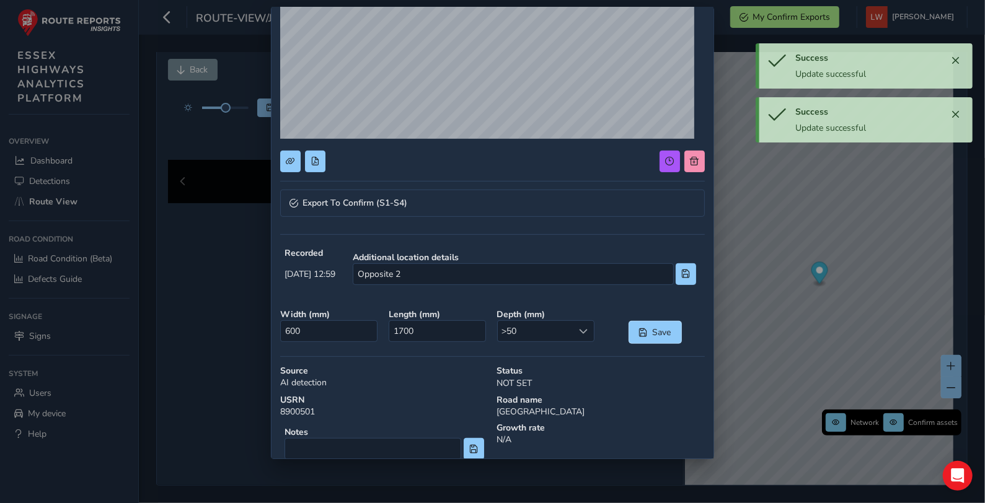
scroll to position [219, 0]
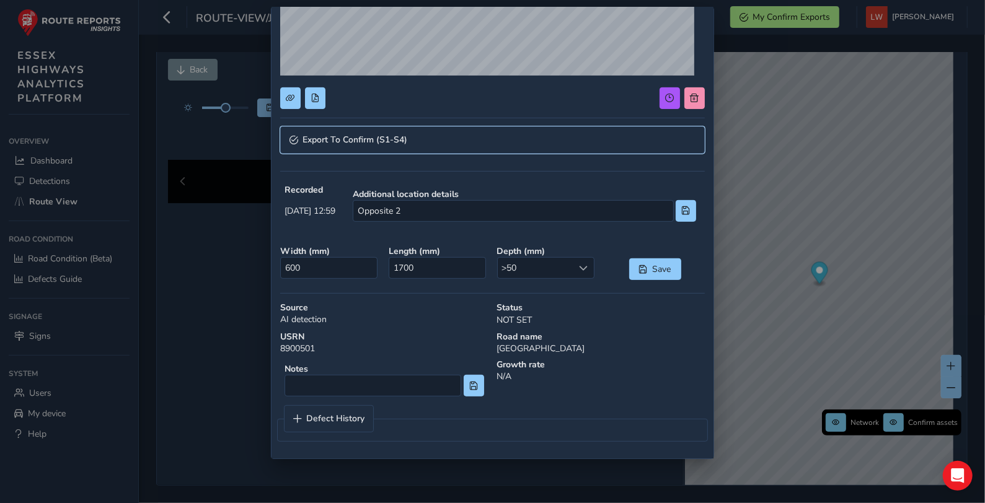
click at [334, 136] on span "Export To Confirm (S1-S4)" at bounding box center [355, 140] width 105 height 9
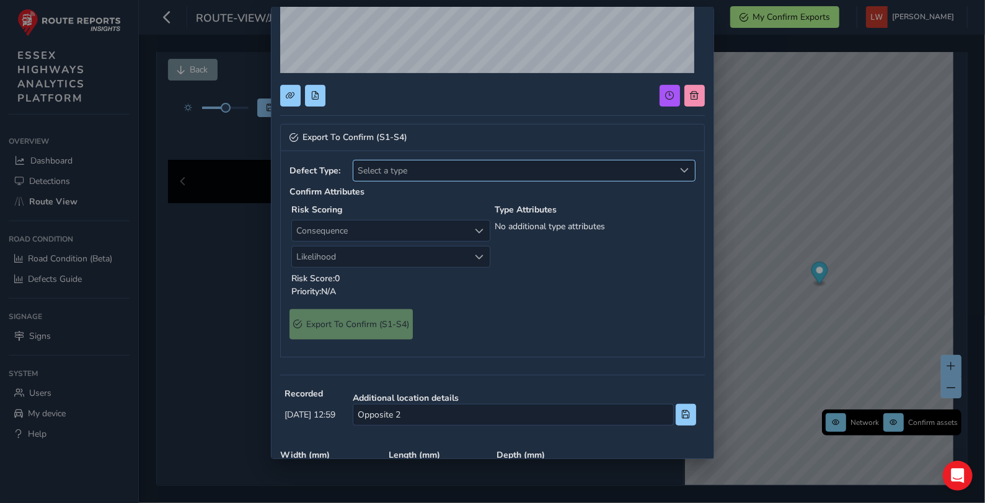
click at [399, 172] on span "Select a type" at bounding box center [513, 171] width 321 height 20
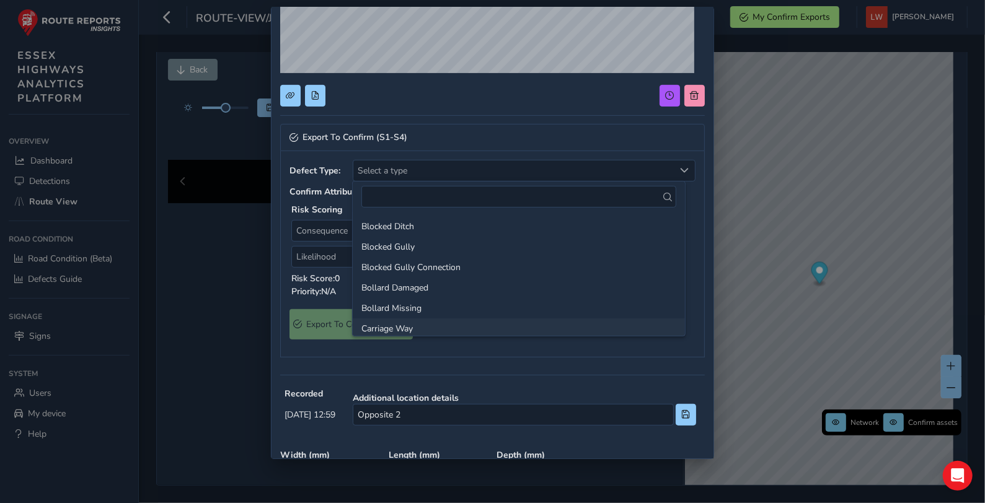
click at [412, 329] on li "Carriage Way" at bounding box center [519, 329] width 332 height 20
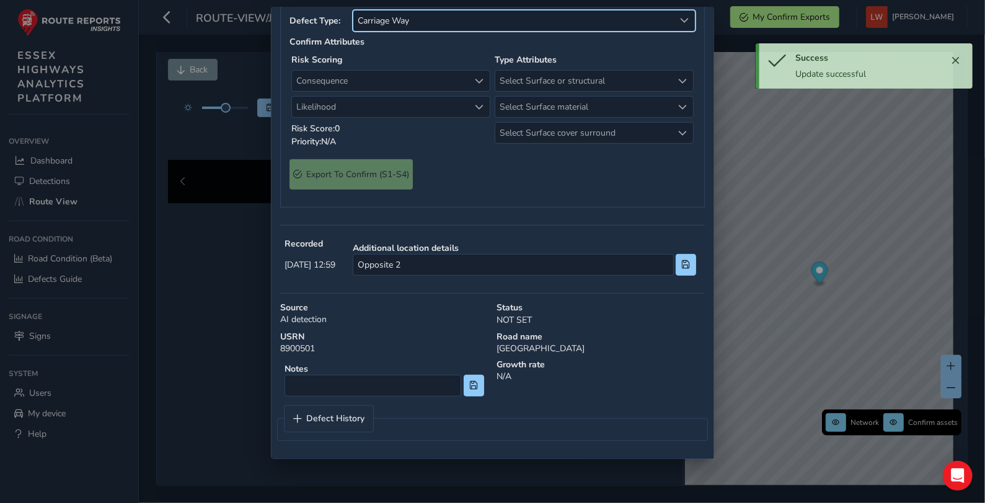
scroll to position [372, 0]
click at [317, 383] on input at bounding box center [373, 386] width 177 height 22
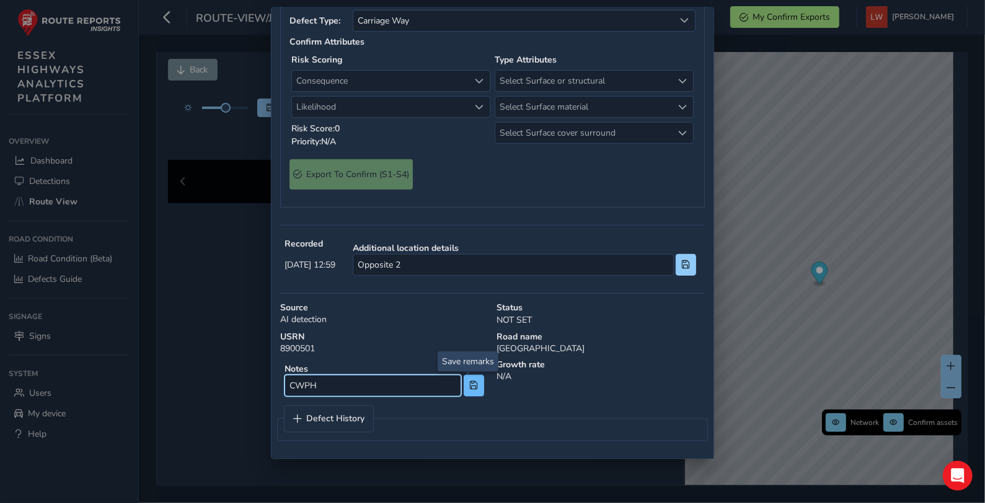
type input "CWPH"
click at [464, 382] on button at bounding box center [474, 386] width 20 height 22
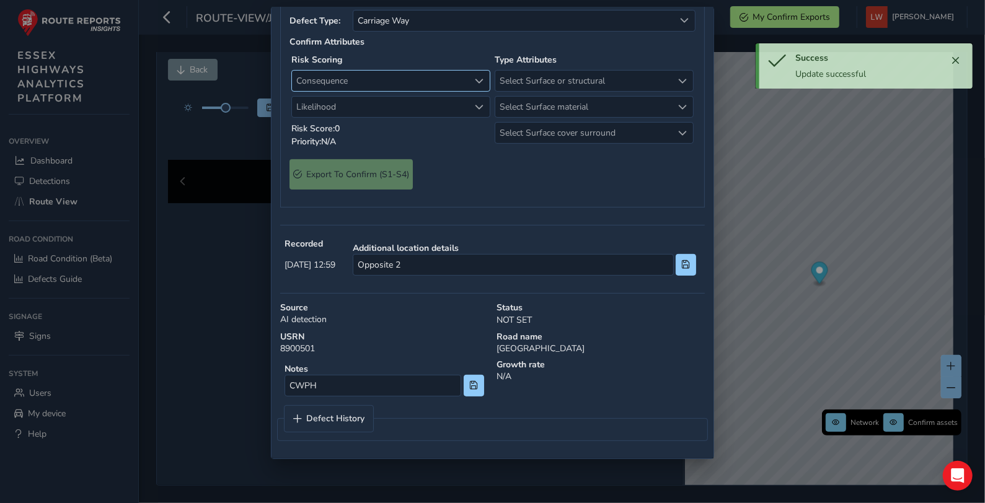
click at [352, 80] on span "Consequence" at bounding box center [380, 81] width 177 height 20
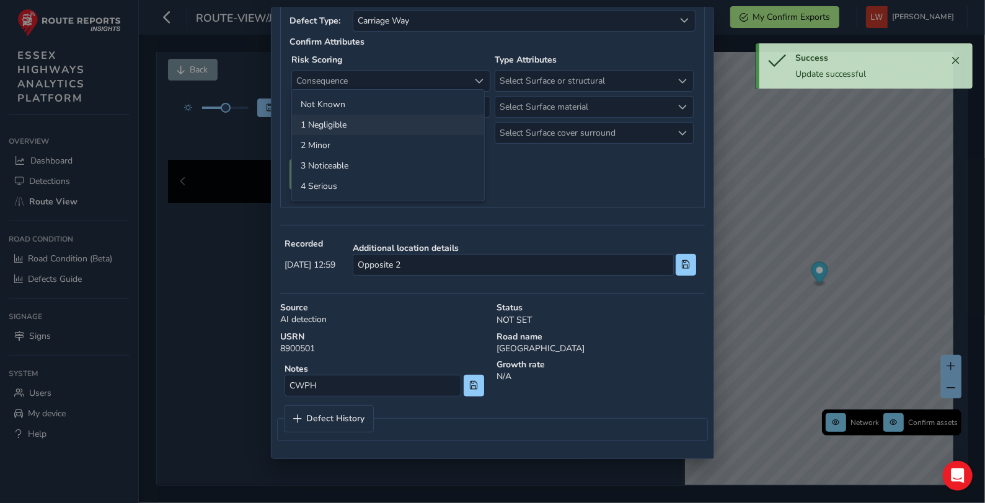
click at [319, 123] on li "1 Negligible" at bounding box center [388, 125] width 192 height 20
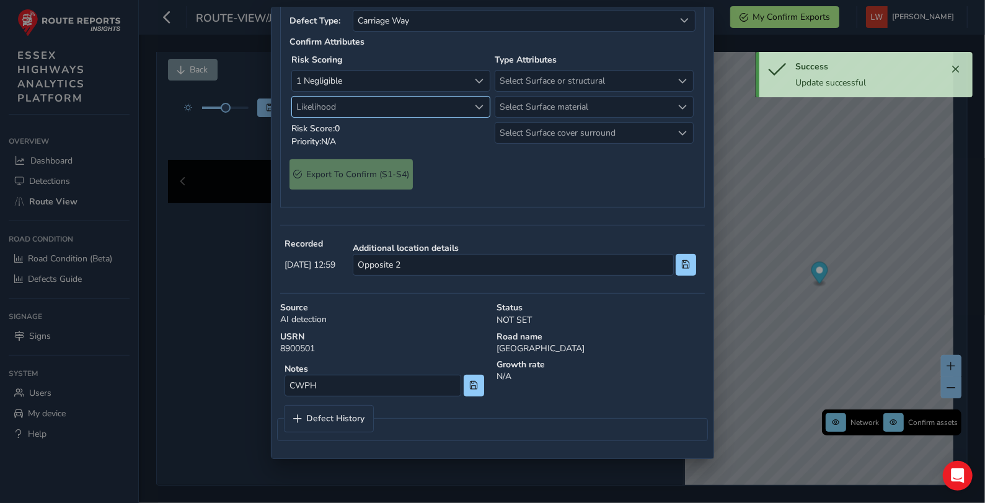
click at [321, 100] on span "Likelihood" at bounding box center [380, 107] width 177 height 20
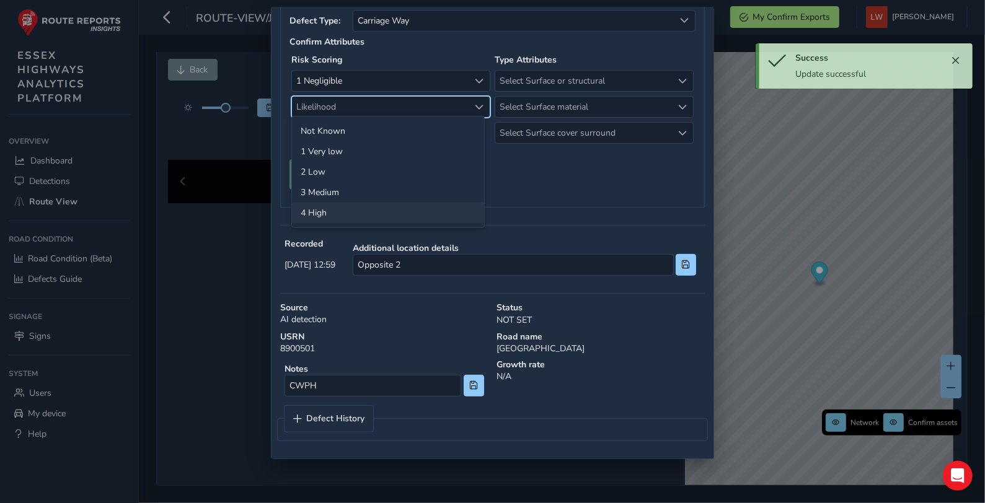
click at [337, 213] on li "4 High" at bounding box center [388, 213] width 192 height 20
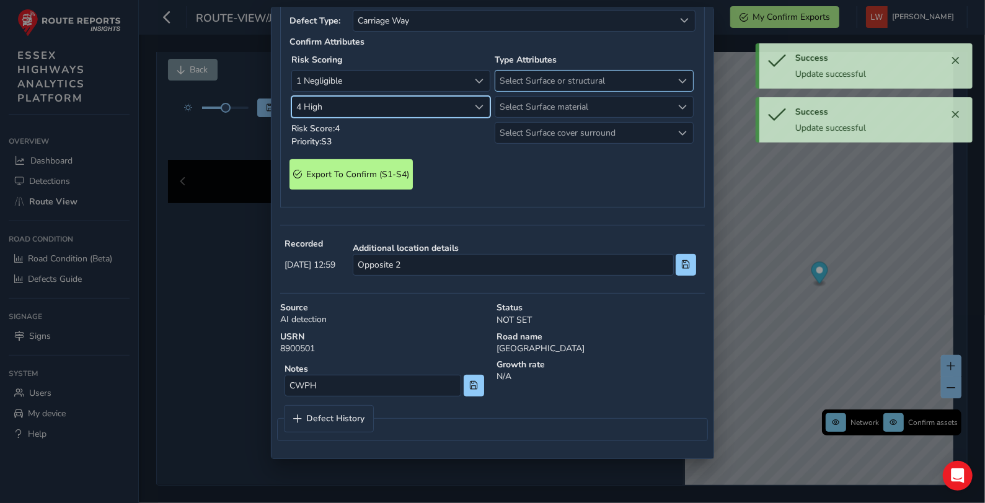
click at [538, 79] on span "Select Surface or structural" at bounding box center [583, 81] width 177 height 20
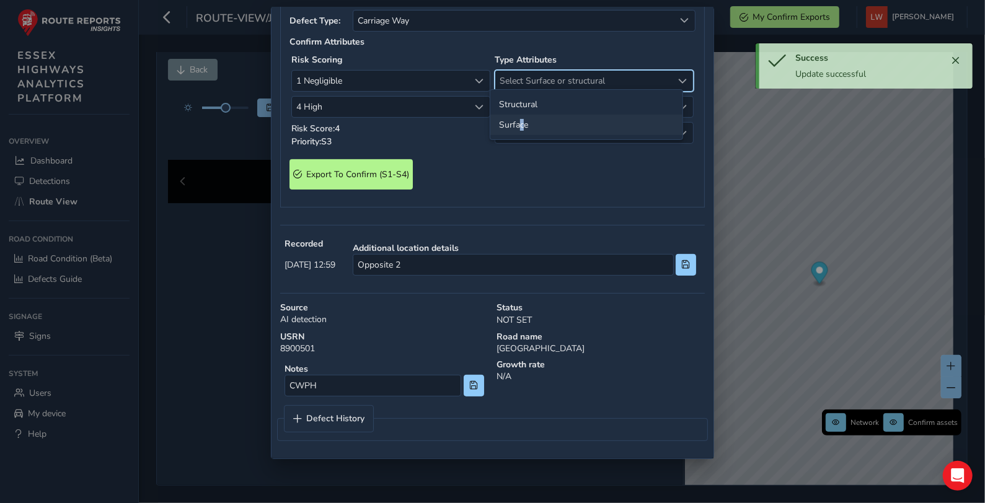
click at [520, 130] on li "Surface" at bounding box center [586, 125] width 192 height 20
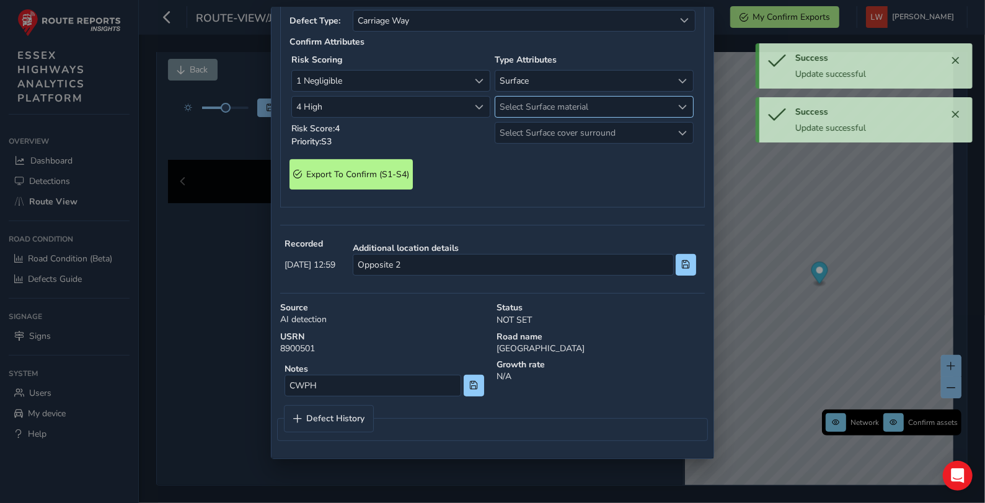
click at [528, 102] on span "Select Surface material" at bounding box center [583, 107] width 177 height 20
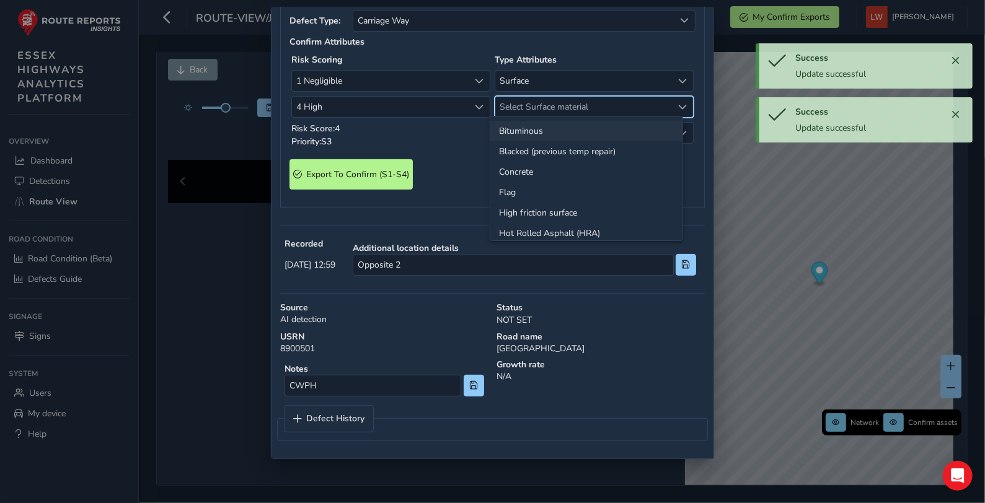
click at [532, 130] on li "Bituminous" at bounding box center [586, 131] width 192 height 20
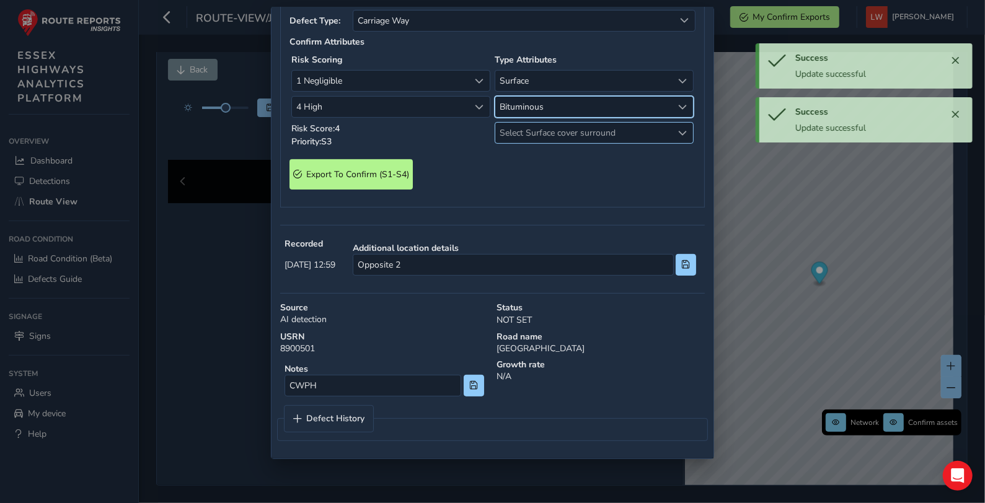
click at [529, 133] on span "Select Surface cover surround" at bounding box center [583, 133] width 177 height 20
click at [505, 157] on li "No" at bounding box center [586, 157] width 192 height 20
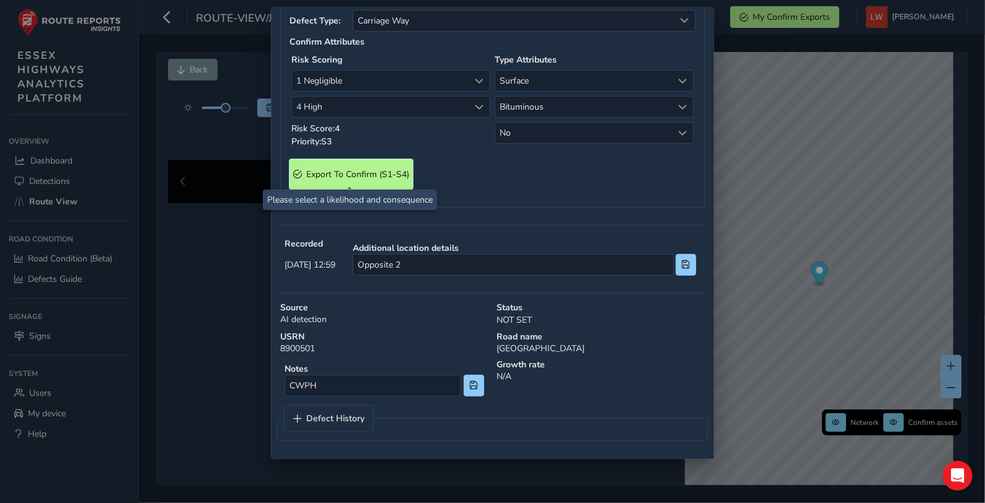
click at [342, 164] on S4\) "Export To Confirm (S1-S4)" at bounding box center [351, 174] width 123 height 30
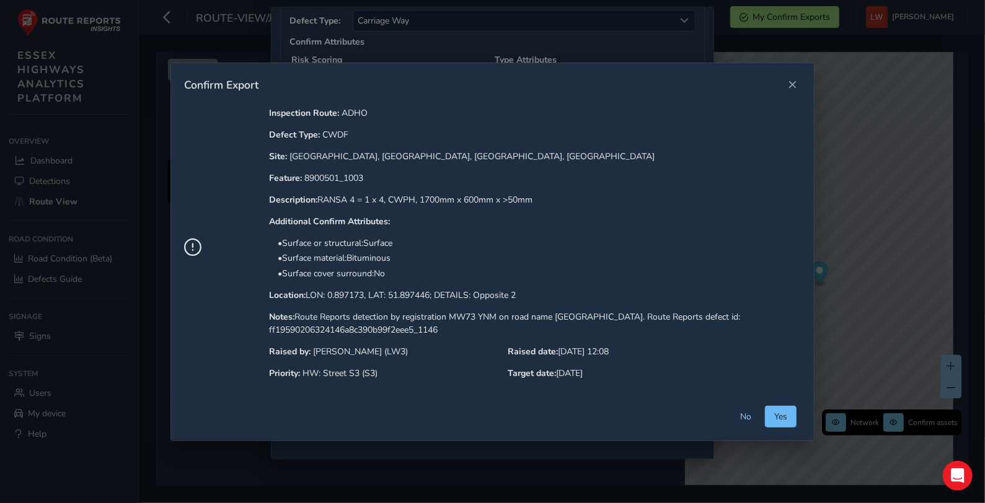
click at [779, 415] on span "Yes" at bounding box center [780, 417] width 13 height 12
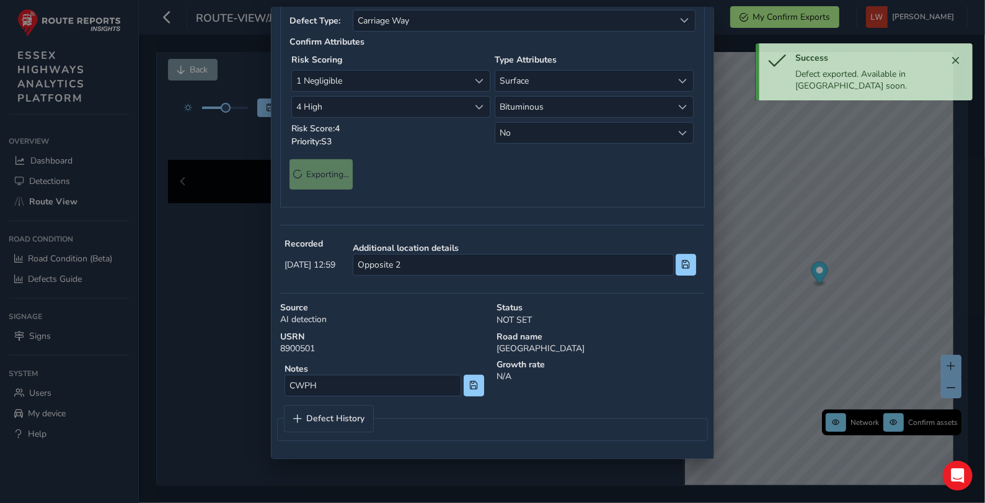
scroll to position [0, 0]
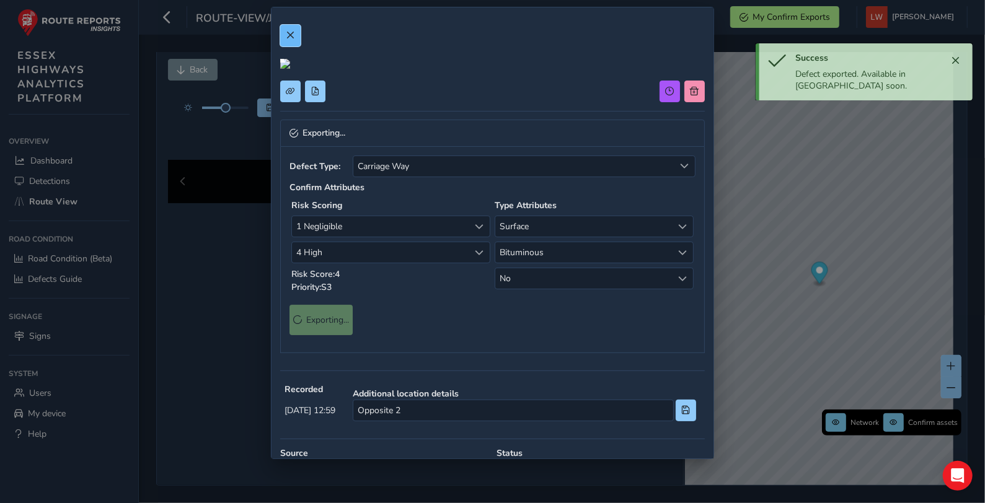
click at [280, 39] on button at bounding box center [290, 36] width 20 height 22
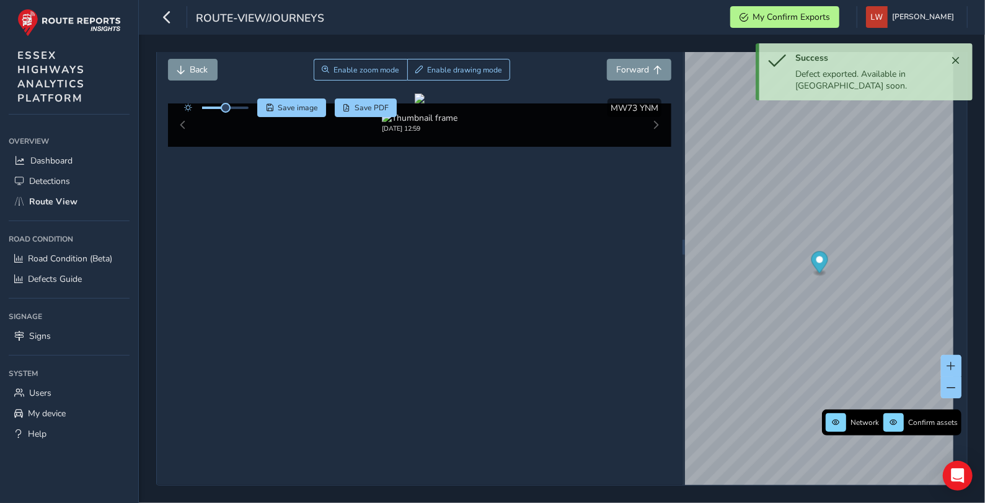
scroll to position [45, 0]
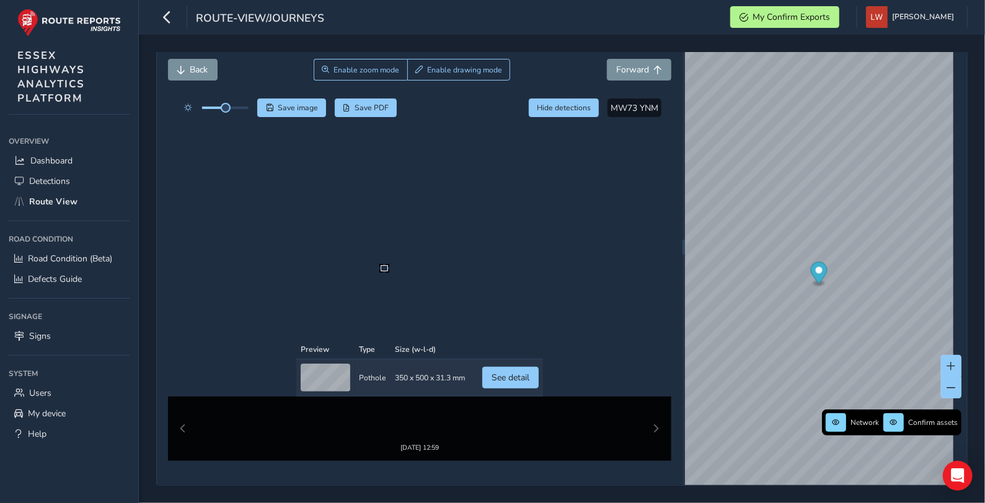
scroll to position [55, 0]
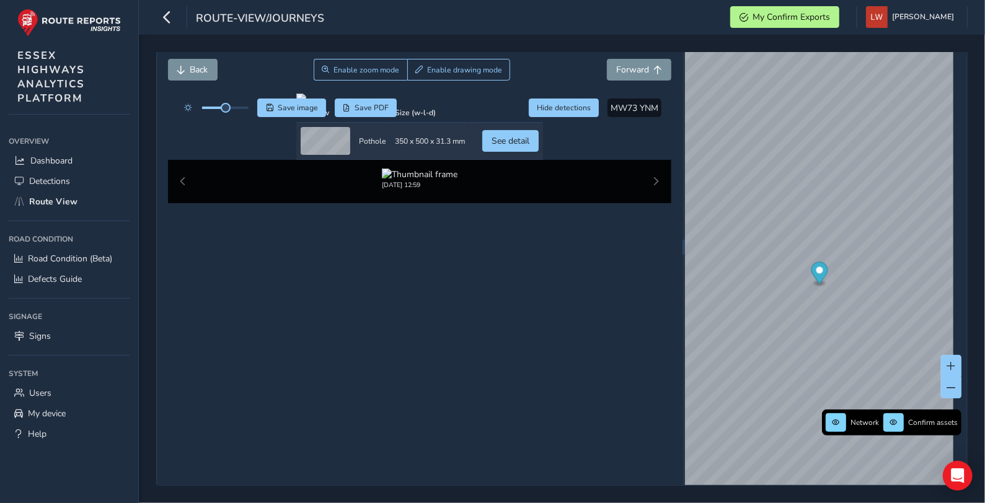
scroll to position [45, 0]
click at [530, 147] on span "See detail" at bounding box center [511, 141] width 38 height 12
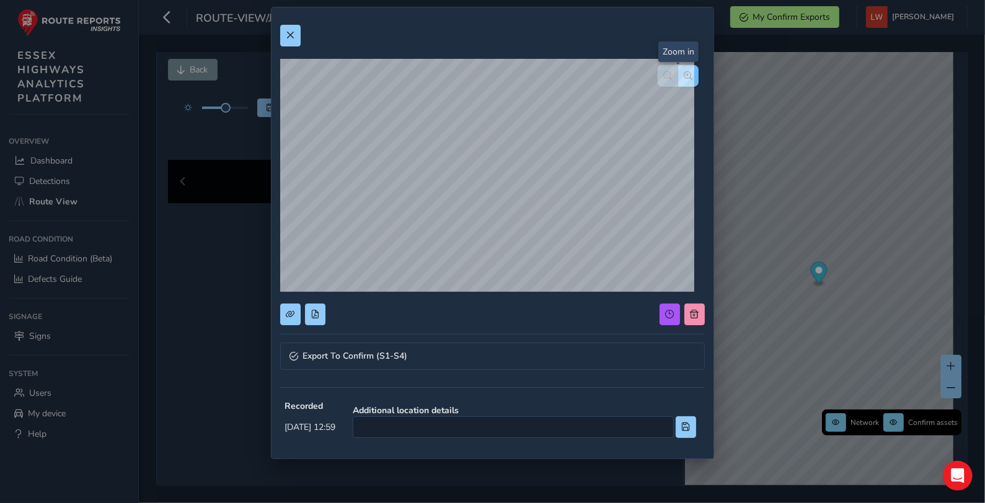
click at [685, 74] on span "button" at bounding box center [689, 75] width 9 height 9
drag, startPoint x: 695, startPoint y: 303, endPoint x: 699, endPoint y: 333, distance: 30.6
click at [699, 333] on div "Export To Confirm (S1-S4) Recorded [DATE] 12:59 Additional location details Wid…" at bounding box center [493, 341] width 442 height 668
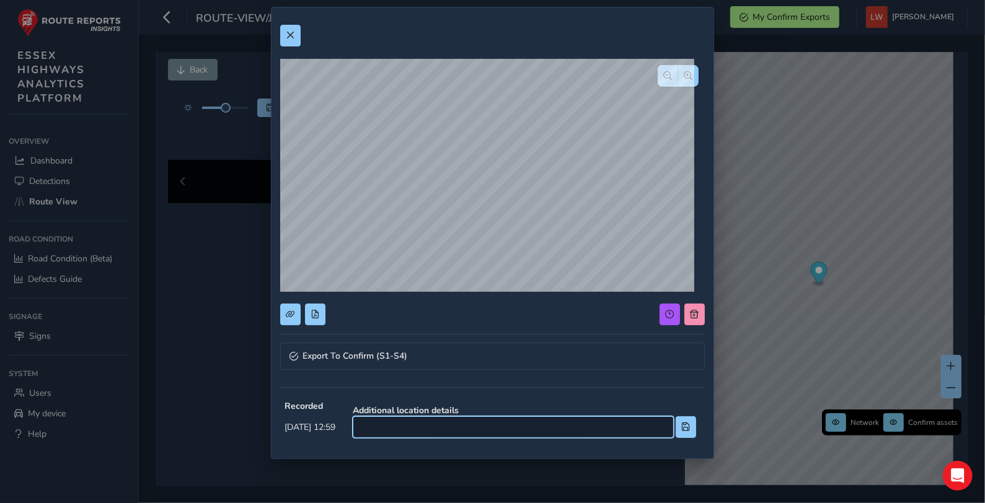
click at [518, 421] on input at bounding box center [513, 428] width 321 height 22
click at [412, 425] on input at bounding box center [513, 428] width 321 height 22
type input "Outside 19"
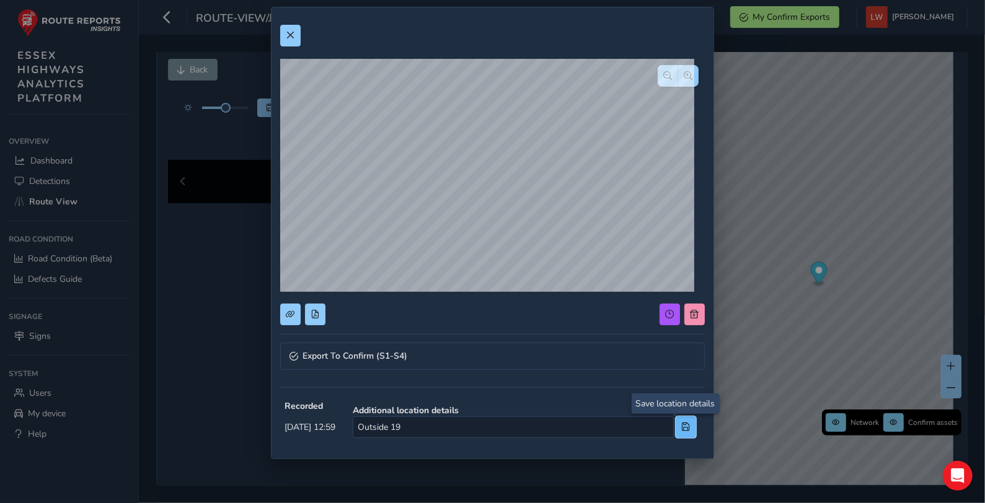
click at [676, 422] on button at bounding box center [686, 428] width 20 height 22
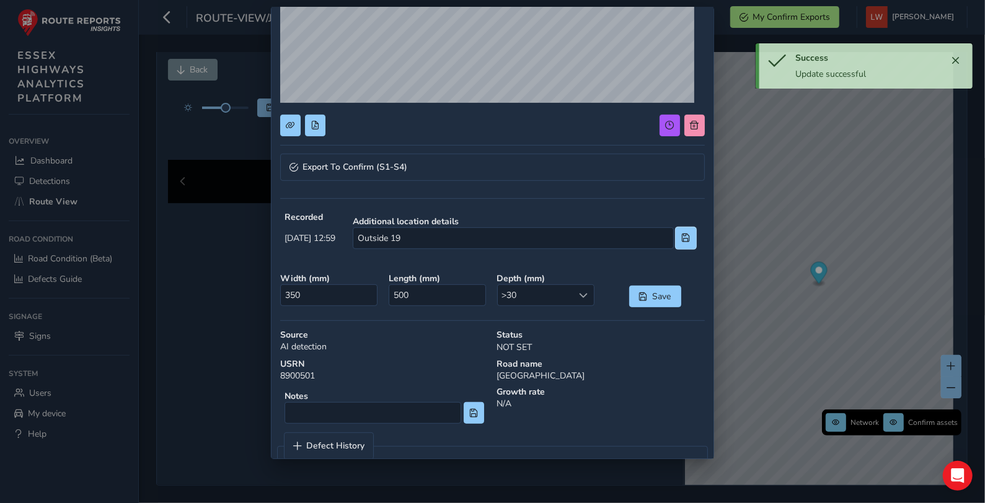
scroll to position [219, 0]
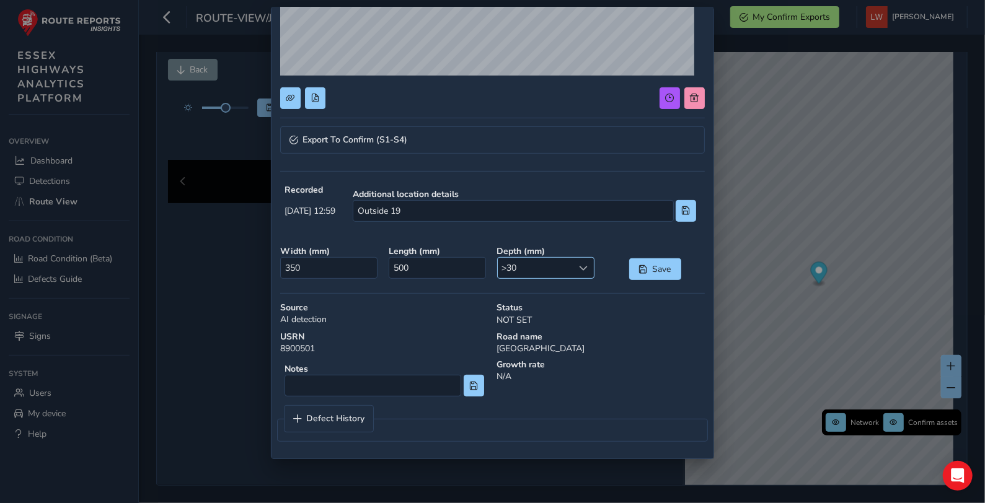
click at [536, 264] on span ">30" at bounding box center [536, 268] width 76 height 20
click at [520, 393] on li ">50" at bounding box center [539, 394] width 94 height 20
click at [682, 211] on span at bounding box center [686, 210] width 9 height 9
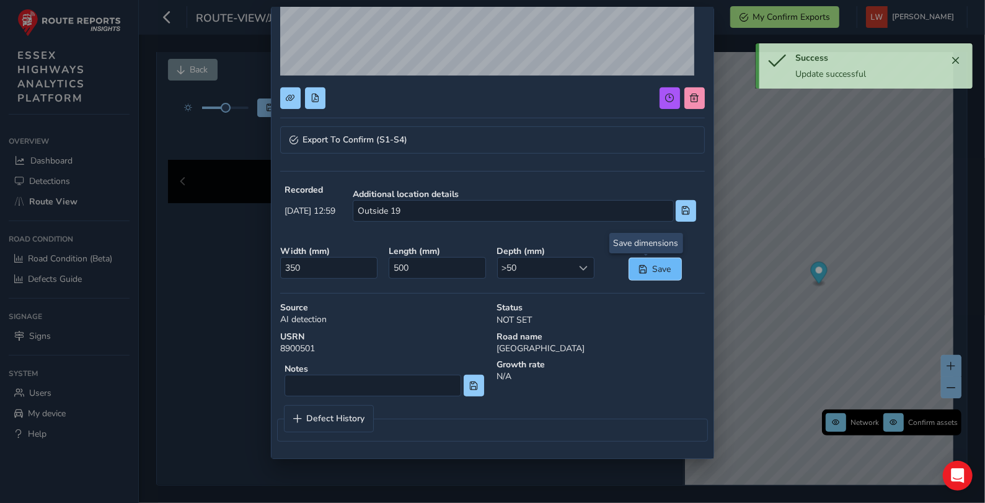
click at [652, 265] on span "Save" at bounding box center [662, 270] width 20 height 12
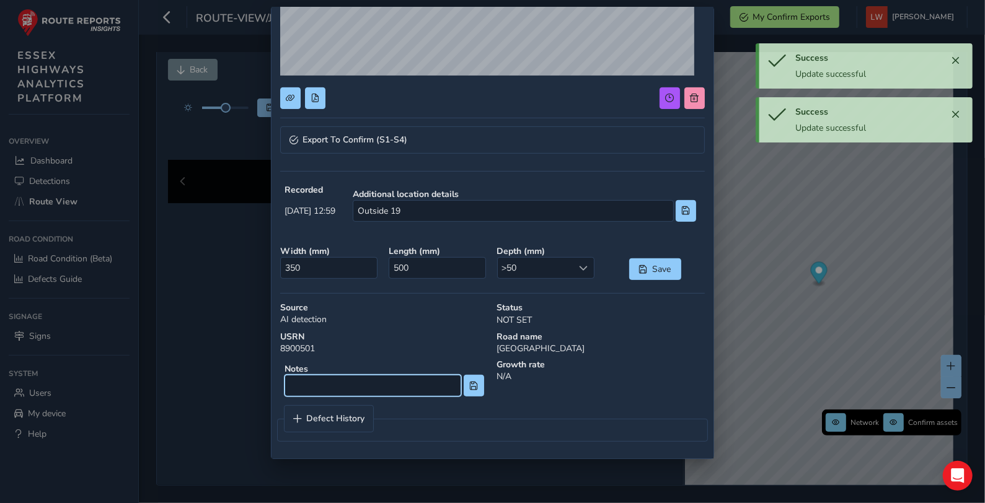
click at [386, 388] on input at bounding box center [373, 386] width 177 height 22
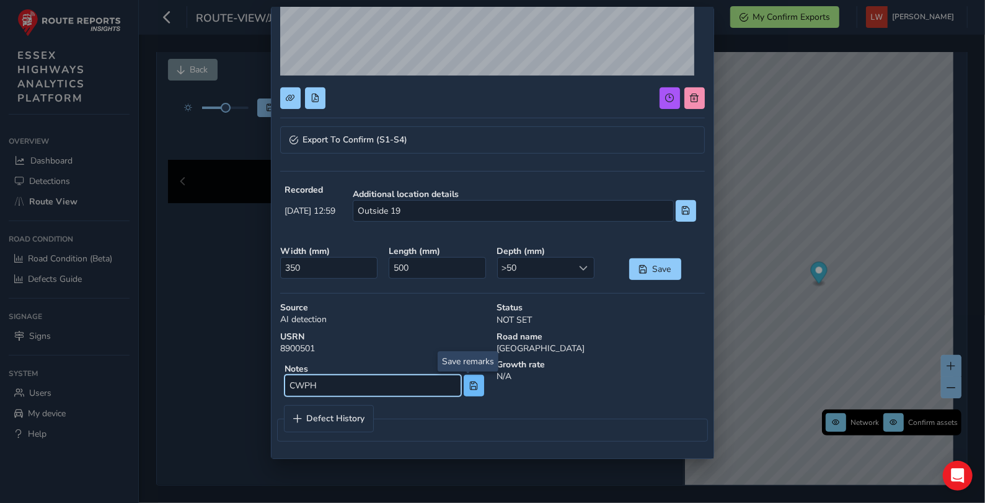
type input "CWPH"
click at [469, 383] on span at bounding box center [473, 386] width 9 height 9
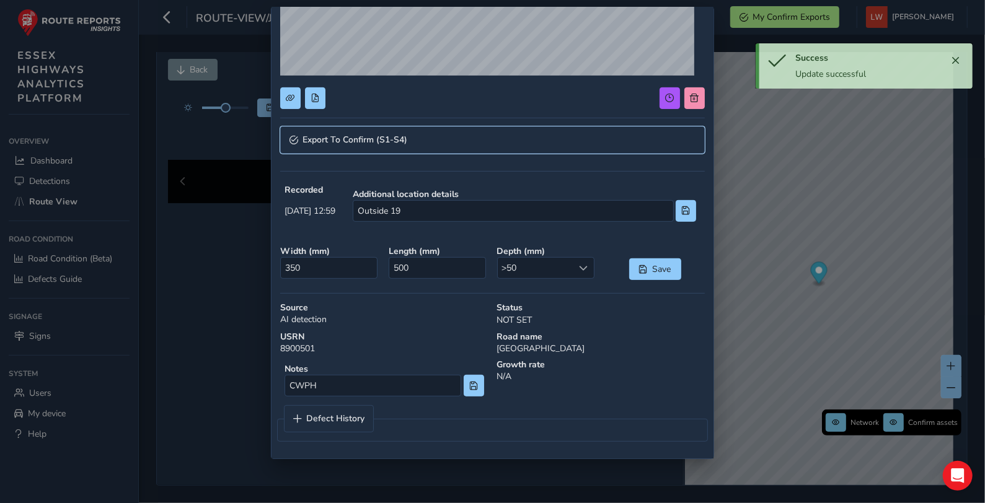
click at [343, 136] on span "Export To Confirm (S1-S4)" at bounding box center [355, 140] width 105 height 9
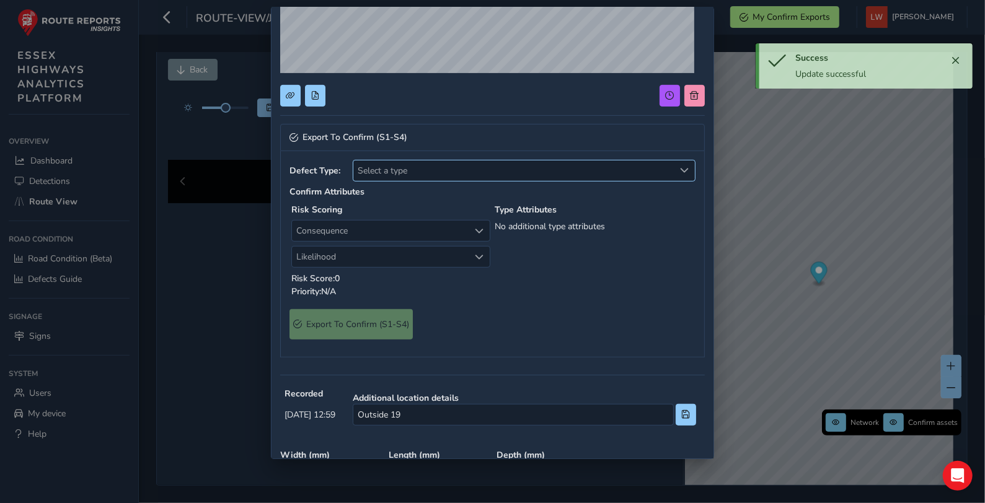
click at [400, 169] on span "Select a type" at bounding box center [513, 171] width 321 height 20
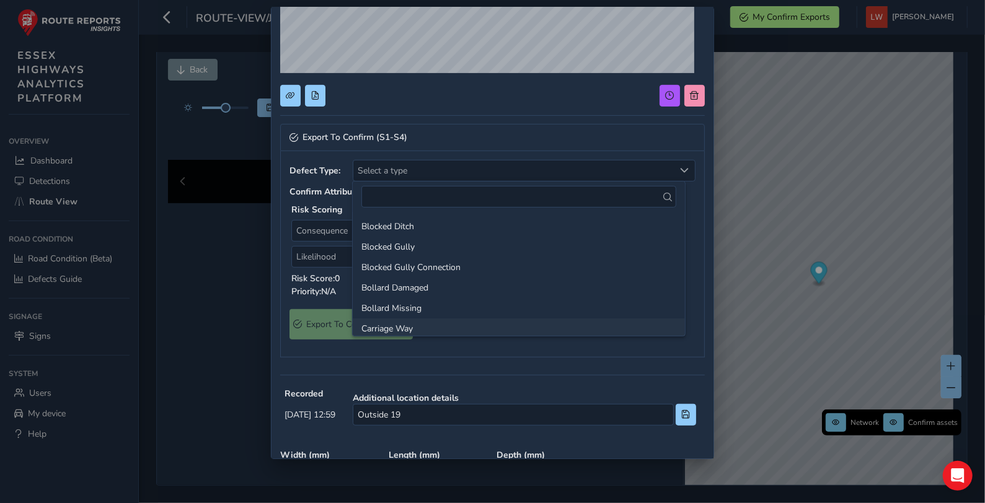
click at [418, 332] on li "Carriage Way" at bounding box center [519, 329] width 332 height 20
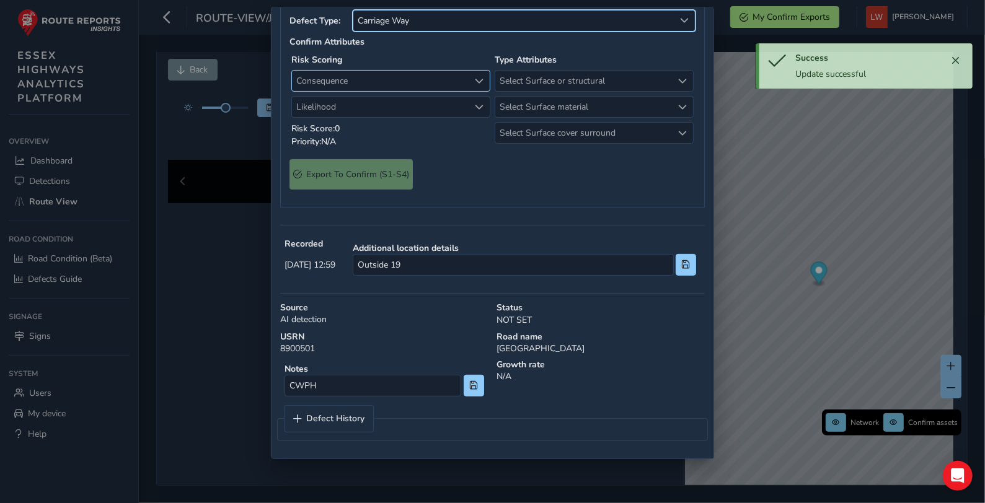
click at [359, 91] on span "Consequence" at bounding box center [380, 81] width 177 height 20
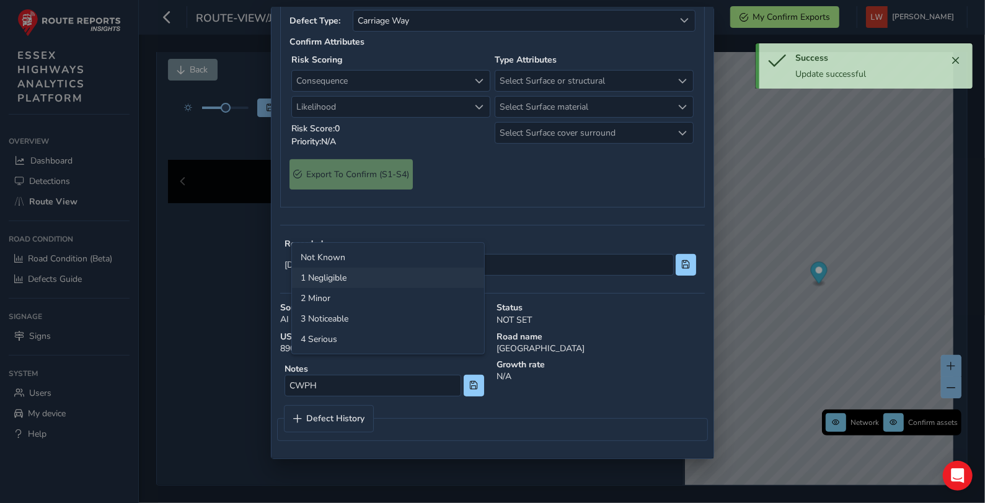
click at [345, 280] on li "1 Negligible" at bounding box center [388, 278] width 192 height 20
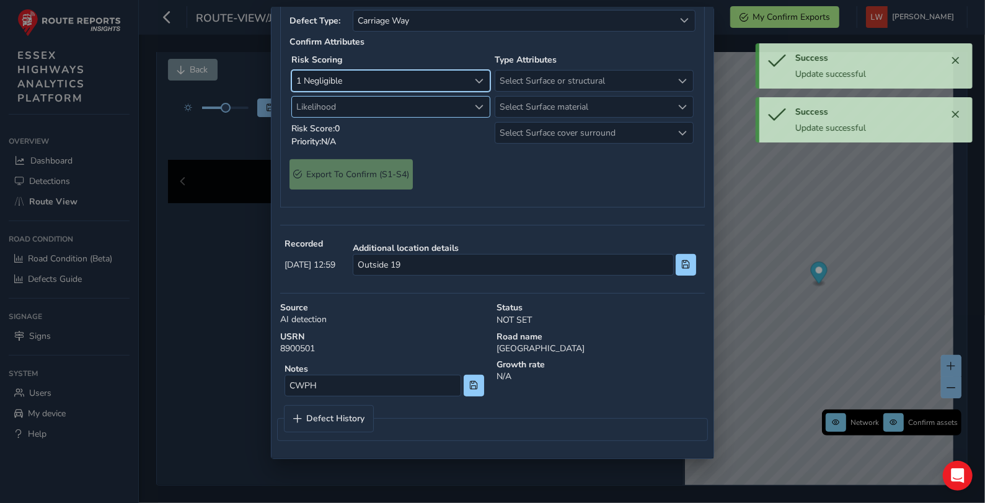
click at [343, 117] on span "Likelihood" at bounding box center [380, 107] width 177 height 20
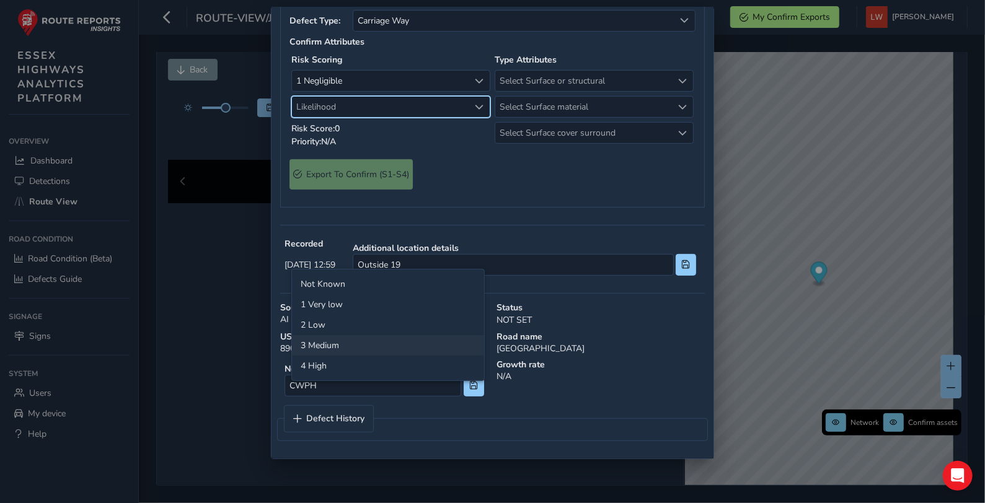
click at [327, 340] on li "3 Medium" at bounding box center [388, 345] width 192 height 20
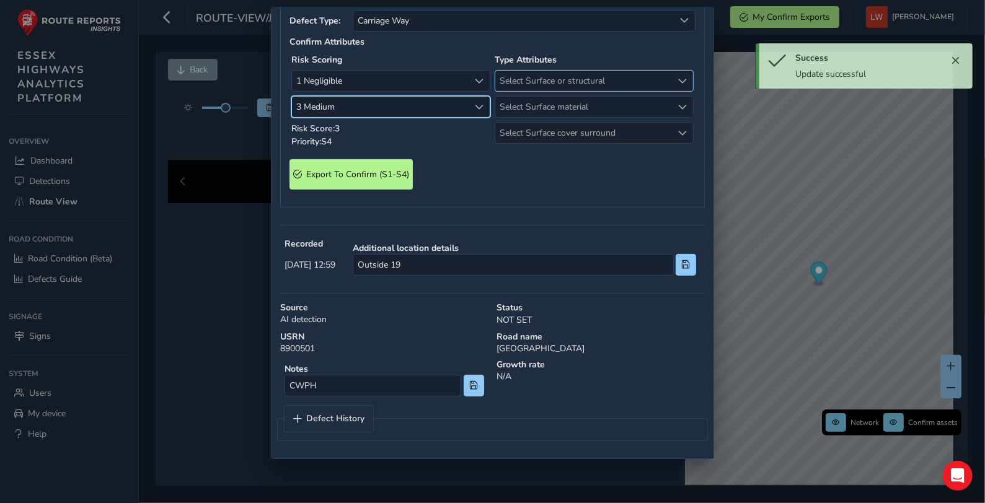
click at [560, 91] on span "Select Surface or structural" at bounding box center [583, 81] width 177 height 20
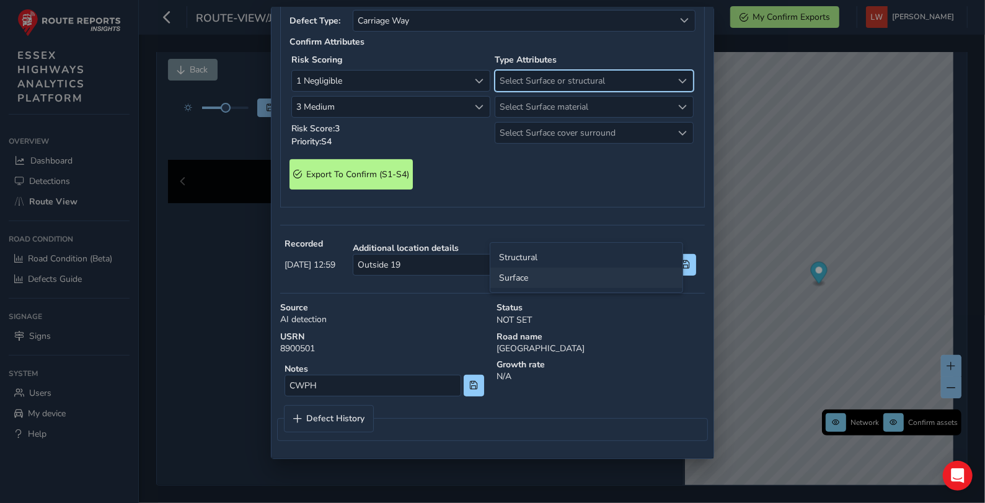
click at [517, 278] on li "Surface" at bounding box center [586, 278] width 192 height 20
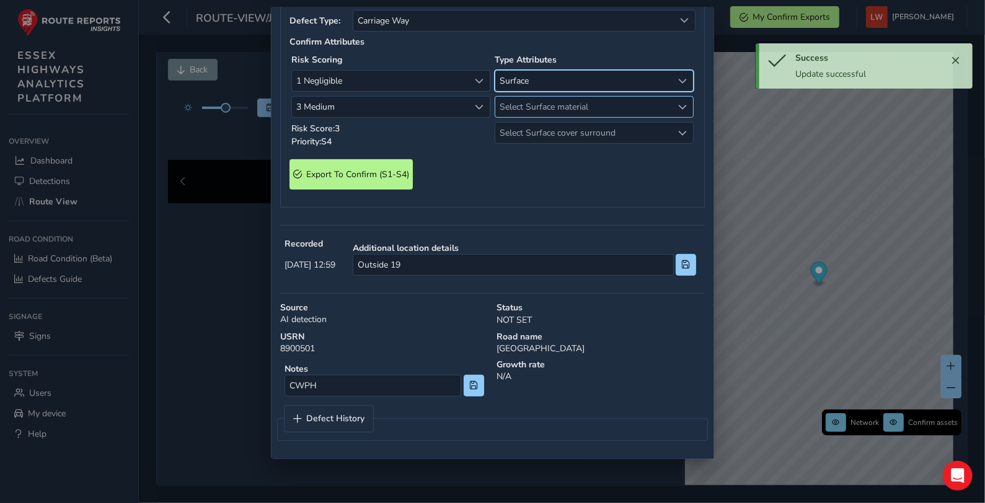
click at [519, 117] on span "Select Surface material" at bounding box center [583, 107] width 177 height 20
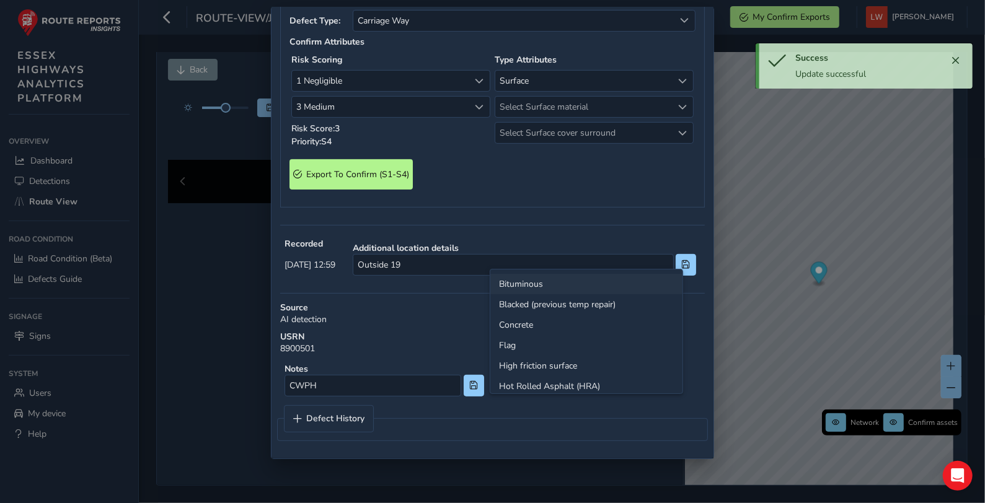
click at [514, 280] on li "Bituminous" at bounding box center [586, 284] width 192 height 20
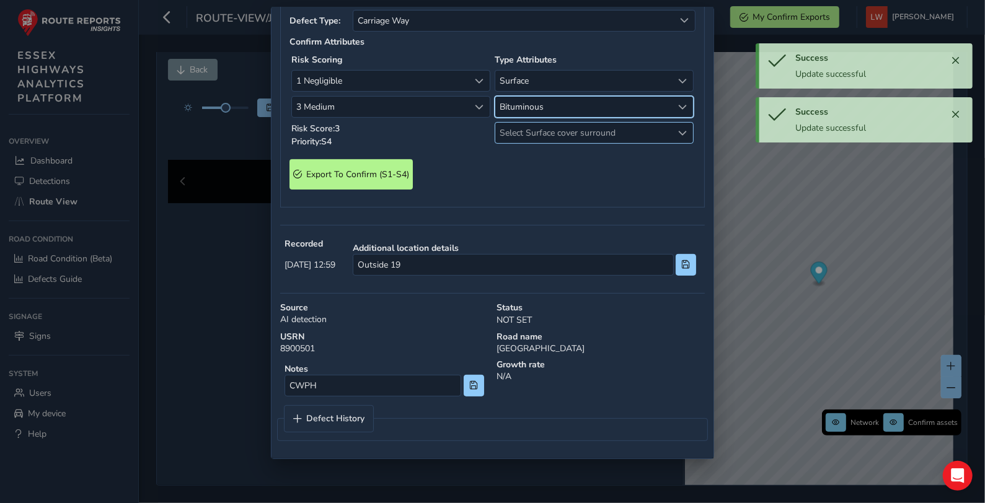
click at [515, 143] on span "Select Surface cover surround" at bounding box center [583, 133] width 177 height 20
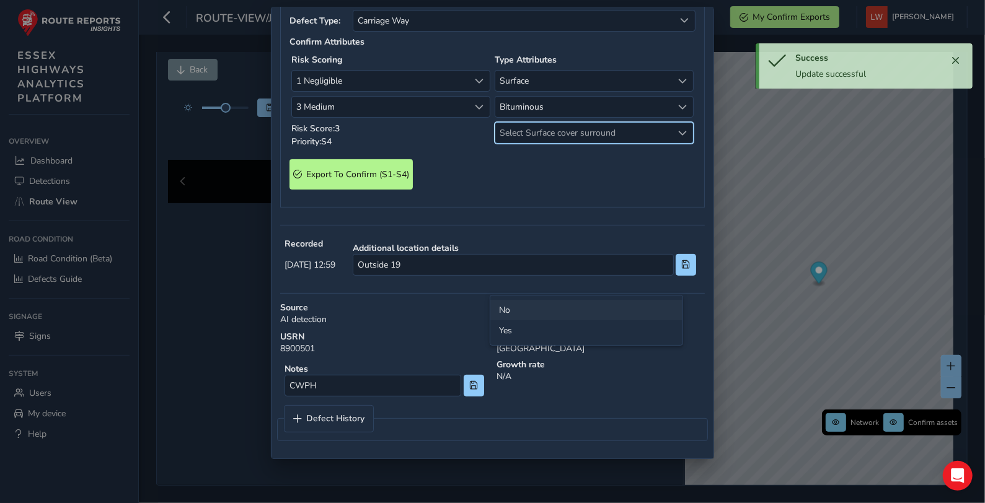
click at [512, 309] on li "No" at bounding box center [586, 310] width 192 height 20
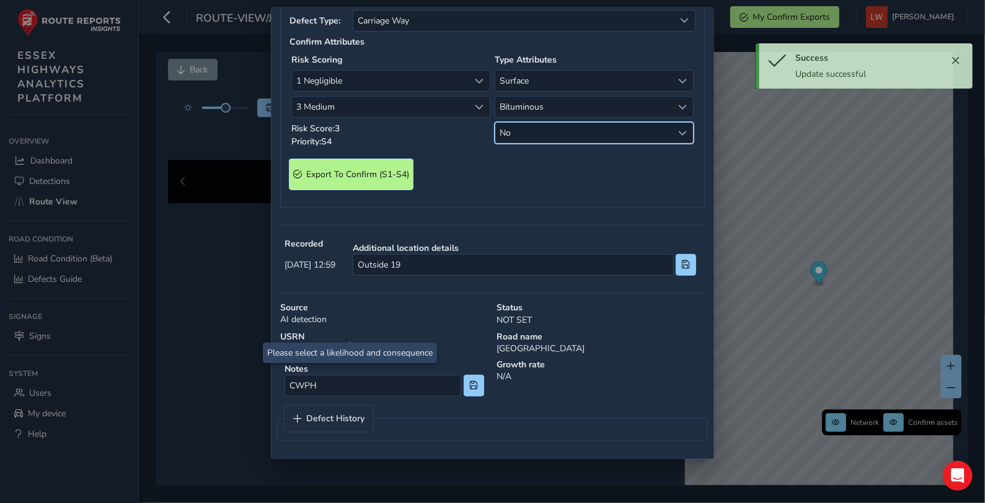
click at [367, 180] on span "Export To Confirm (S1-S4)" at bounding box center [357, 175] width 103 height 12
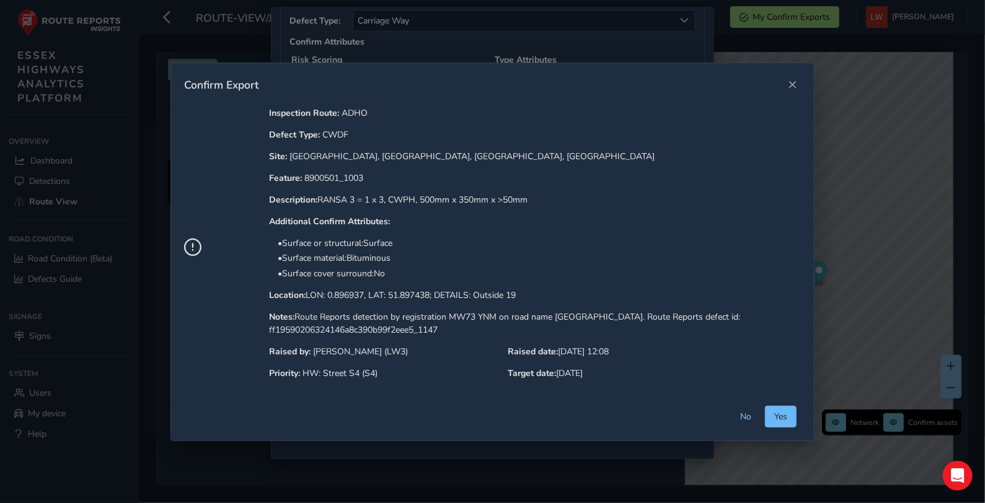
click at [784, 414] on span "Yes" at bounding box center [780, 417] width 13 height 12
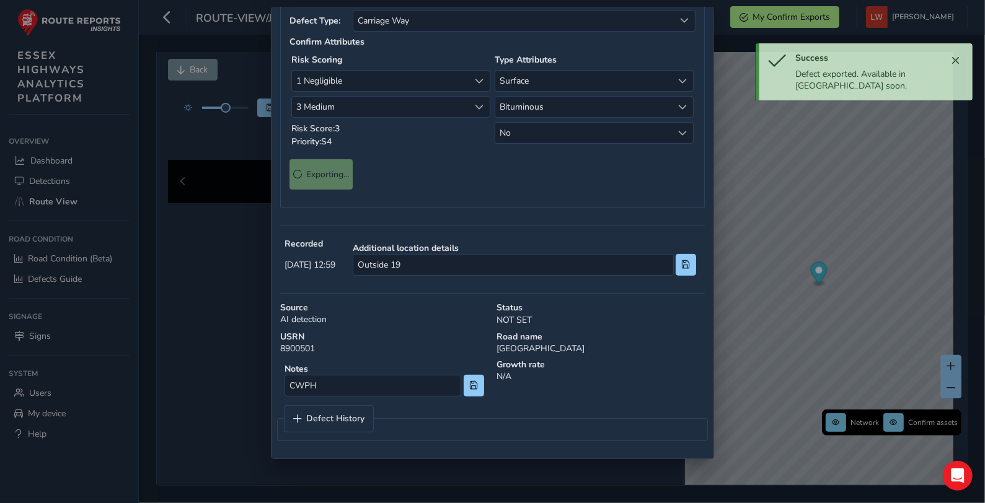
scroll to position [0, 0]
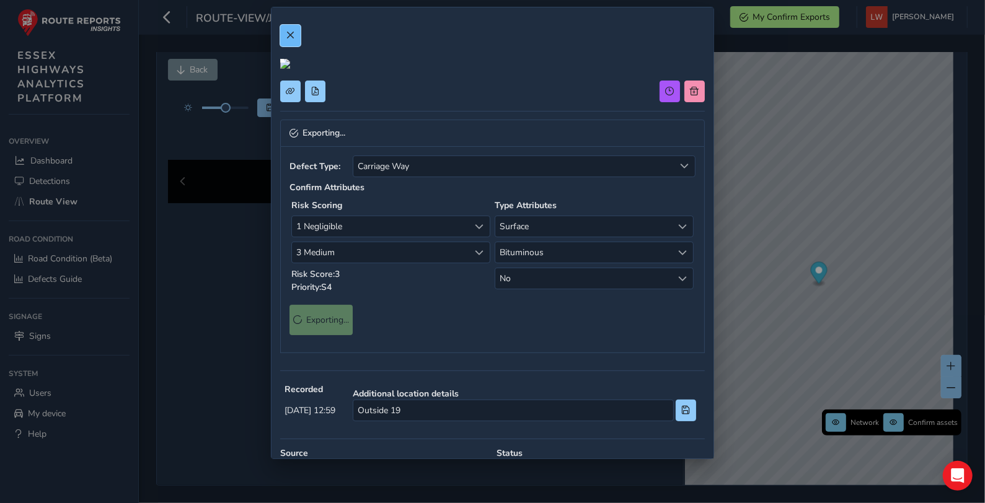
click at [284, 31] on button at bounding box center [290, 36] width 20 height 22
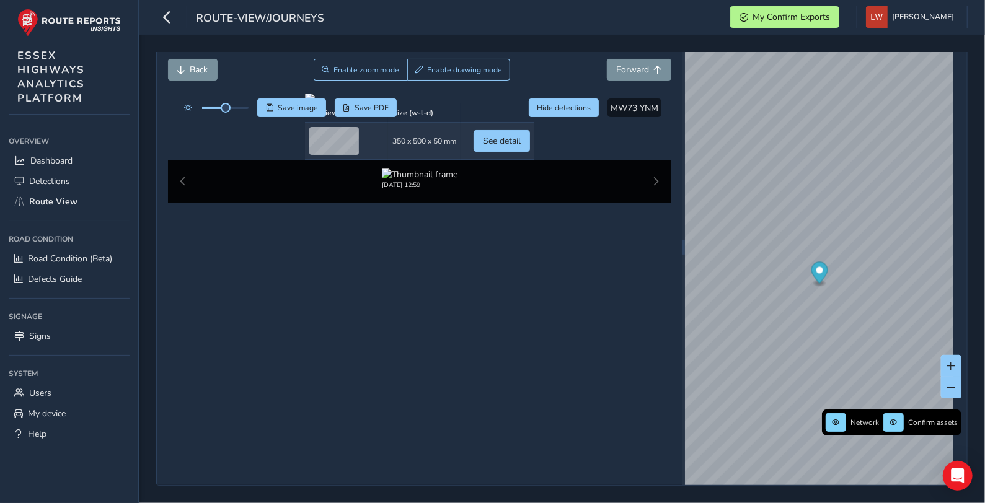
scroll to position [45, 0]
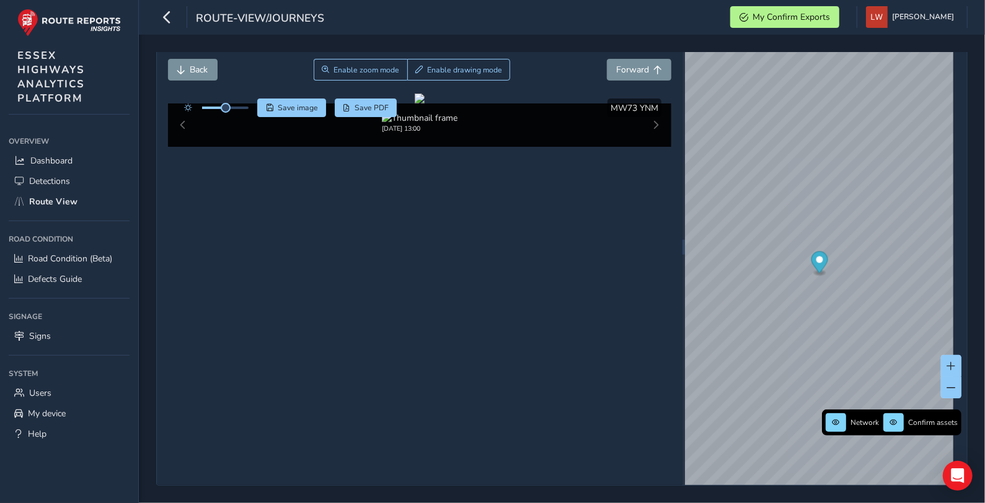
scroll to position [45, 0]
